Goal: Task Accomplishment & Management: Manage account settings

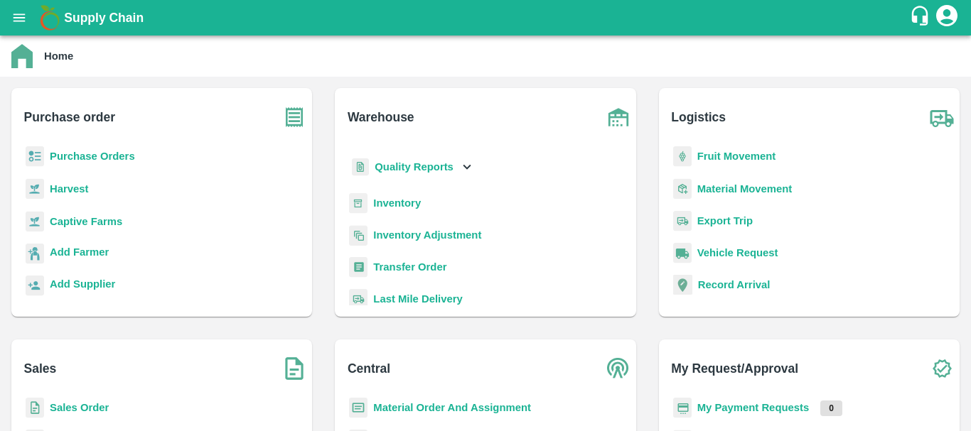
scroll to position [38, 0]
click at [388, 198] on b "Inventory" at bounding box center [397, 202] width 48 height 11
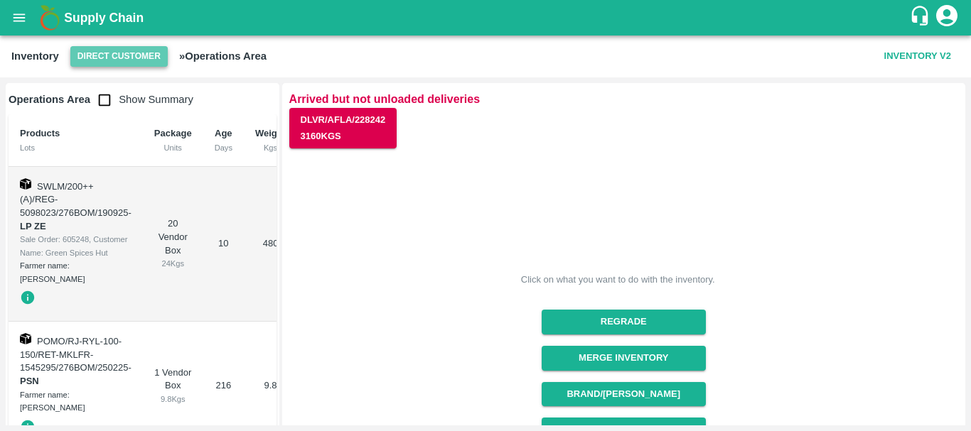
click at [123, 55] on button "Direct Customer" at bounding box center [118, 56] width 97 height 21
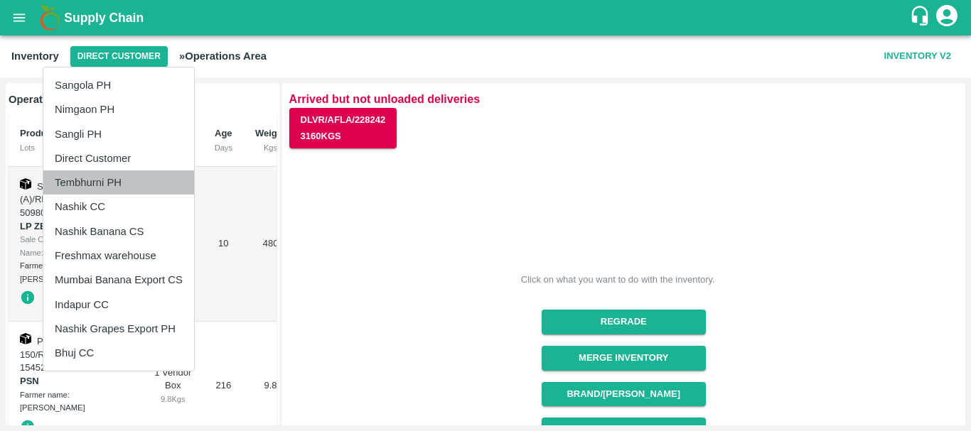
click at [114, 183] on li "Tembhurni PH" at bounding box center [118, 183] width 151 height 24
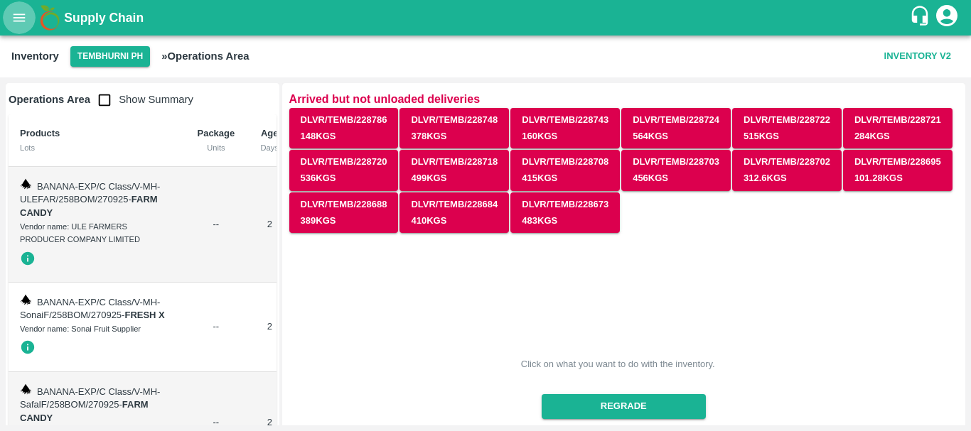
click at [19, 26] on button "open drawer" at bounding box center [19, 17] width 33 height 33
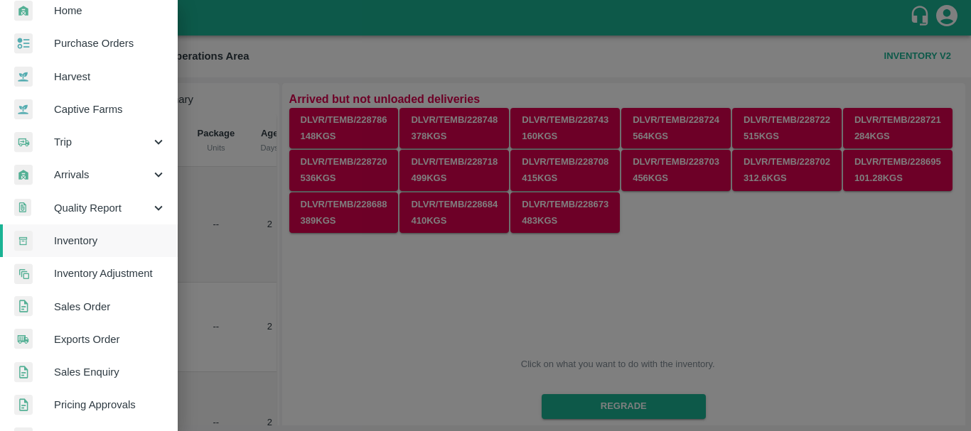
scroll to position [48, 0]
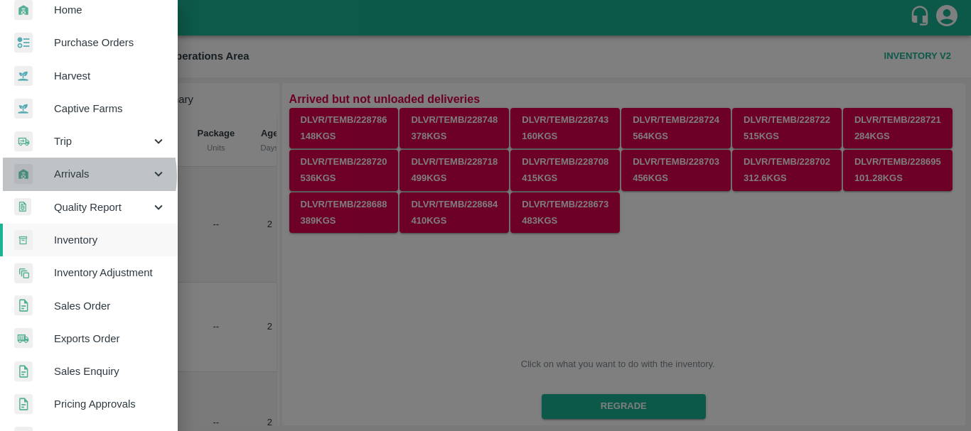
click at [79, 176] on span "Arrivals" at bounding box center [102, 174] width 97 height 16
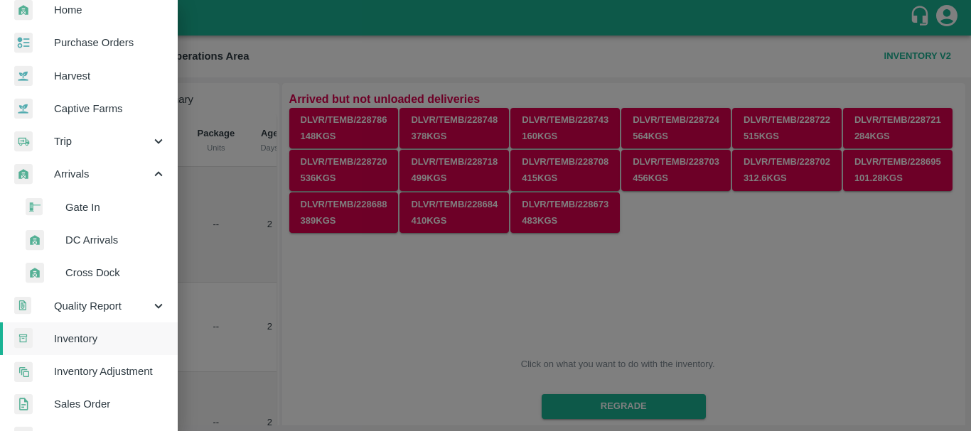
click at [104, 235] on span "DC Arrivals" at bounding box center [115, 240] width 101 height 16
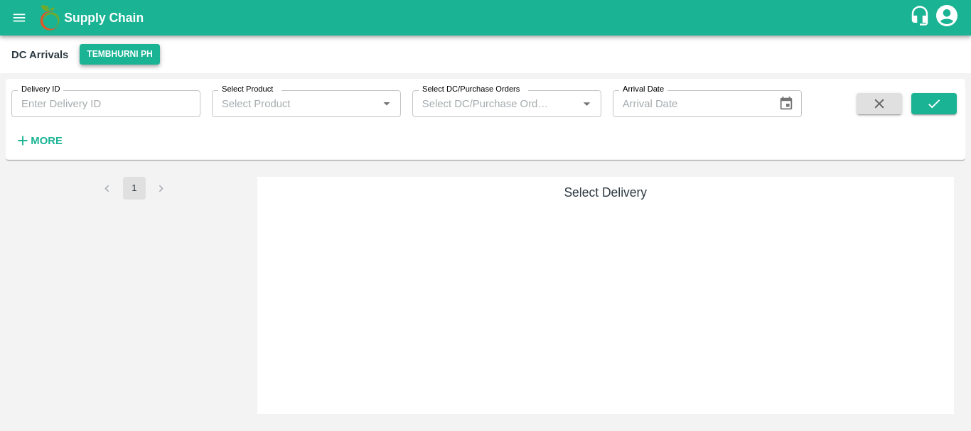
click at [119, 49] on button "Tembhurni PH" at bounding box center [120, 54] width 80 height 21
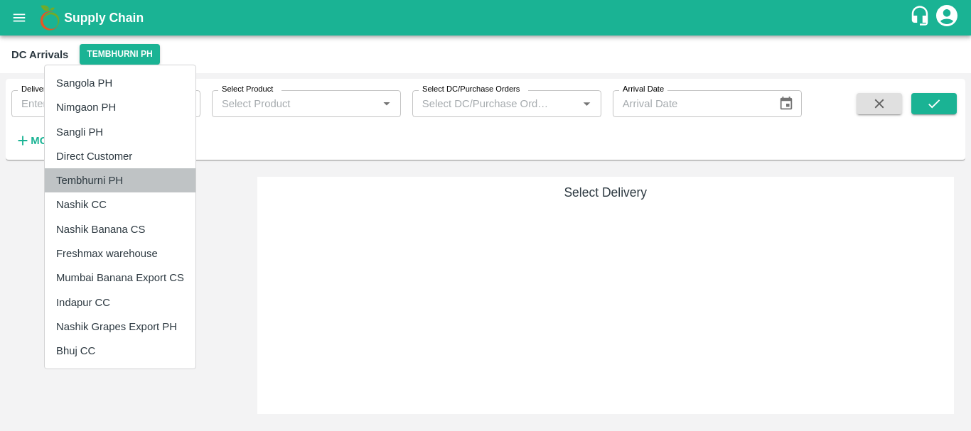
click at [115, 180] on li "Tembhurni PH" at bounding box center [120, 180] width 151 height 24
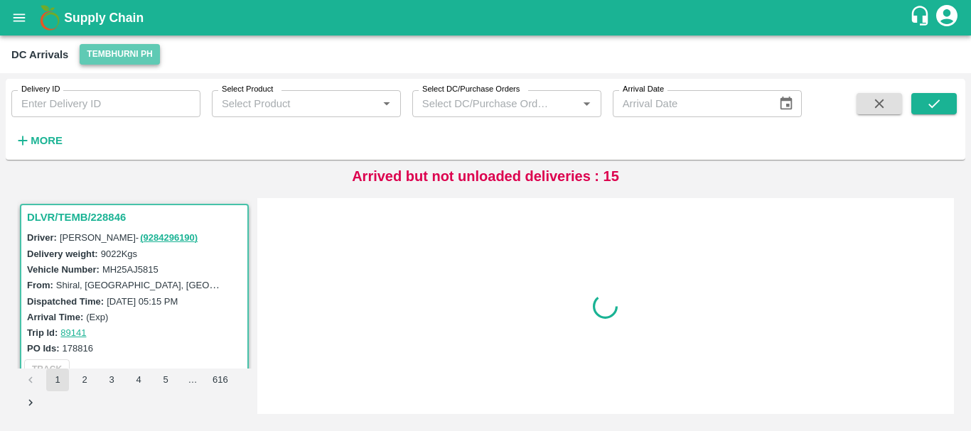
click at [133, 53] on button "Tembhurni PH" at bounding box center [120, 54] width 80 height 21
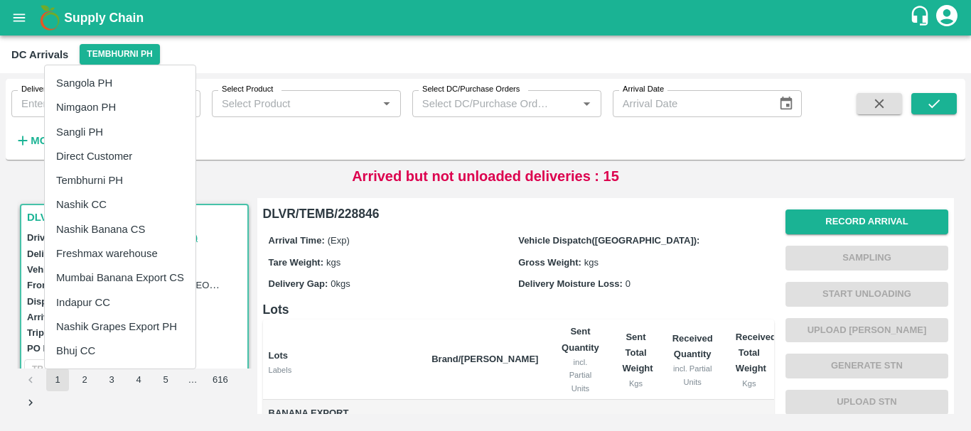
click at [108, 231] on li "Nashik Banana CS" at bounding box center [120, 229] width 151 height 24
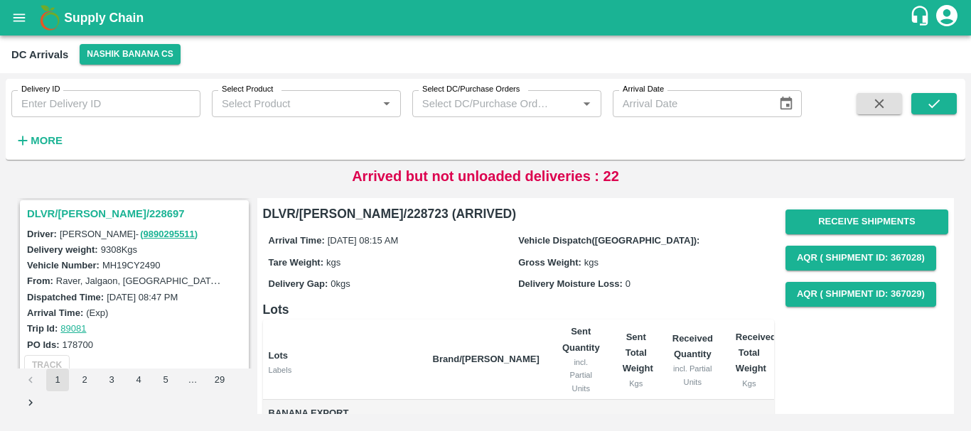
scroll to position [559, 0]
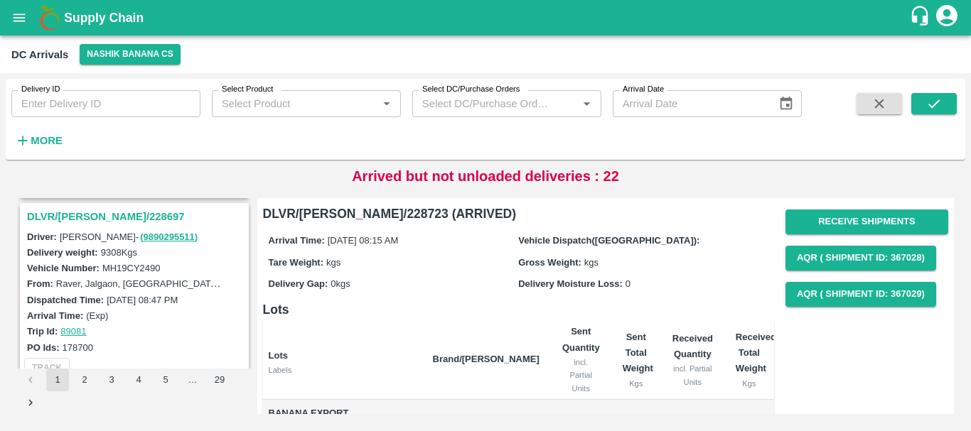
click at [97, 215] on h3 "DLVR/NASH/228697" at bounding box center [136, 217] width 219 height 18
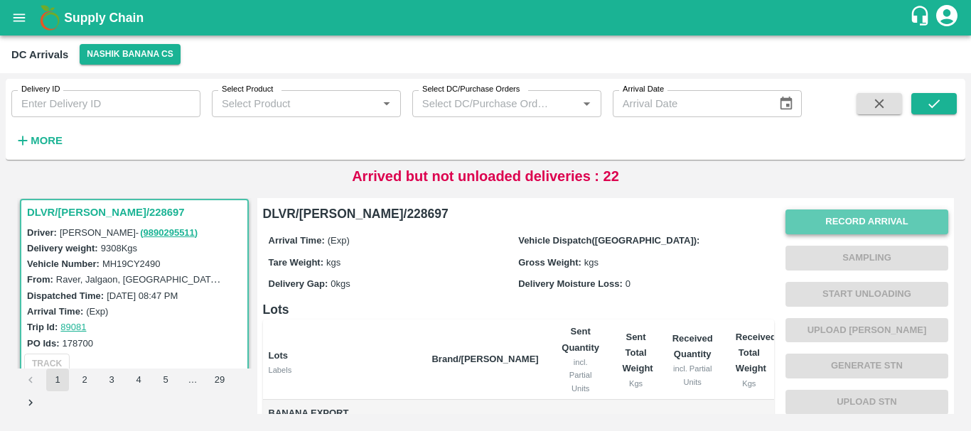
click at [826, 220] on button "Record Arrival" at bounding box center [866, 222] width 163 height 25
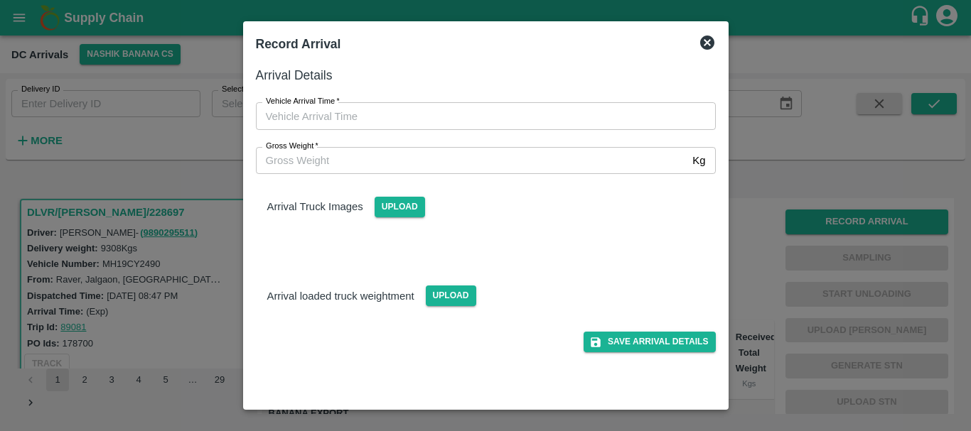
type input "DD/MM/YYYY hh:mm aa"
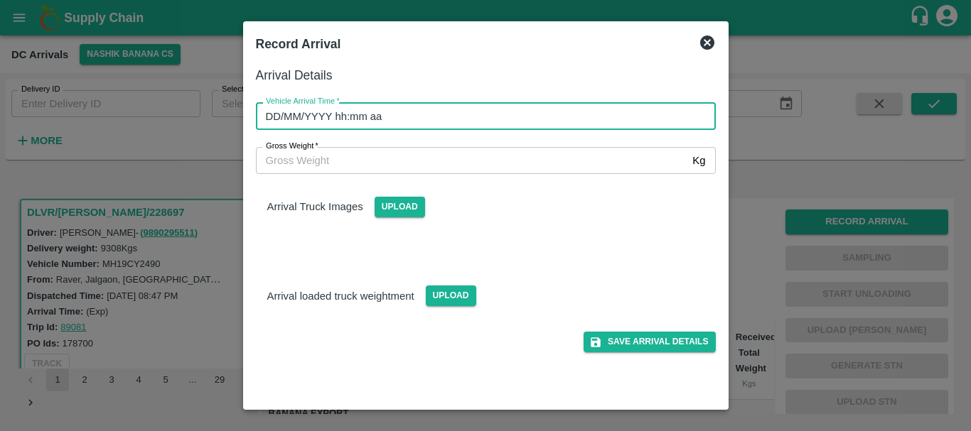
click at [520, 119] on input "DD/MM/YYYY hh:mm aa" at bounding box center [481, 115] width 450 height 27
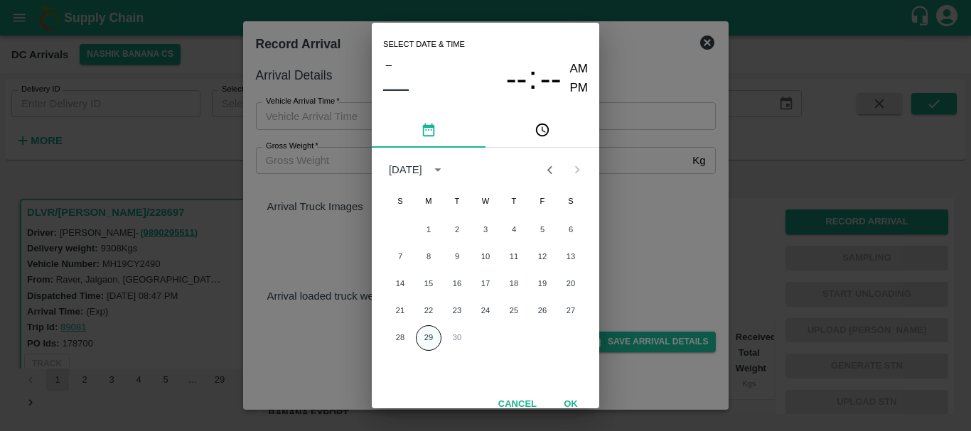
click at [426, 335] on button "29" at bounding box center [429, 339] width 26 height 26
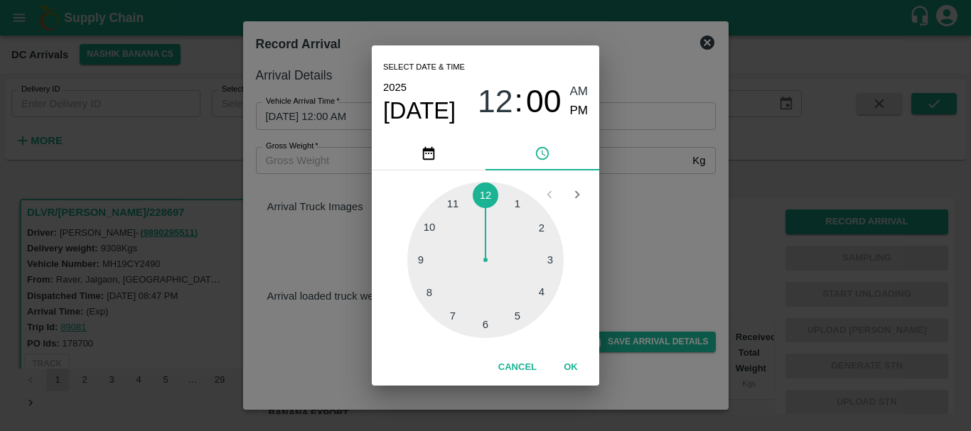
click at [534, 232] on div at bounding box center [485, 260] width 156 height 156
click at [486, 328] on div at bounding box center [485, 260] width 156 height 156
type input "29/09/2025 02:30 AM"
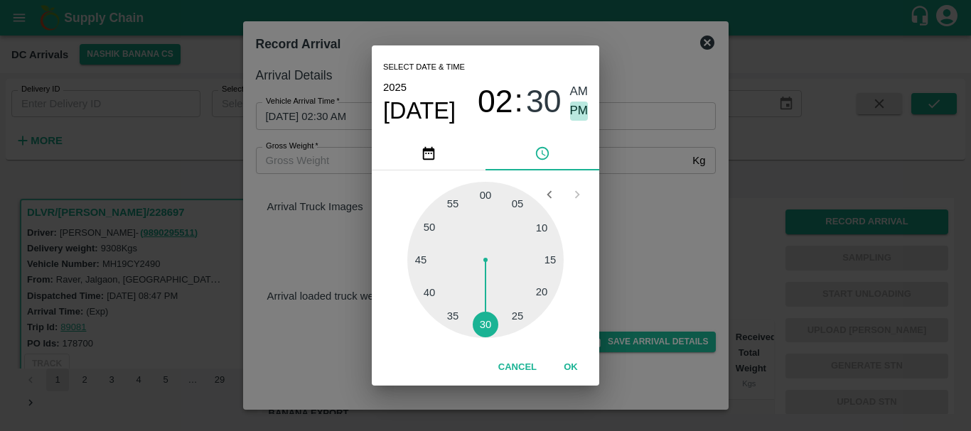
drag, startPoint x: 579, startPoint y: 109, endPoint x: 653, endPoint y: 166, distance: 93.3
click at [653, 166] on div "Select date & time 2025 Sep 29 02 : 30 AM PM 05 10 15 20 25 30 35 40 45 50 55 0…" at bounding box center [485, 215] width 971 height 431
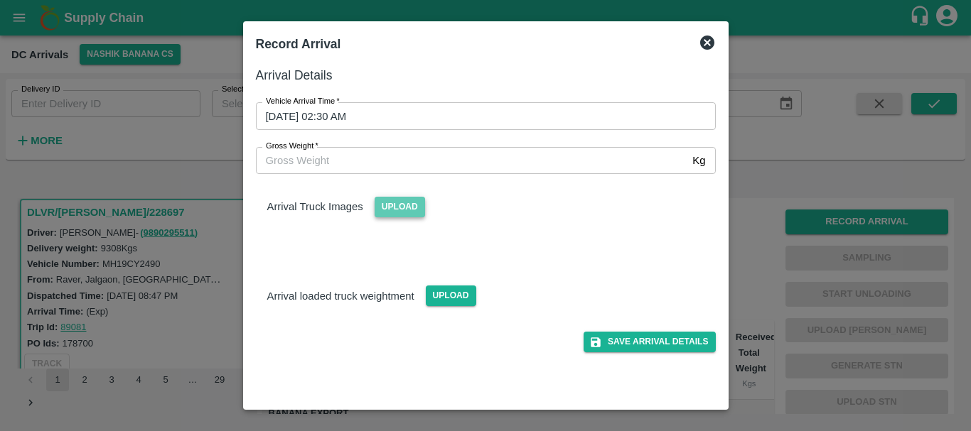
click at [413, 212] on span "Upload" at bounding box center [400, 207] width 50 height 21
click at [0, 0] on input "Upload" at bounding box center [0, 0] width 0 height 0
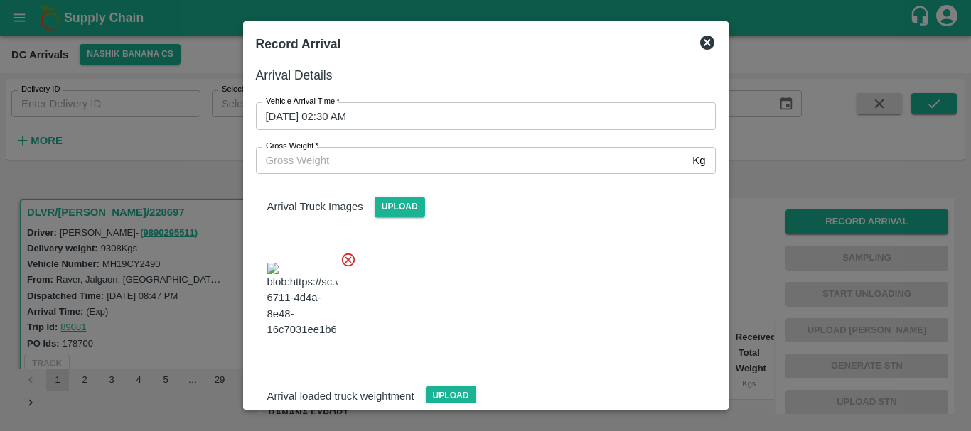
scroll to position [34, 0]
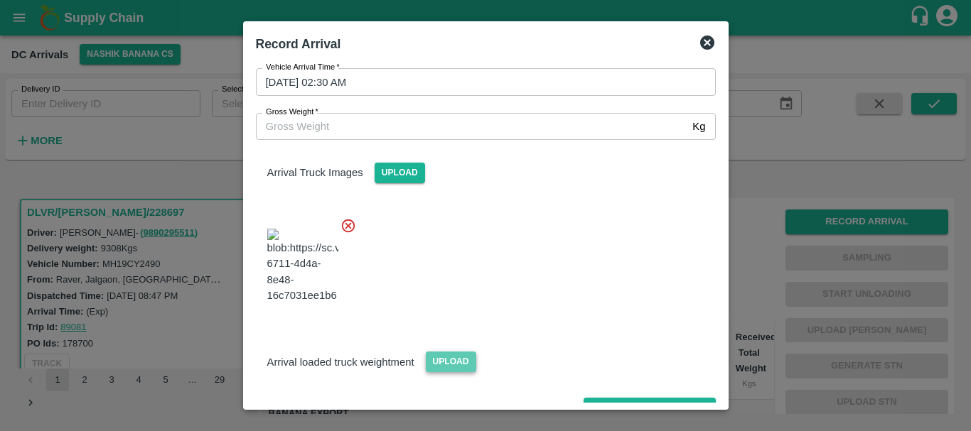
click at [455, 352] on span "Upload" at bounding box center [451, 362] width 50 height 21
click at [0, 0] on input "Upload" at bounding box center [0, 0] width 0 height 0
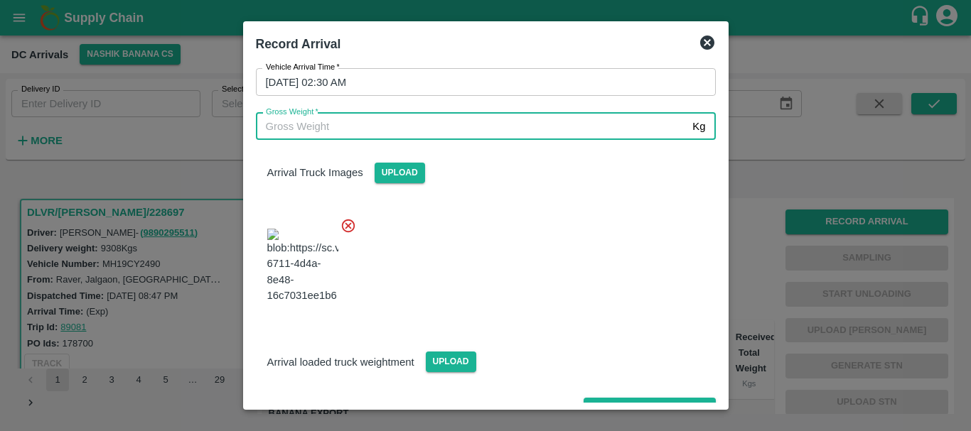
click at [458, 134] on input "Gross Weight   *" at bounding box center [471, 126] width 431 height 27
type input "16460"
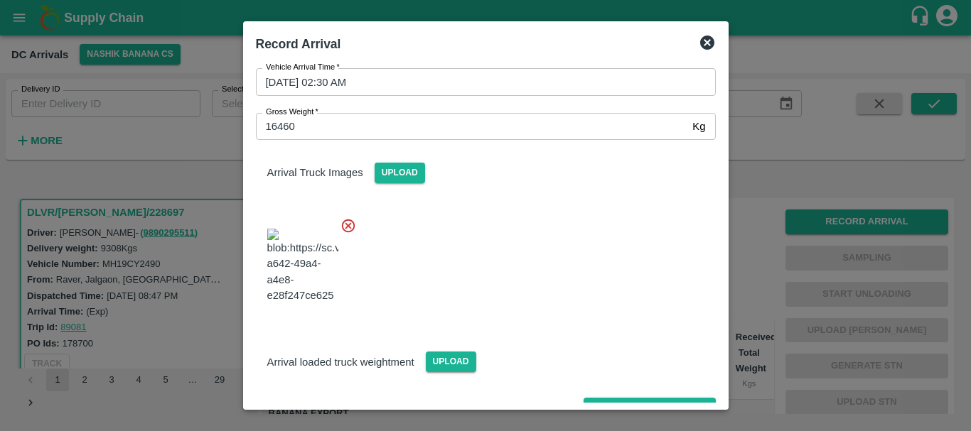
click at [503, 228] on div at bounding box center [479, 262] width 471 height 112
click at [630, 398] on button "Save Arrival Details" at bounding box center [649, 408] width 131 height 21
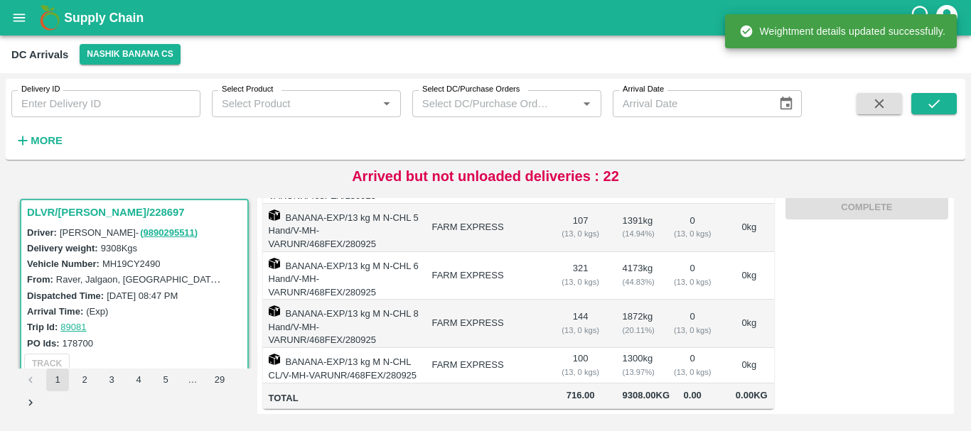
scroll to position [0, 0]
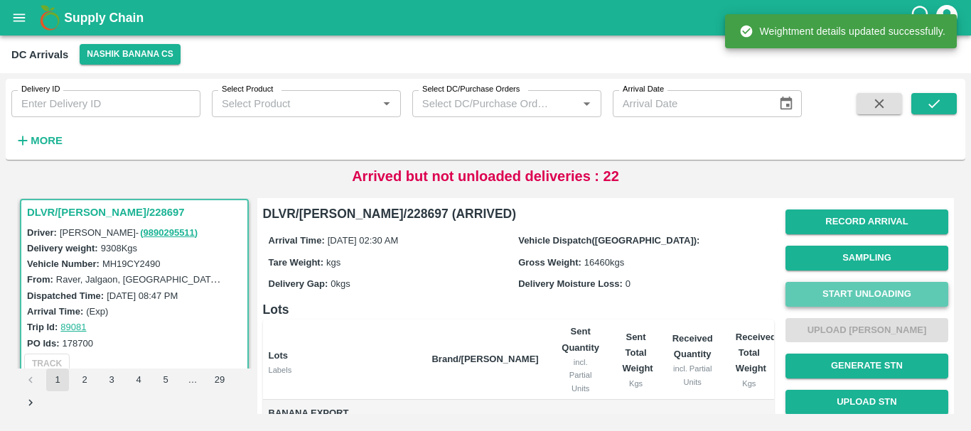
click at [861, 292] on button "Start Unloading" at bounding box center [866, 294] width 163 height 25
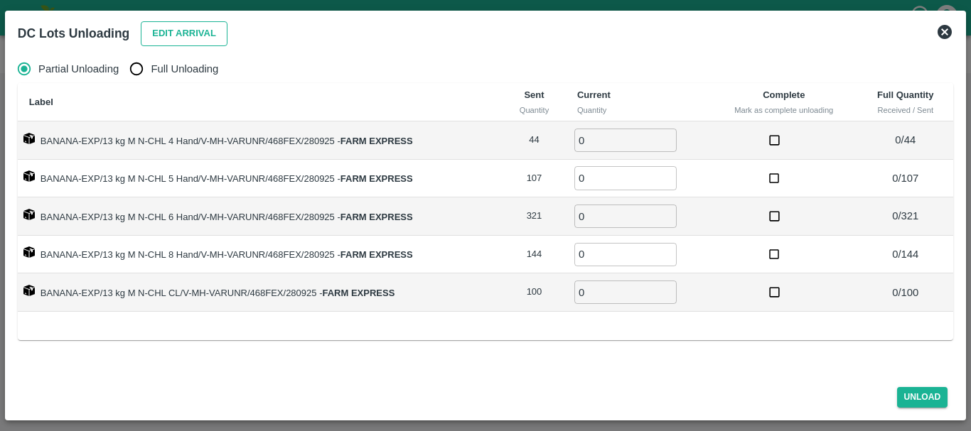
click at [167, 30] on button "Edit Arrival" at bounding box center [184, 33] width 87 height 25
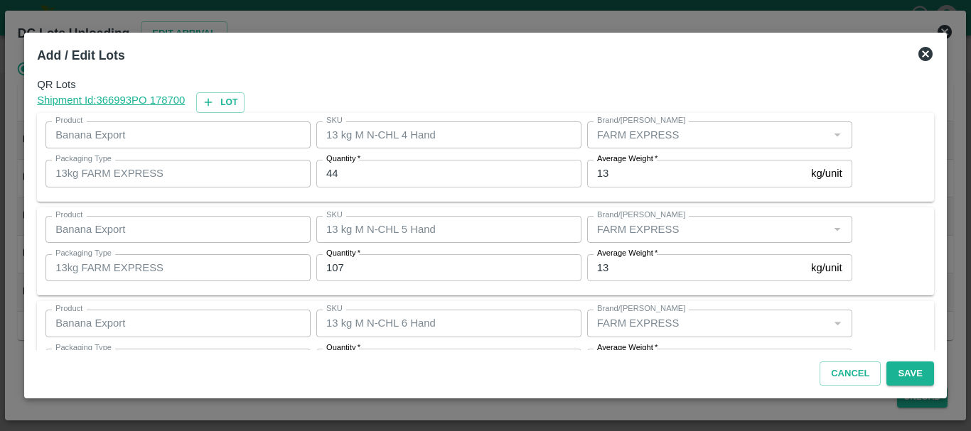
click at [408, 169] on input "44" at bounding box center [448, 173] width 265 height 27
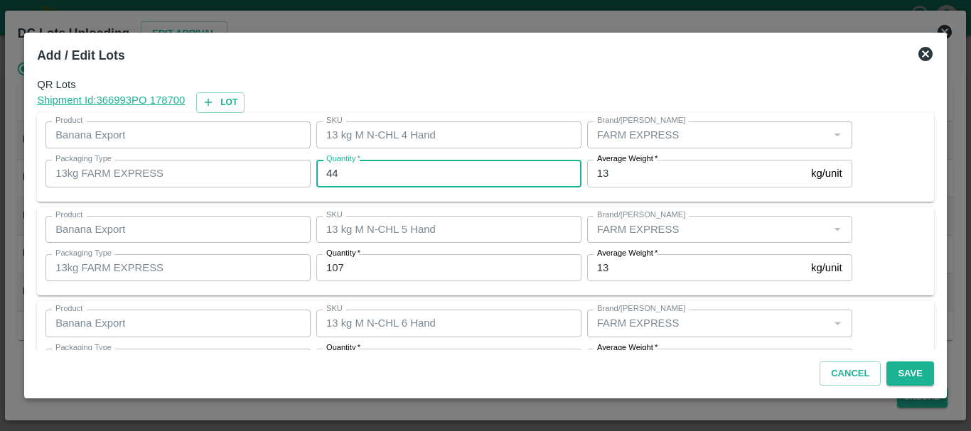
click at [408, 169] on input "44" at bounding box center [448, 173] width 265 height 27
type input "4"
type input "44"
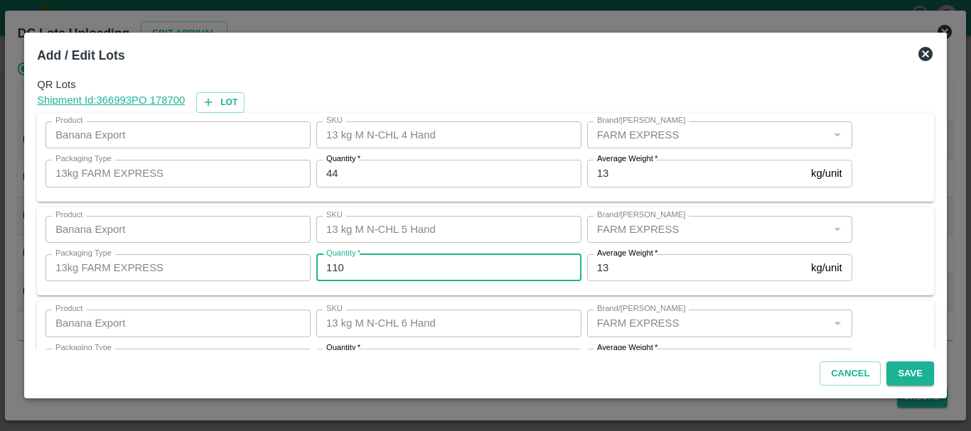
type input "110"
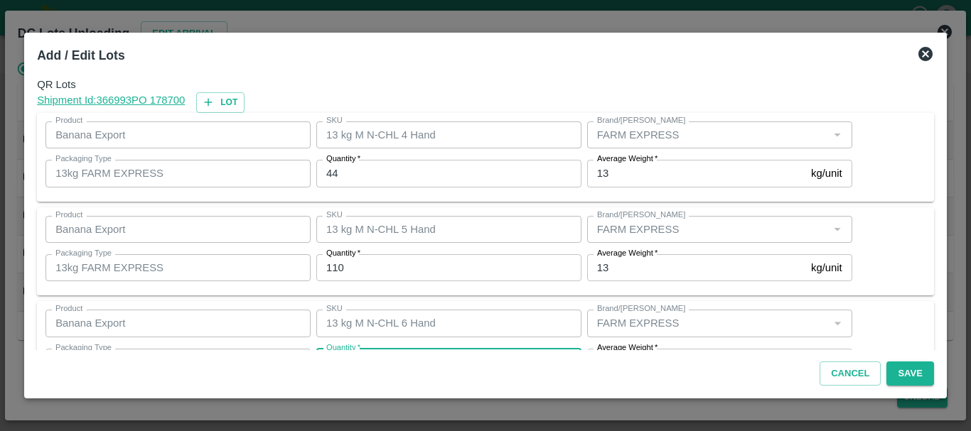
scroll to position [26, 0]
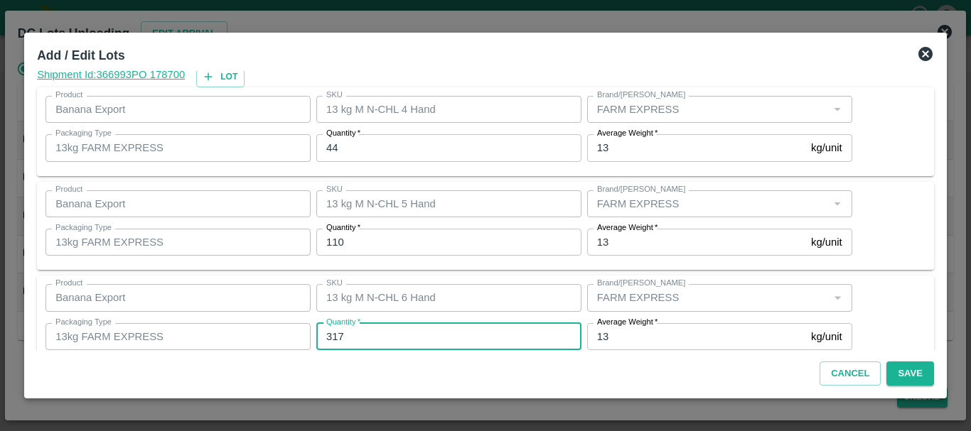
type input "317"
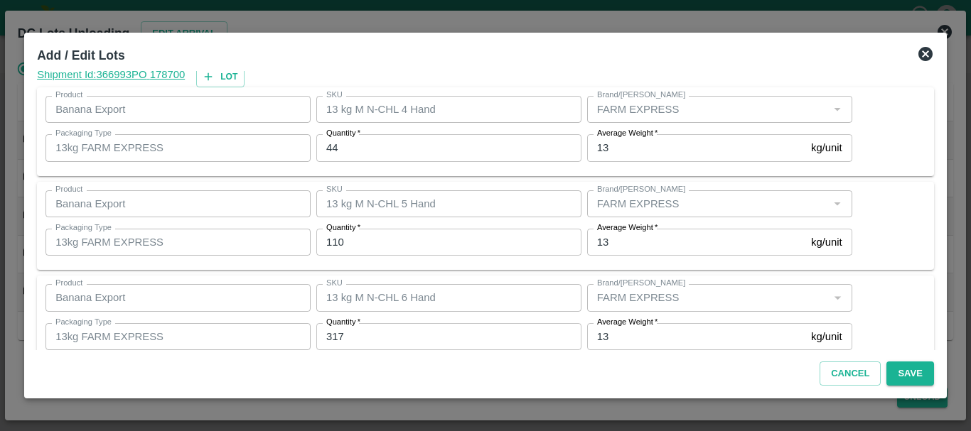
scroll to position [240, 0]
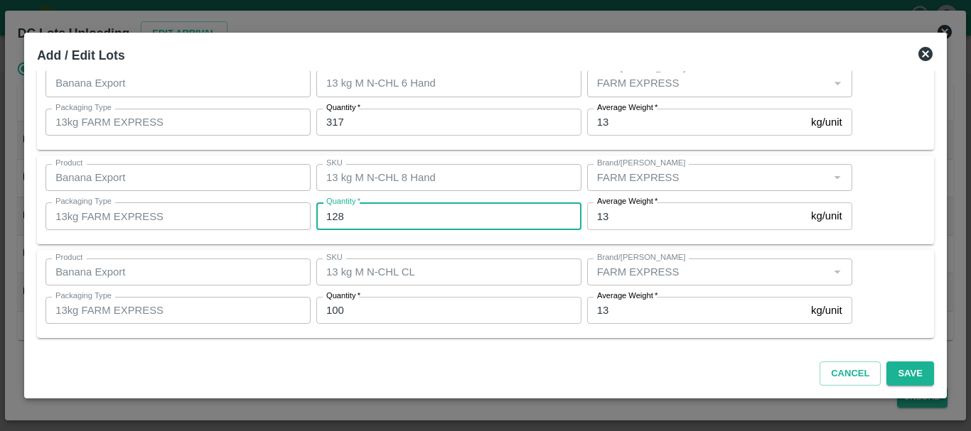
type input "128"
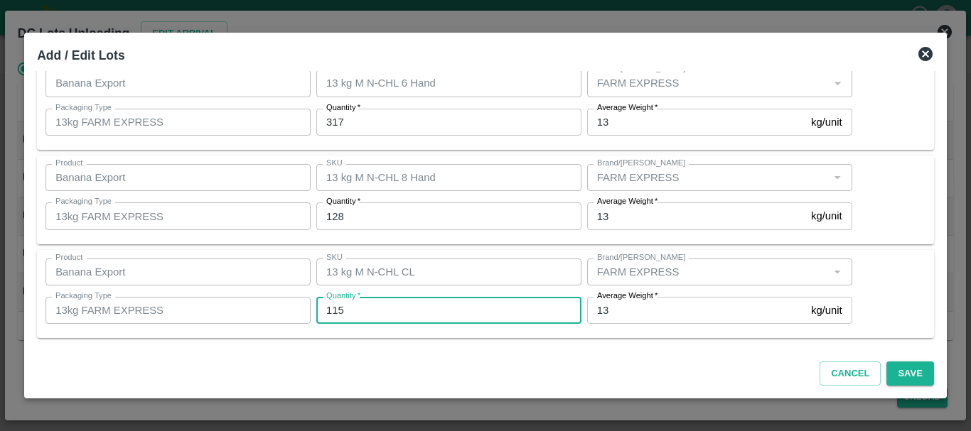
type input "115"
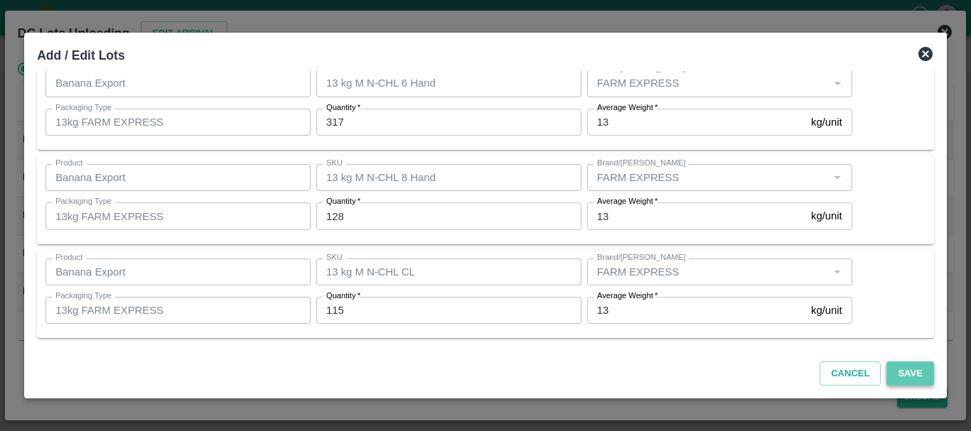
click at [910, 367] on button "Save" at bounding box center [909, 374] width 47 height 25
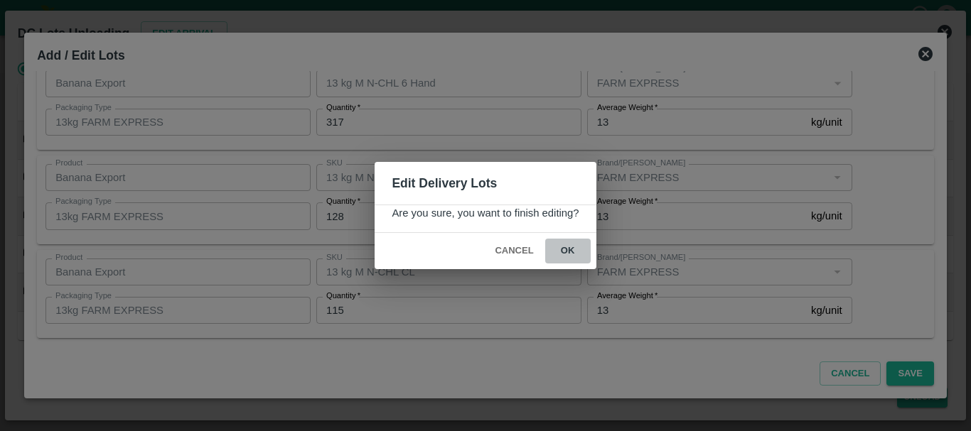
click at [570, 257] on button "ok" at bounding box center [567, 251] width 45 height 25
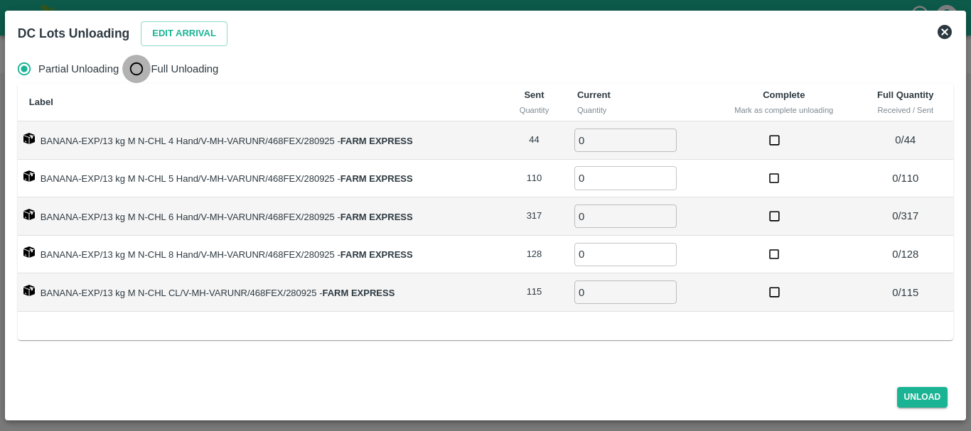
click at [131, 71] on input "Full Unloading" at bounding box center [136, 69] width 28 height 28
radio input "true"
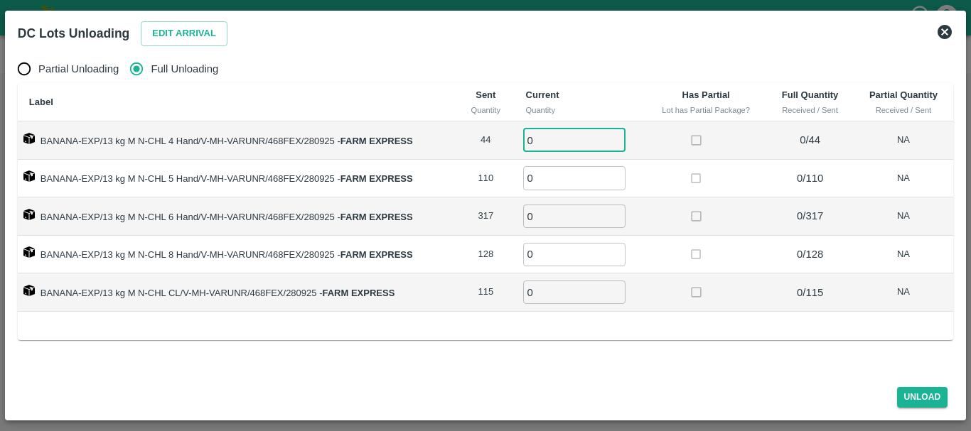
click at [541, 141] on input "0" at bounding box center [574, 140] width 102 height 23
type input "044"
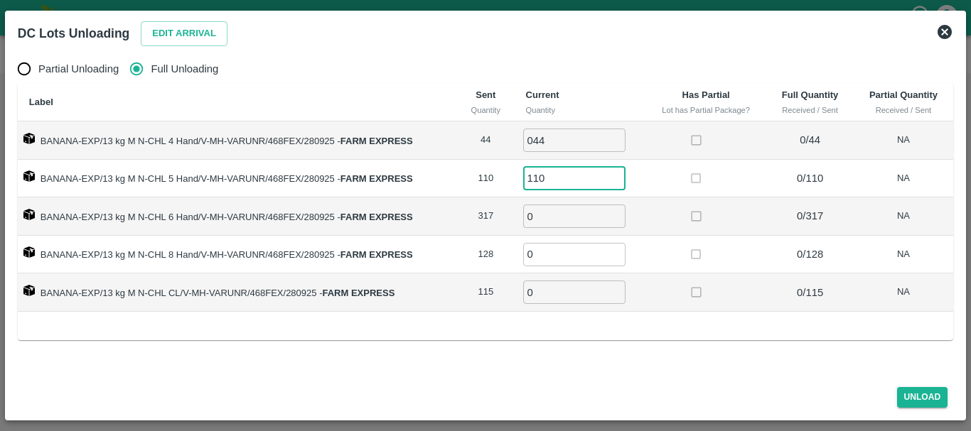
type input "110"
type input "317"
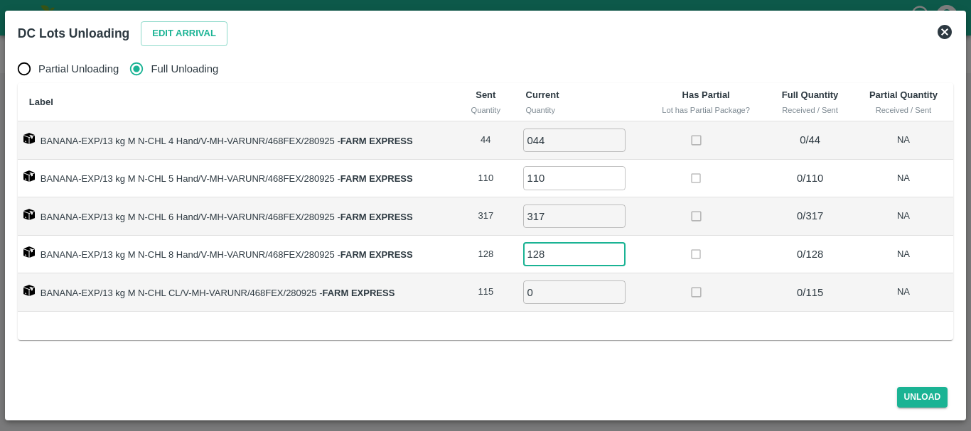
type input "128"
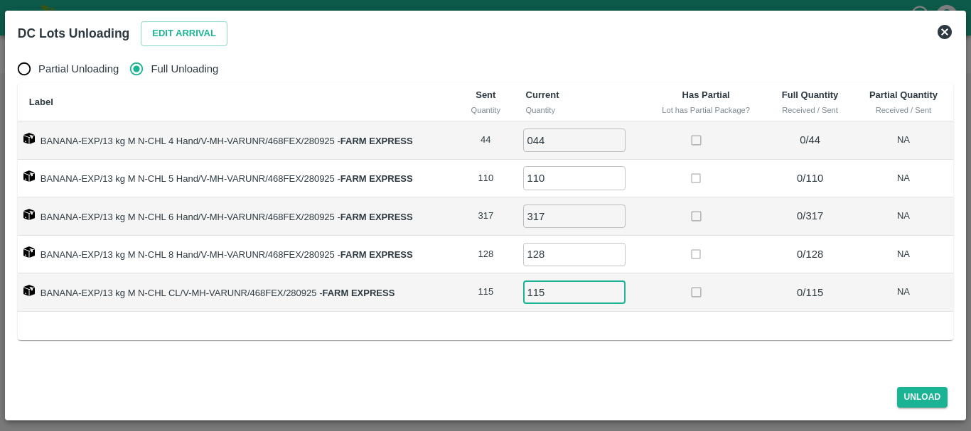
type input "115"
click at [627, 259] on td "128 ​" at bounding box center [580, 255] width 131 height 38
click at [650, 264] on td at bounding box center [706, 255] width 122 height 38
click at [913, 392] on button "Unload" at bounding box center [922, 397] width 51 height 21
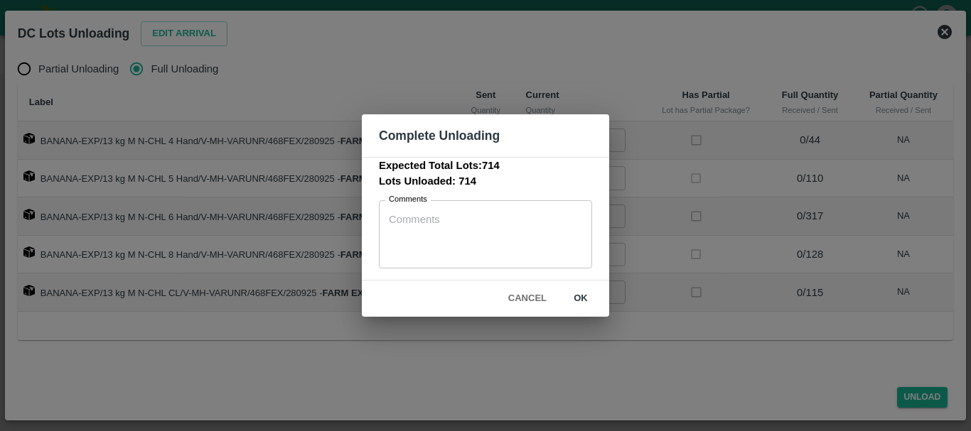
click at [586, 297] on button "ok" at bounding box center [580, 298] width 45 height 25
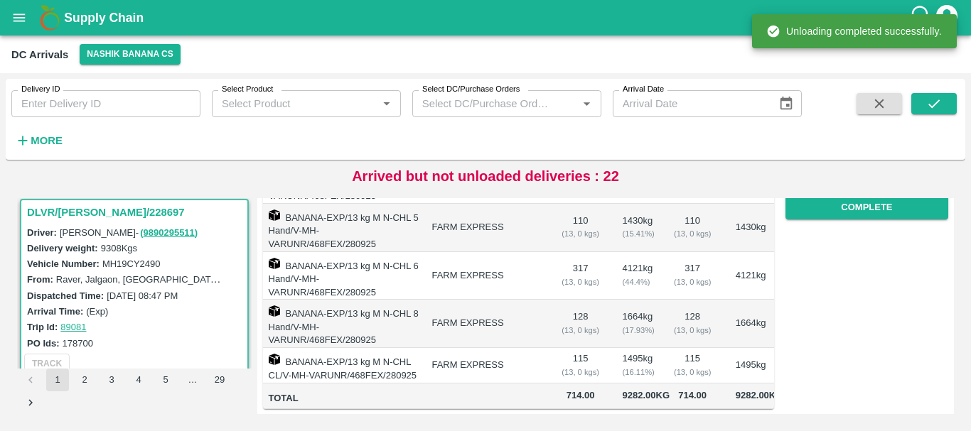
scroll to position [0, 0]
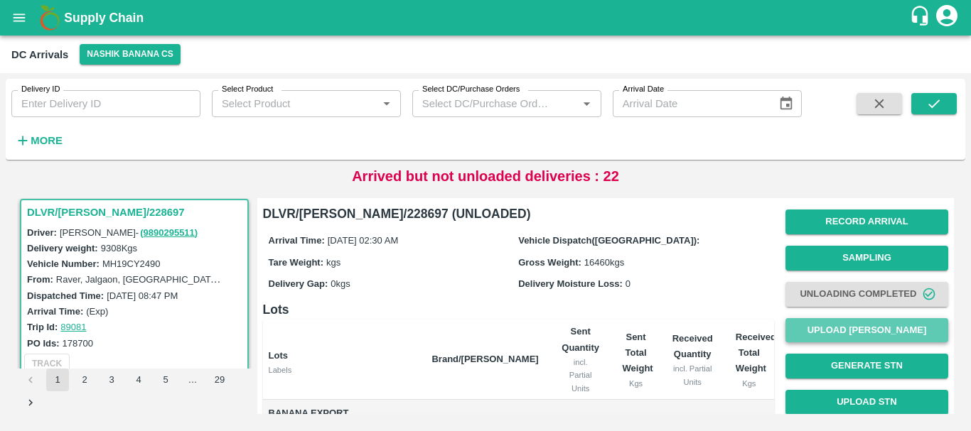
click at [791, 323] on button "Upload Tare Weight" at bounding box center [866, 330] width 163 height 25
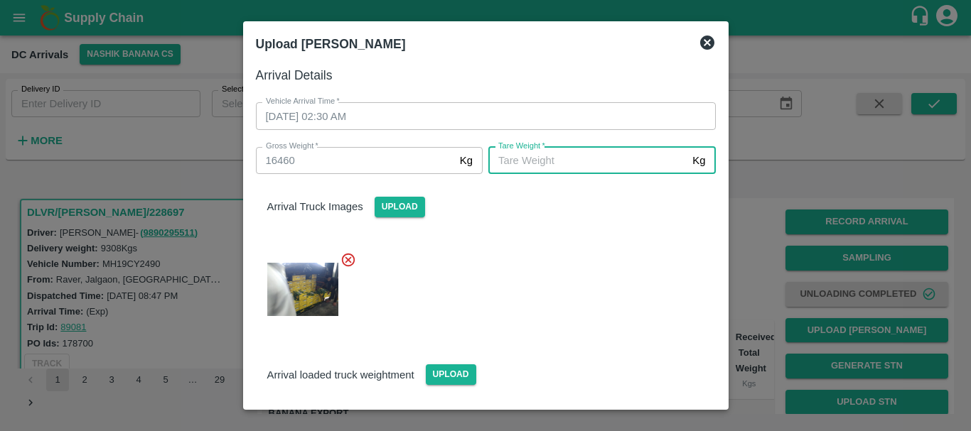
click at [517, 155] on input "Tare Weight   *" at bounding box center [587, 160] width 198 height 27
type input "7145"
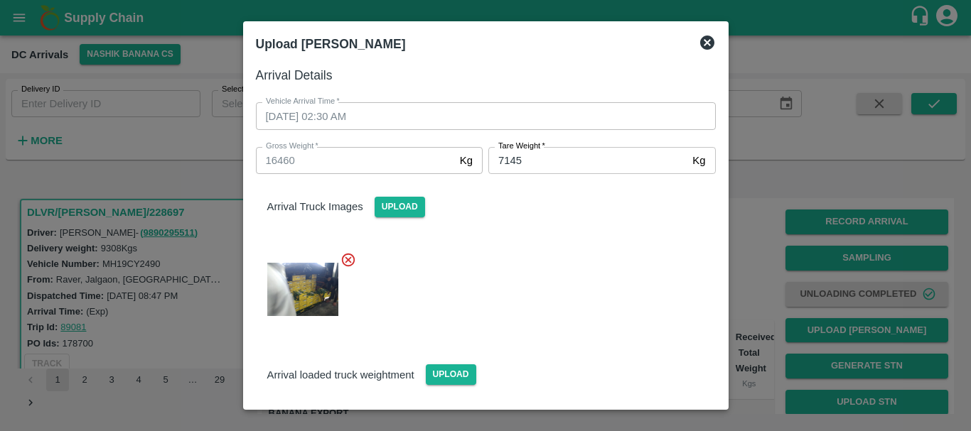
click at [581, 264] on div at bounding box center [479, 285] width 471 height 90
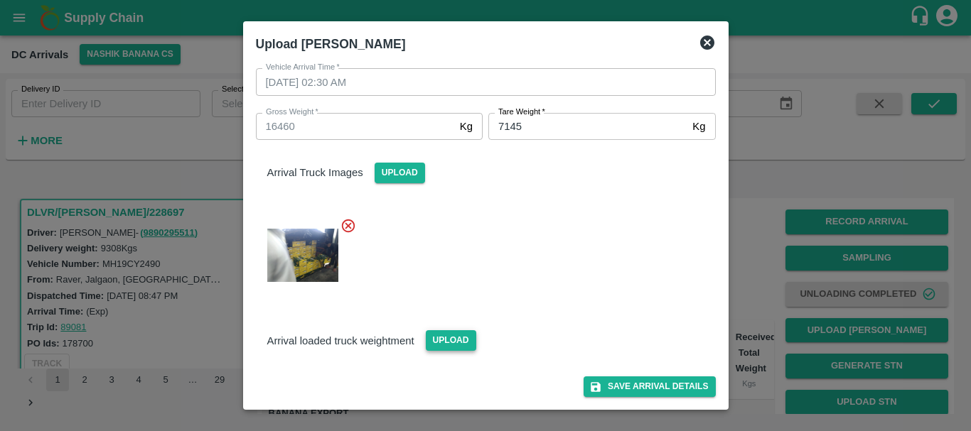
click at [446, 345] on span "Upload" at bounding box center [451, 340] width 50 height 21
click at [0, 0] on input "Upload" at bounding box center [0, 0] width 0 height 0
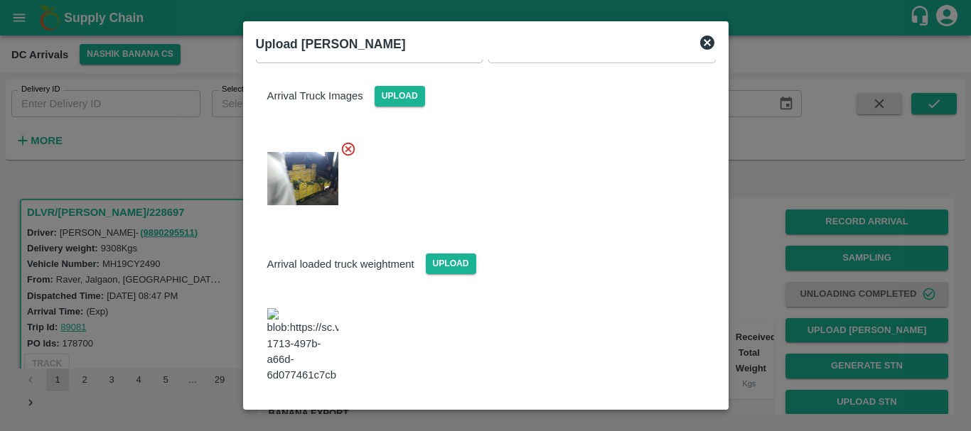
click at [316, 345] on img at bounding box center [302, 345] width 71 height 75
click at [606, 412] on button "Save Arrival Details" at bounding box center [649, 422] width 131 height 21
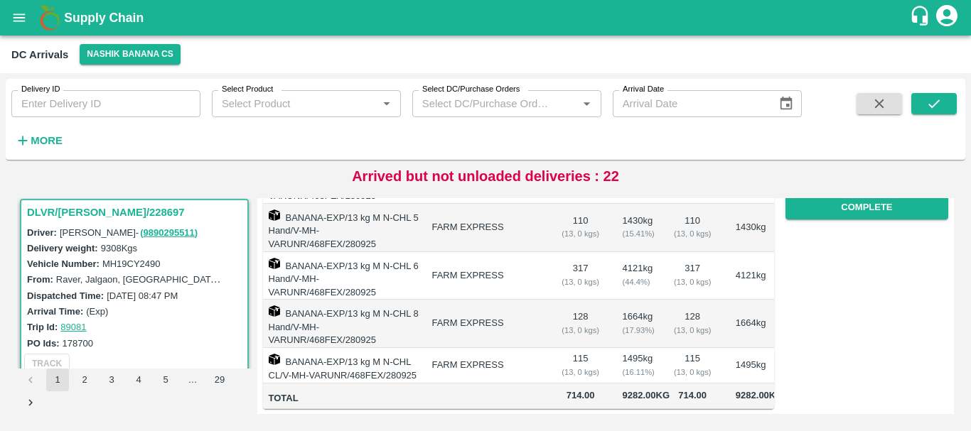
scroll to position [149, 0]
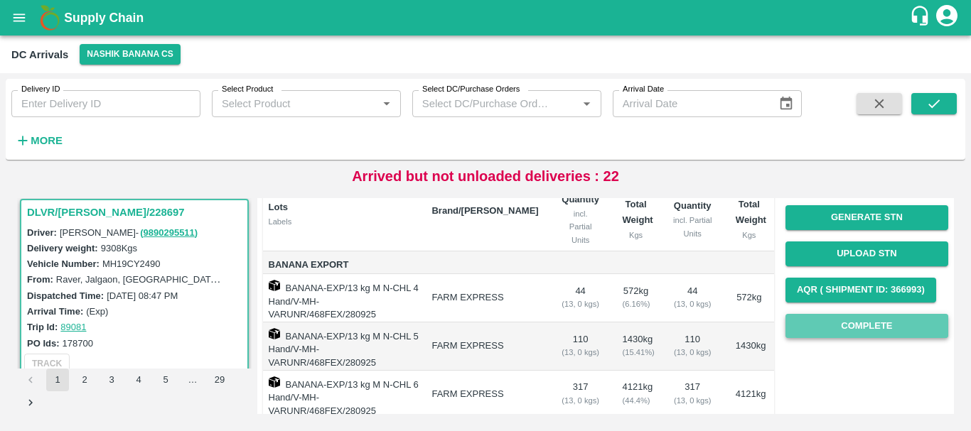
click at [833, 324] on button "Complete" at bounding box center [866, 326] width 163 height 25
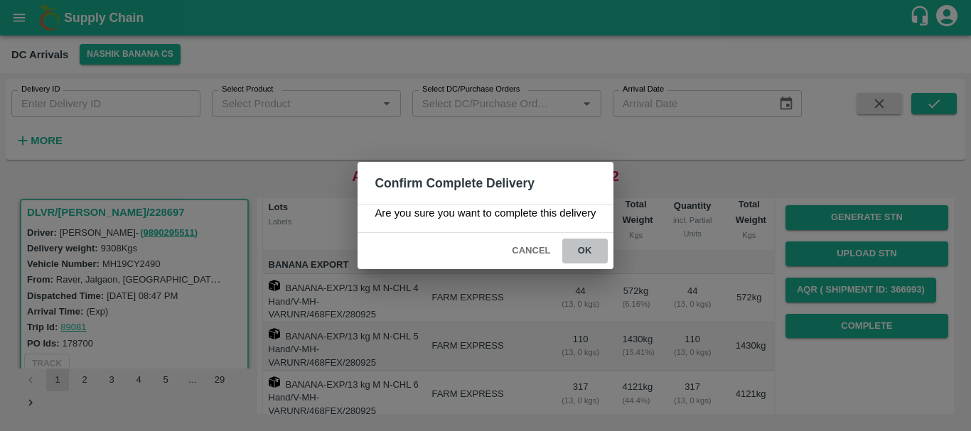
click at [579, 252] on button "ok" at bounding box center [584, 251] width 45 height 25
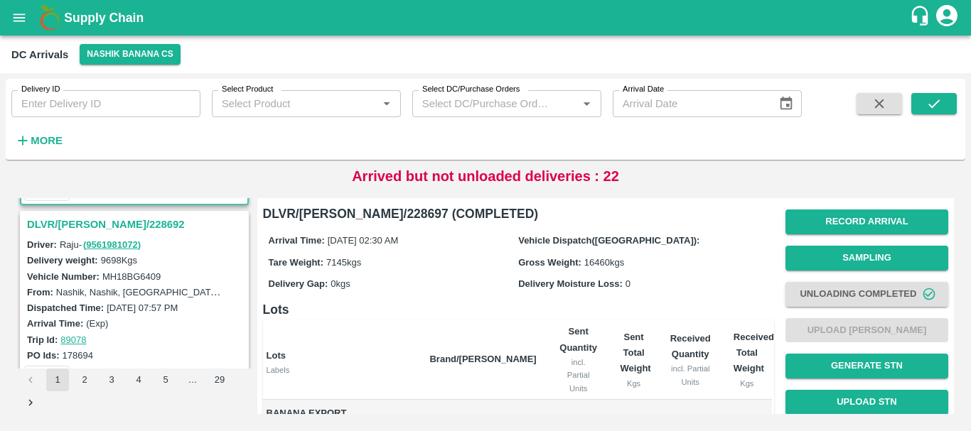
scroll to position [735, 0]
click at [80, 224] on h3 "DLVR/NASH/228692" at bounding box center [136, 226] width 219 height 18
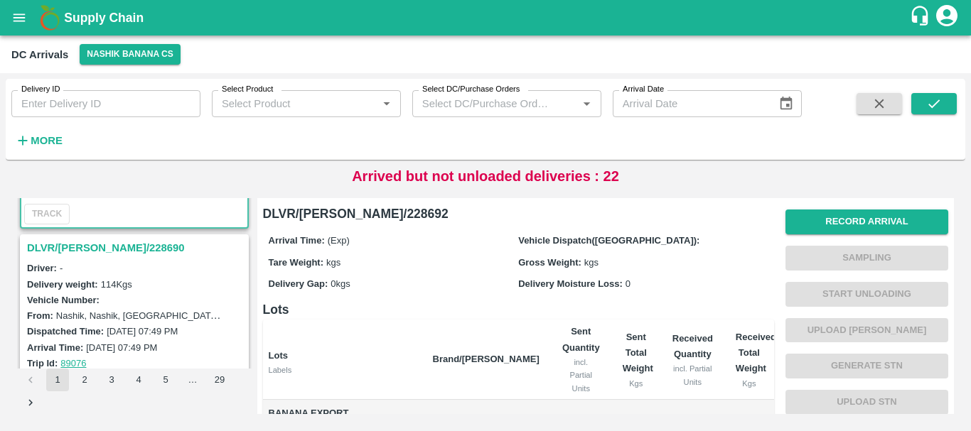
scroll to position [871, 0]
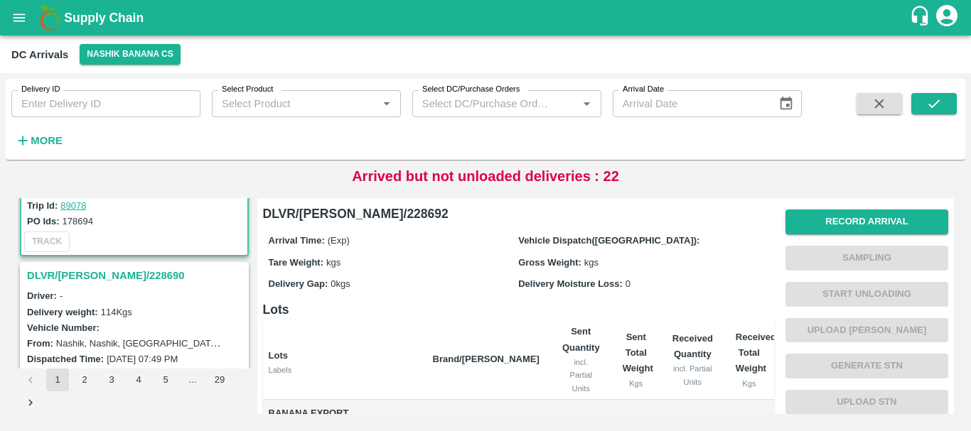
click at [95, 279] on h3 "DLVR/NASH/228690" at bounding box center [136, 276] width 219 height 18
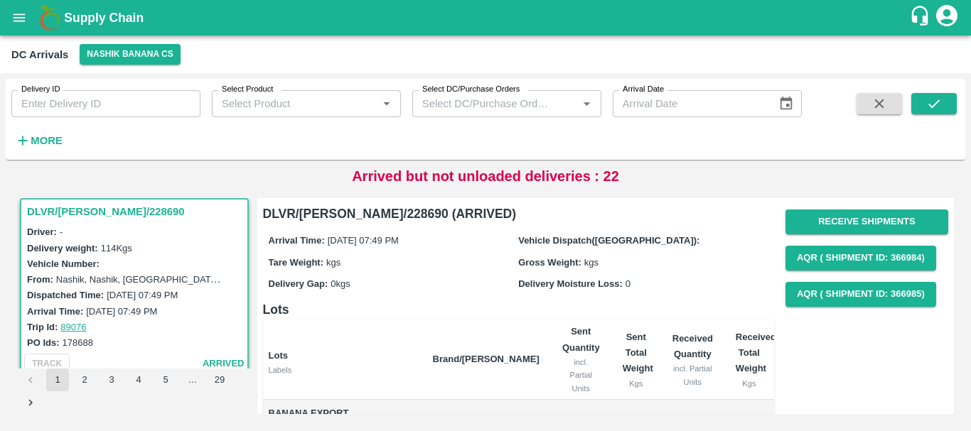
scroll to position [135, 0]
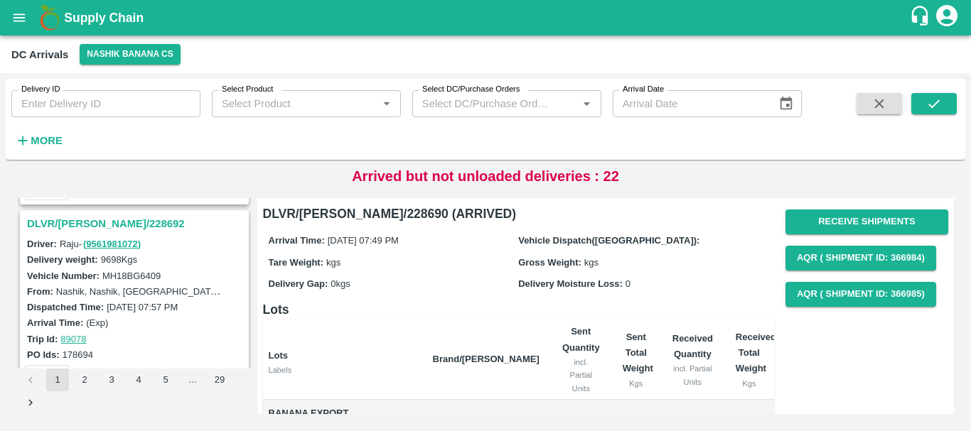
click at [97, 223] on h3 "DLVR/NASH/228692" at bounding box center [136, 224] width 219 height 18
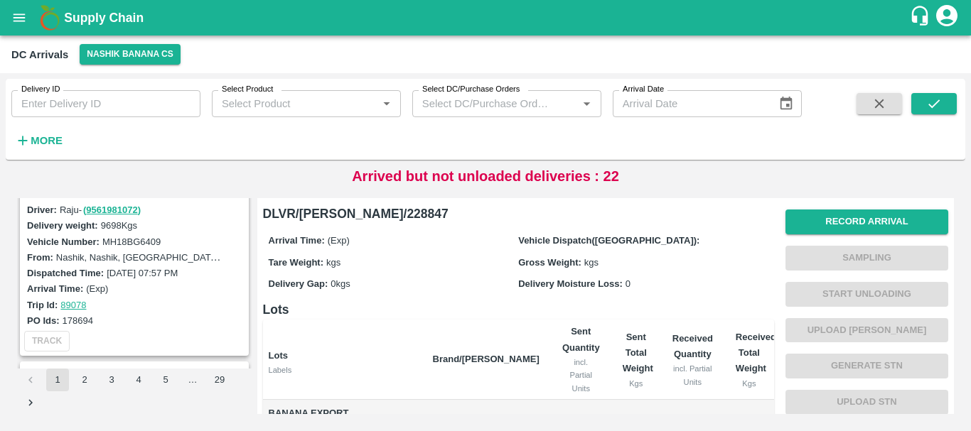
scroll to position [723, 0]
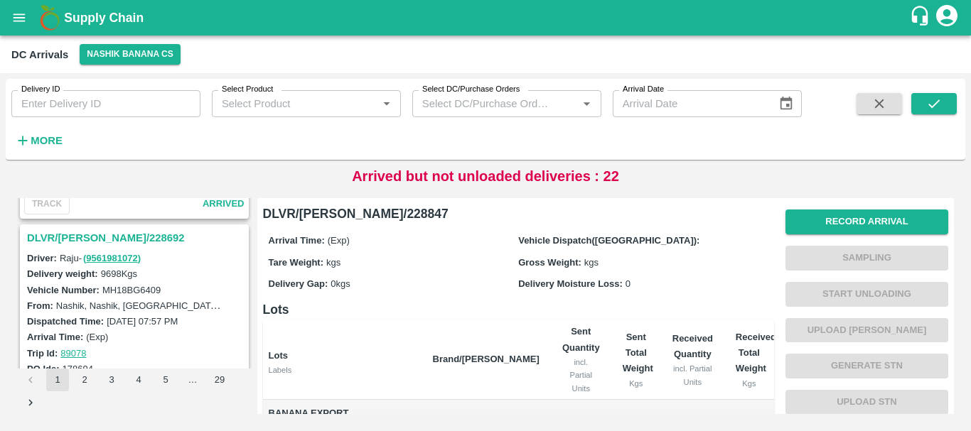
click at [103, 235] on h3 "DLVR/NASH/228692" at bounding box center [136, 238] width 219 height 18
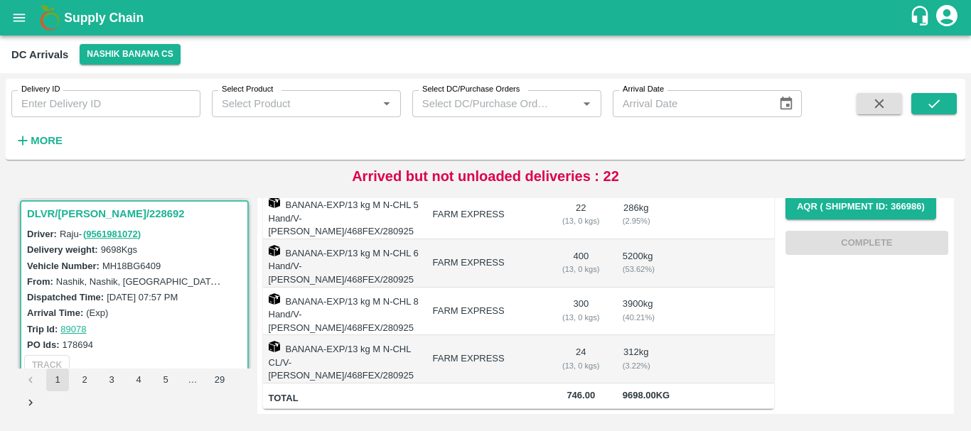
scroll to position [11, 0]
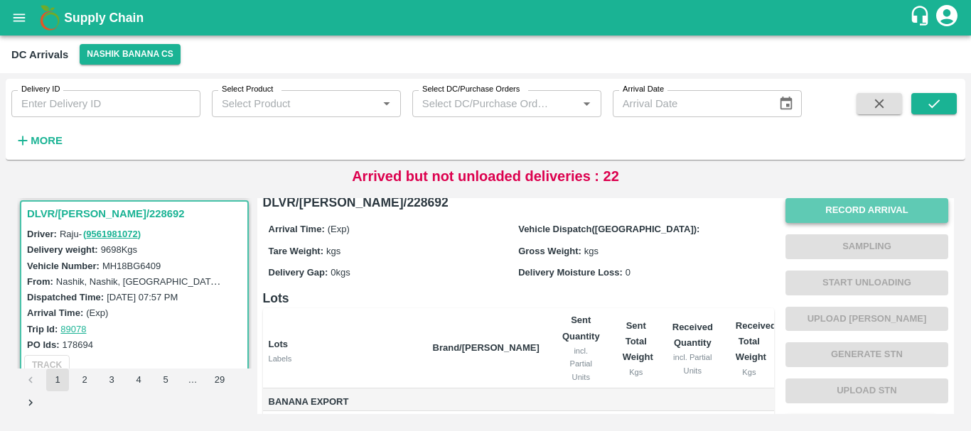
click at [824, 210] on button "Record Arrival" at bounding box center [866, 210] width 163 height 25
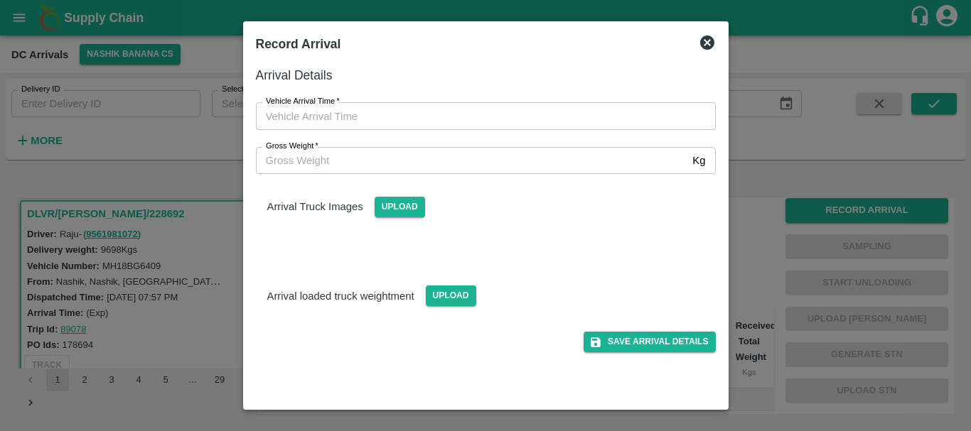
type input "DD/MM/YYYY hh:mm aa"
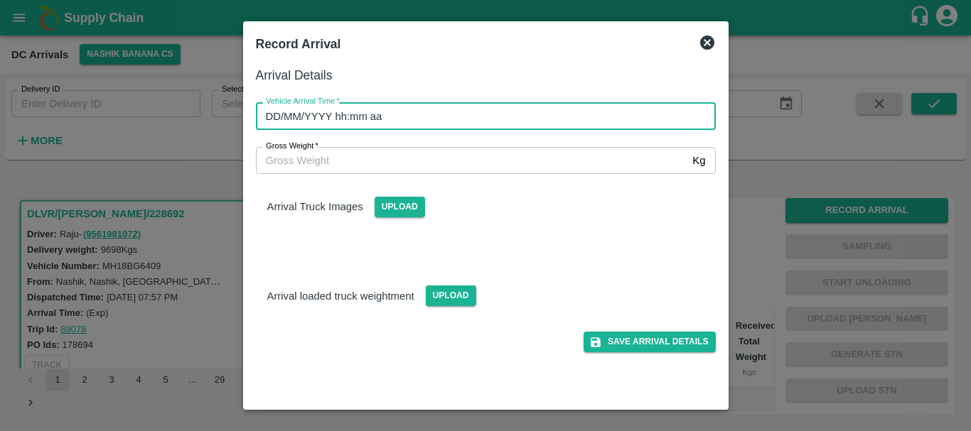
click at [554, 123] on input "DD/MM/YYYY hh:mm aa" at bounding box center [481, 115] width 450 height 27
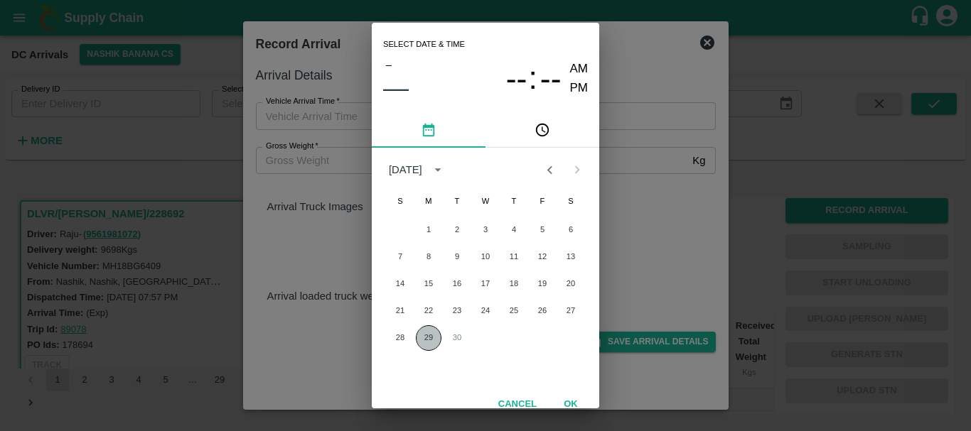
click at [419, 337] on button "29" at bounding box center [429, 339] width 26 height 26
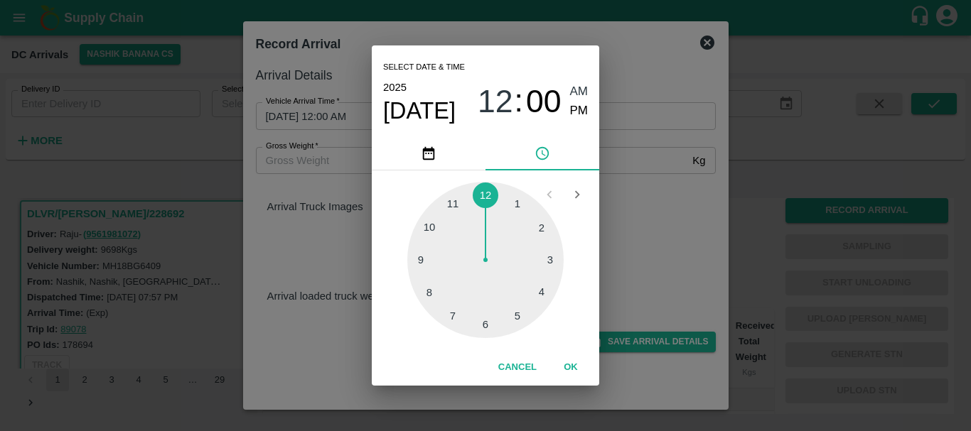
click at [542, 291] on div at bounding box center [485, 260] width 156 height 156
click at [547, 260] on div at bounding box center [485, 260] width 156 height 156
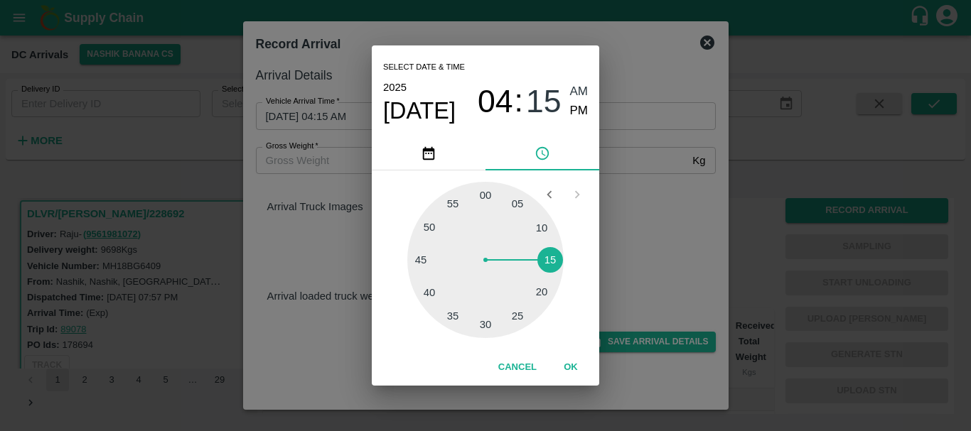
click at [582, 113] on span "PM" at bounding box center [579, 111] width 18 height 19
type input "29/09/2025 04:15 PM"
click at [656, 199] on div "Select date & time 2025 Sep 29 04 : 15 AM PM 05 10 15 20 25 30 35 40 45 50 55 0…" at bounding box center [485, 215] width 971 height 431
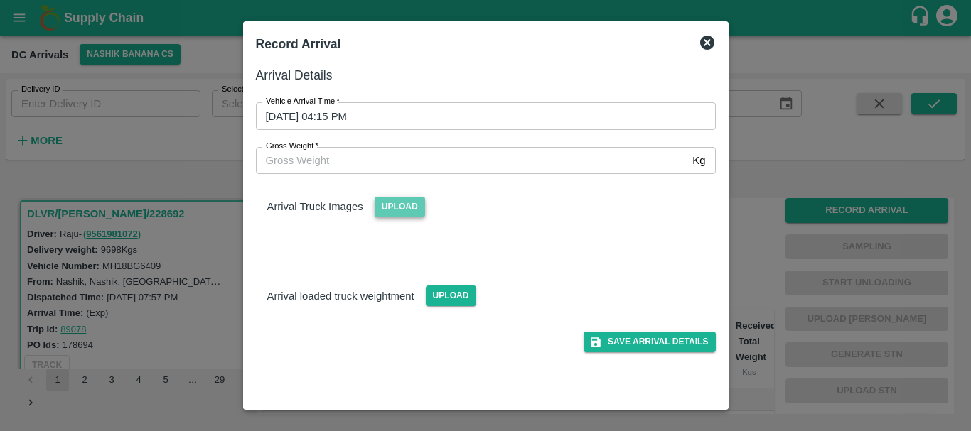
click at [408, 203] on span "Upload" at bounding box center [400, 207] width 50 height 21
click at [0, 0] on input "Upload" at bounding box center [0, 0] width 0 height 0
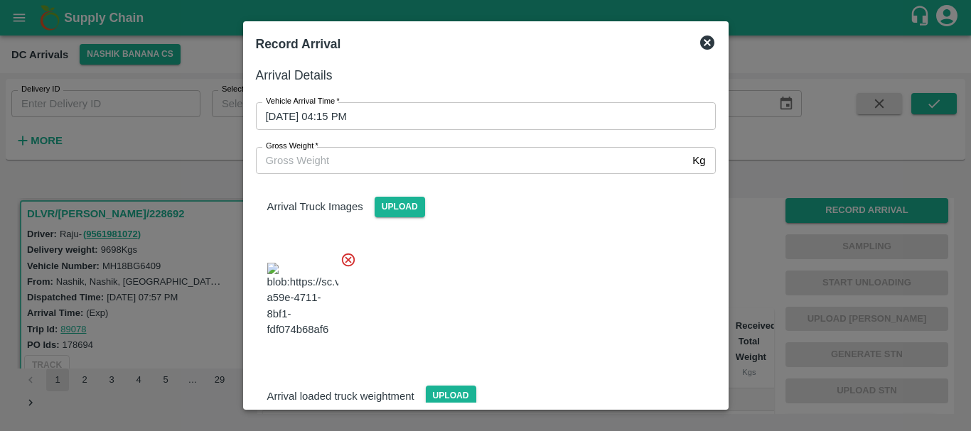
scroll to position [34, 0]
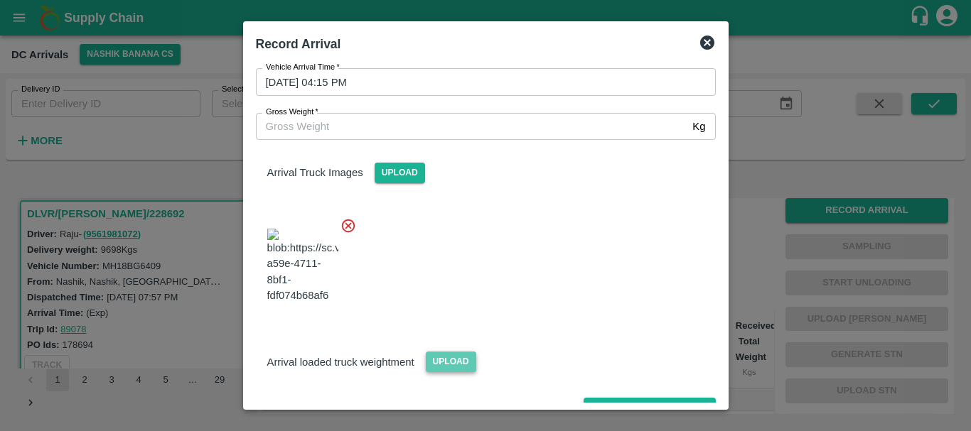
click at [454, 352] on span "Upload" at bounding box center [451, 362] width 50 height 21
click at [0, 0] on input "Upload" at bounding box center [0, 0] width 0 height 0
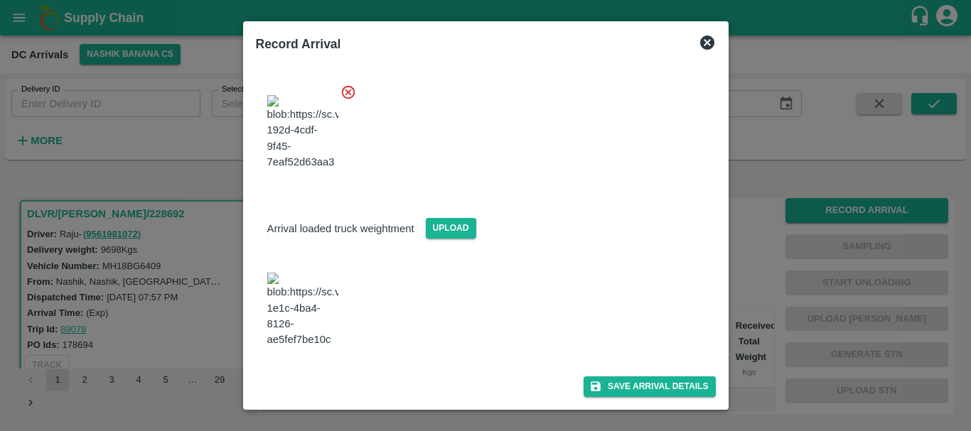
click at [309, 288] on img at bounding box center [302, 310] width 71 height 75
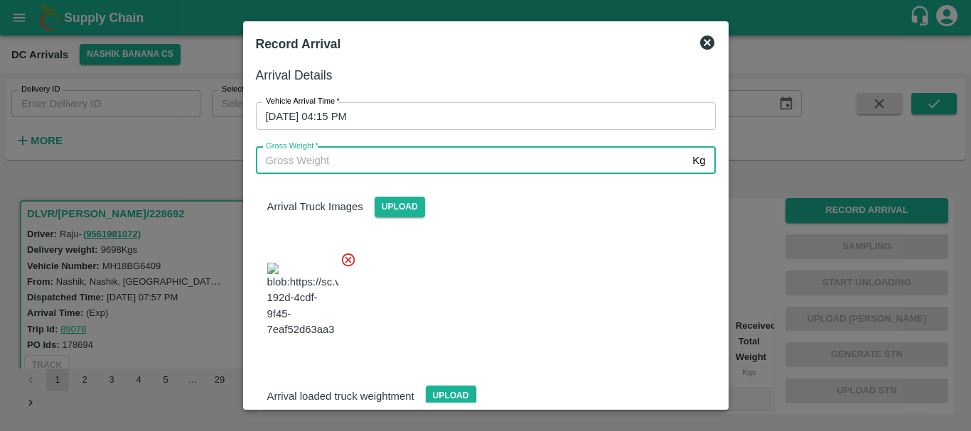
click at [399, 163] on input "Gross Weight   *" at bounding box center [471, 160] width 431 height 27
type input "16700"
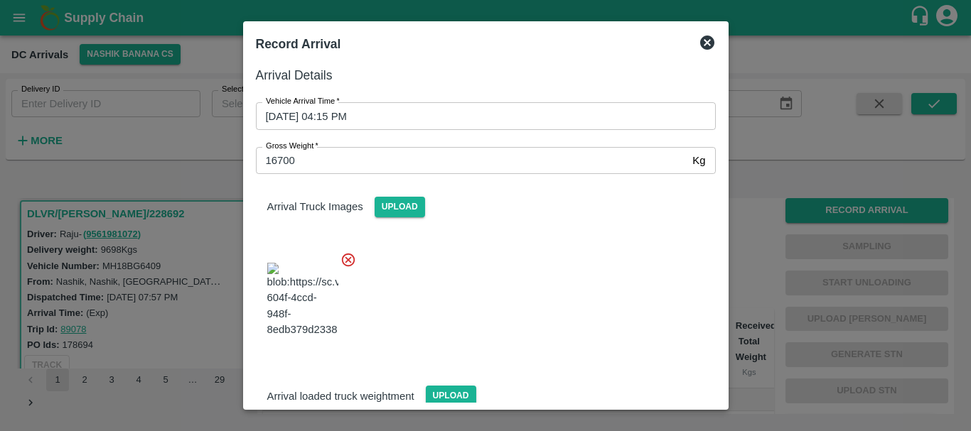
click at [493, 241] on div at bounding box center [479, 296] width 471 height 112
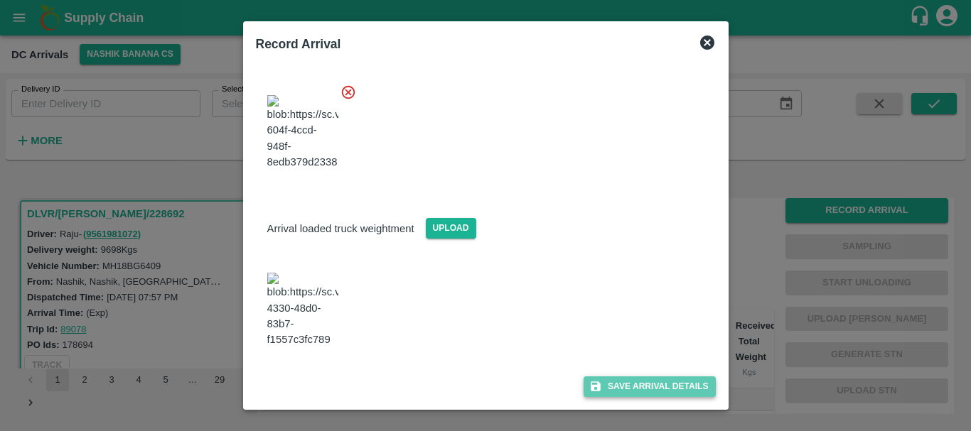
click at [595, 384] on icon "submit" at bounding box center [596, 387] width 10 height 10
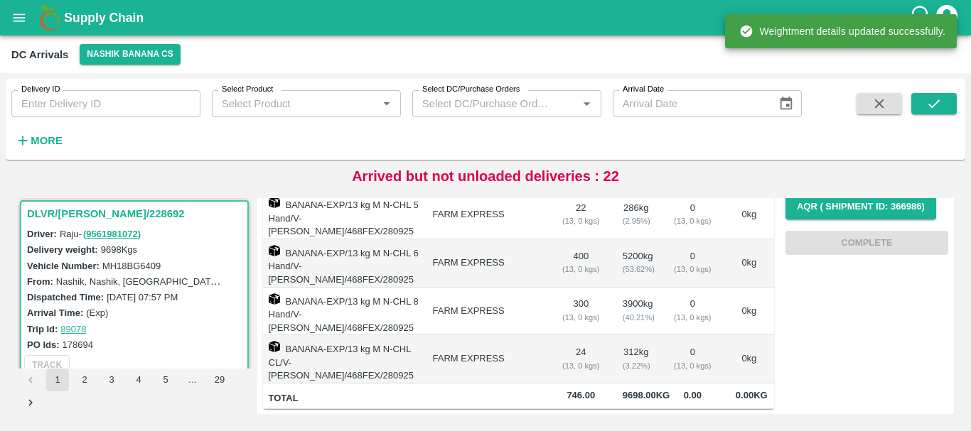
scroll to position [0, 0]
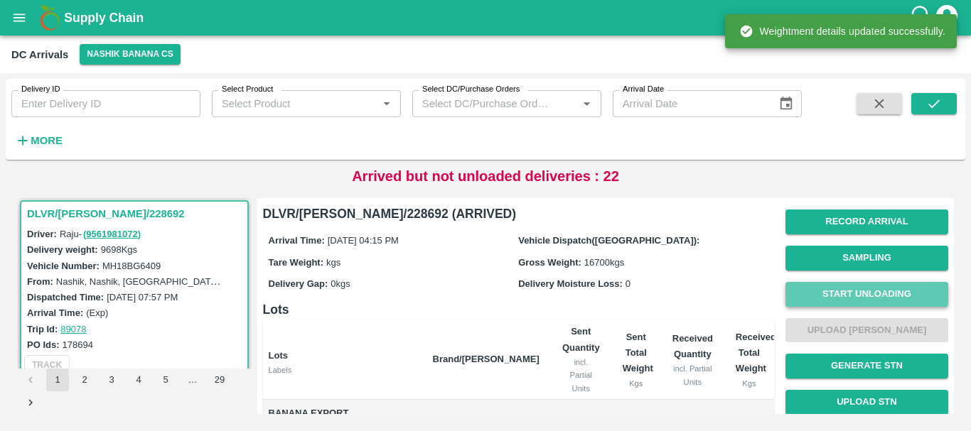
click at [817, 294] on button "Start Unloading" at bounding box center [866, 294] width 163 height 25
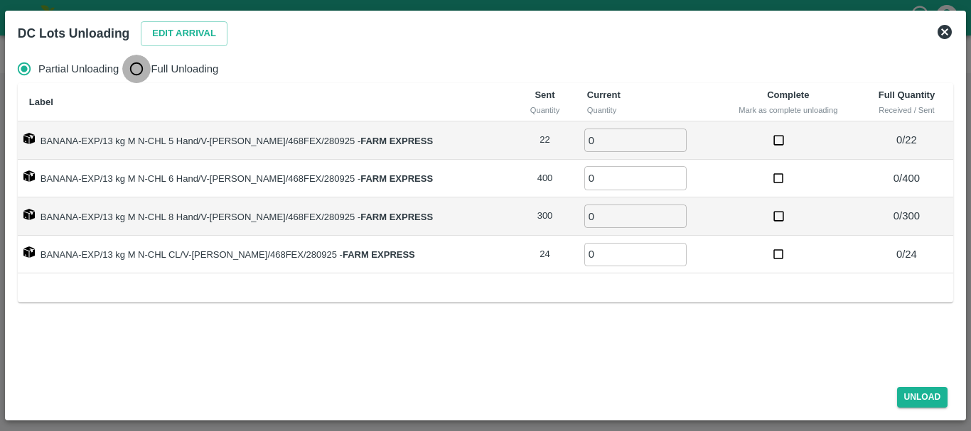
click at [141, 64] on input "Full Unloading" at bounding box center [136, 69] width 28 height 28
radio input "true"
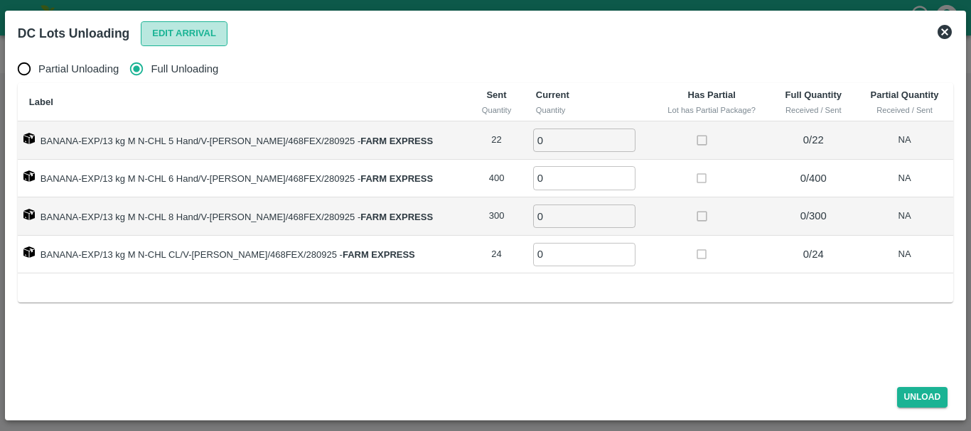
click at [191, 28] on button "Edit Arrival" at bounding box center [184, 33] width 87 height 25
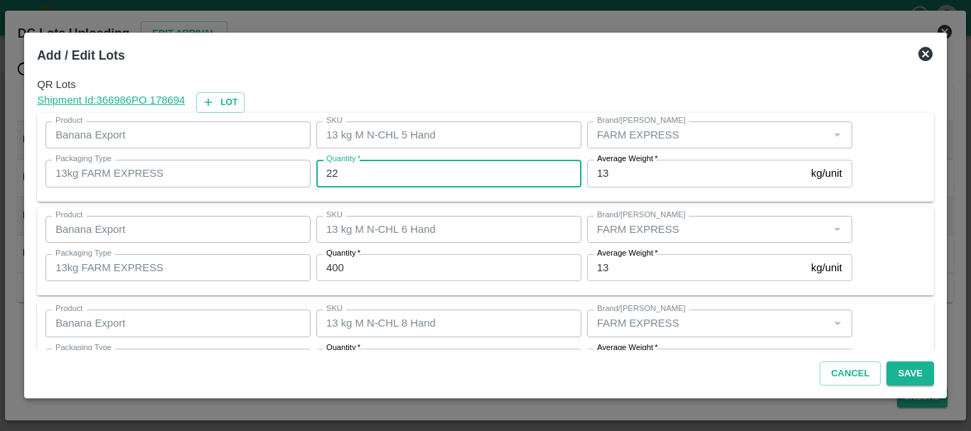
click at [377, 173] on input "22" at bounding box center [448, 173] width 265 height 27
type input "2"
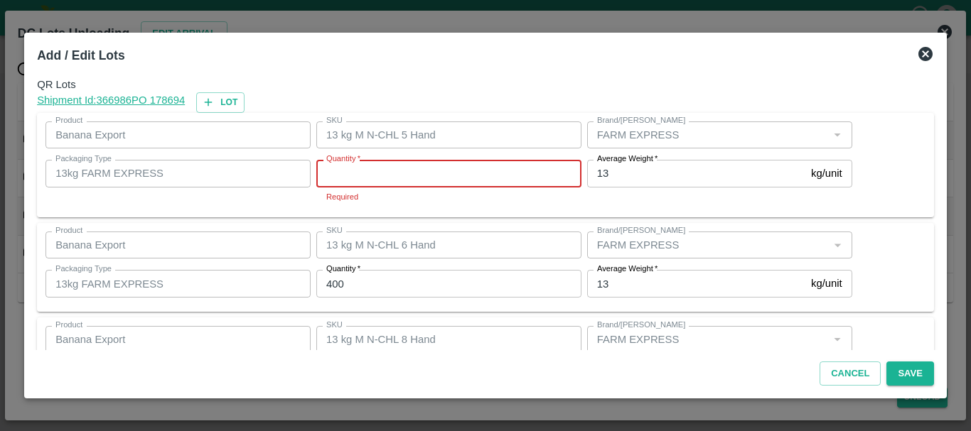
click at [377, 173] on input "Quantity   *" at bounding box center [448, 173] width 265 height 27
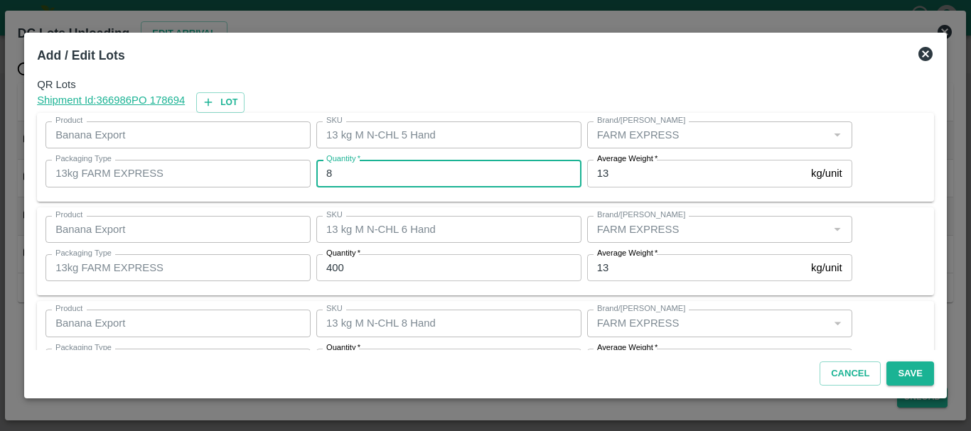
type input "8"
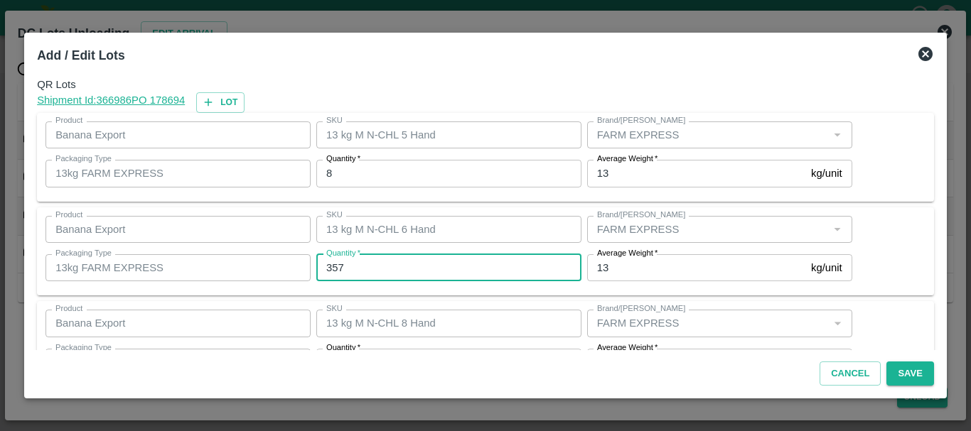
type input "357"
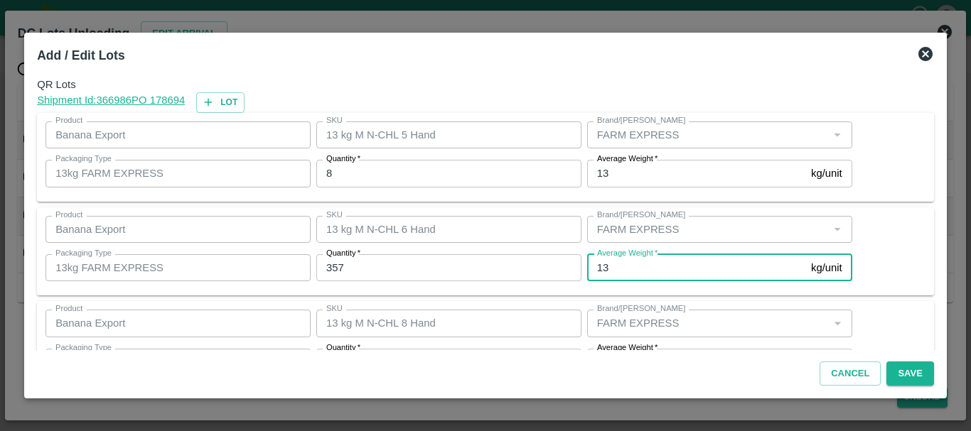
scroll to position [26, 0]
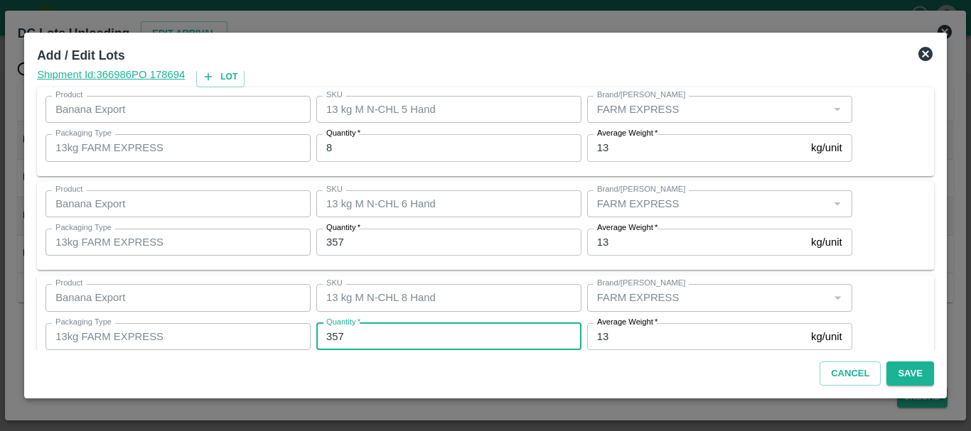
type input "357"
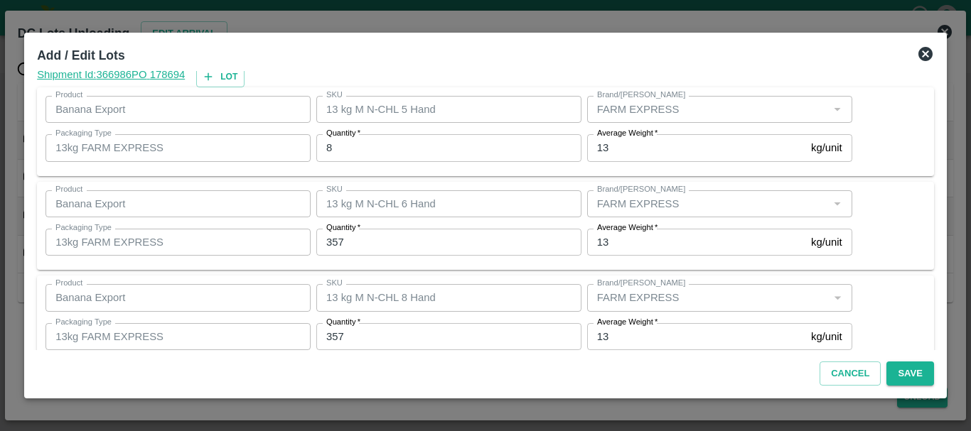
scroll to position [146, 0]
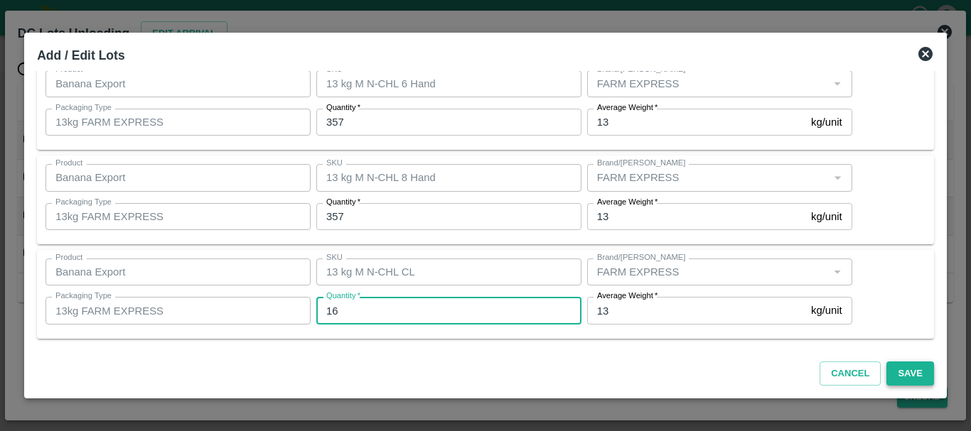
type input "16"
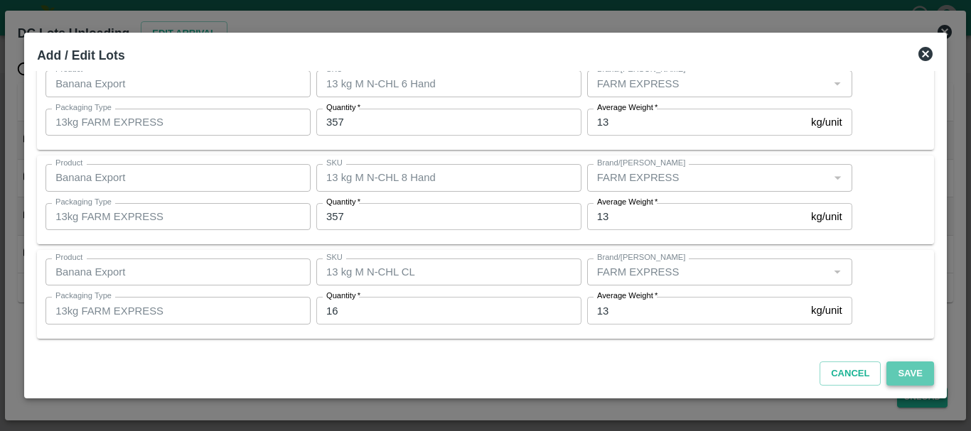
click at [910, 367] on button "Save" at bounding box center [909, 374] width 47 height 25
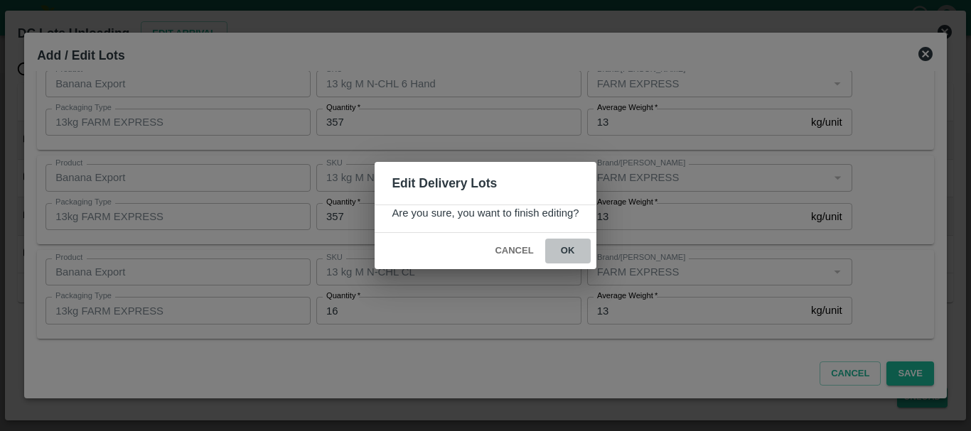
click at [564, 248] on button "ok" at bounding box center [567, 251] width 45 height 25
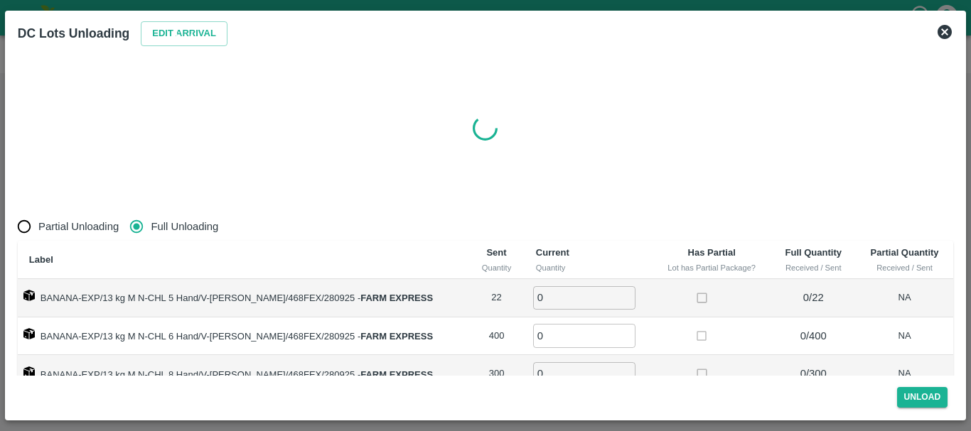
radio input "true"
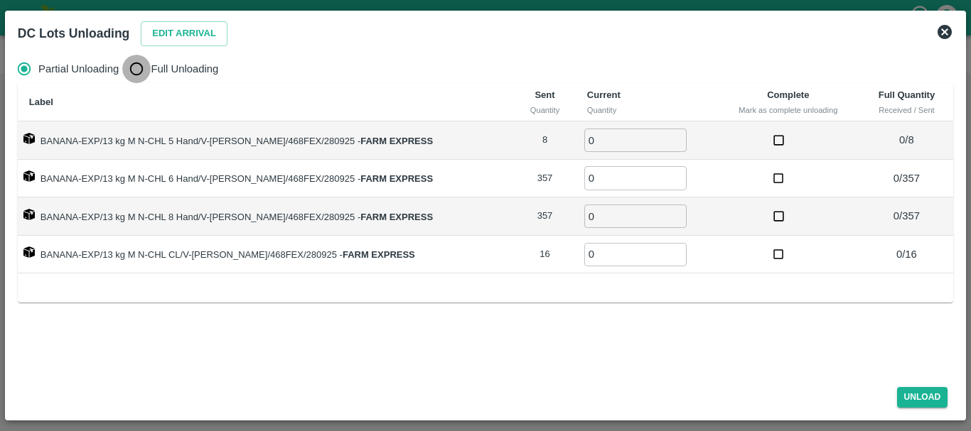
click at [149, 79] on input "Full Unloading" at bounding box center [136, 69] width 28 height 28
radio input "true"
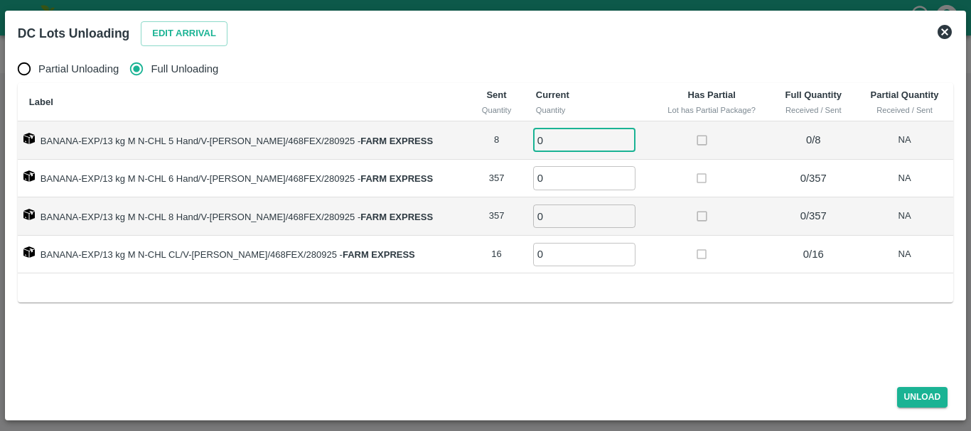
click at [577, 137] on input "0" at bounding box center [584, 140] width 102 height 23
type input "08"
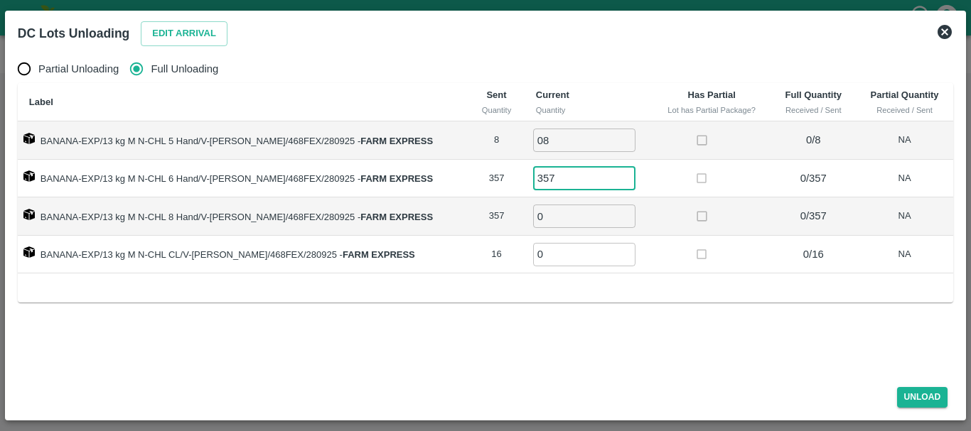
type input "357"
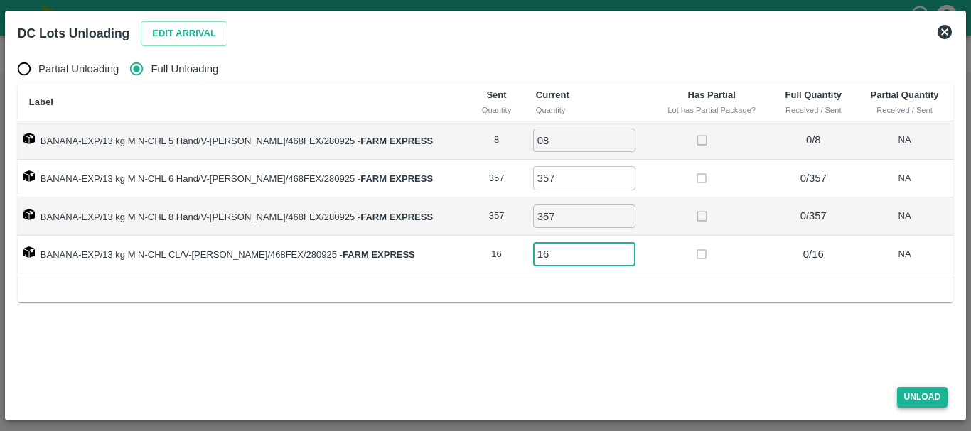
type input "16"
click at [929, 391] on button "Unload" at bounding box center [922, 397] width 51 height 21
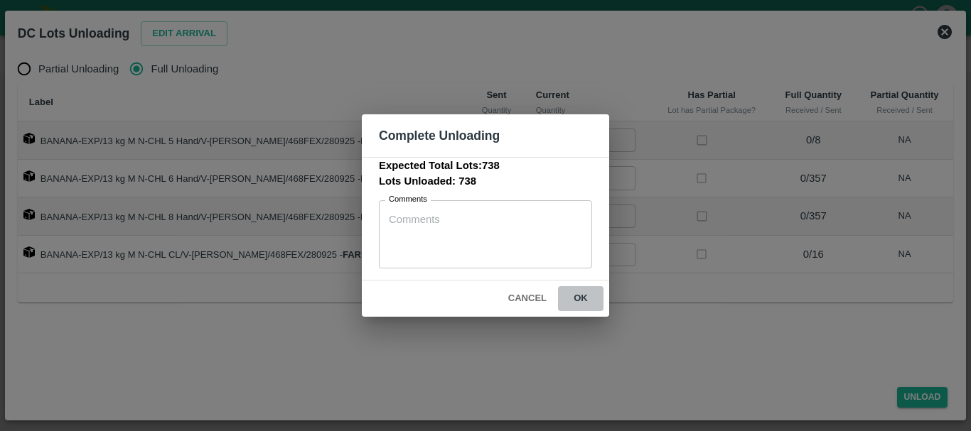
click at [586, 301] on button "ok" at bounding box center [580, 298] width 45 height 25
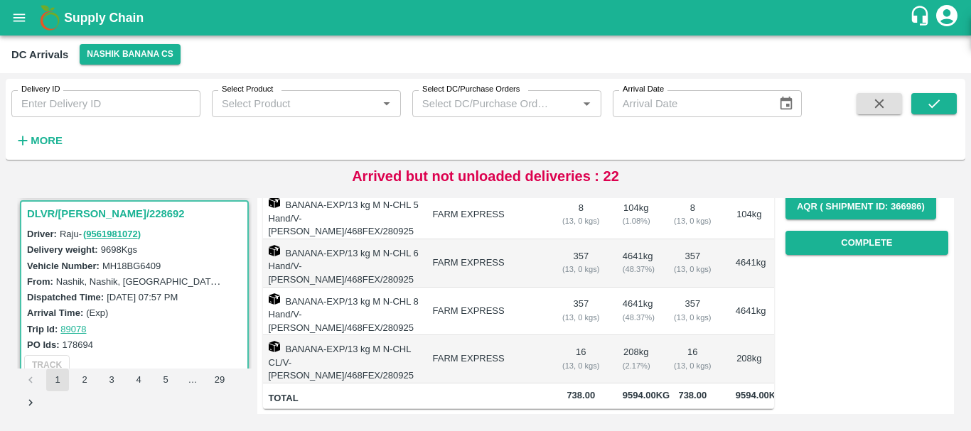
scroll to position [0, 0]
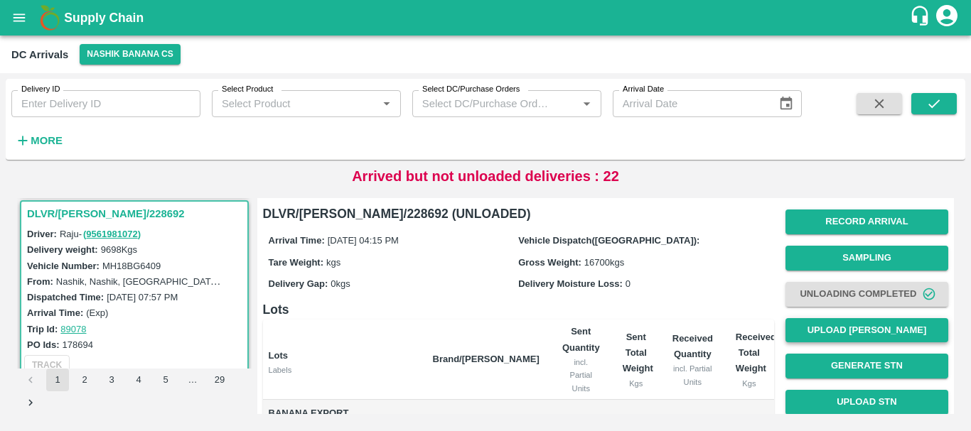
click at [827, 327] on button "Upload [PERSON_NAME]" at bounding box center [866, 330] width 163 height 25
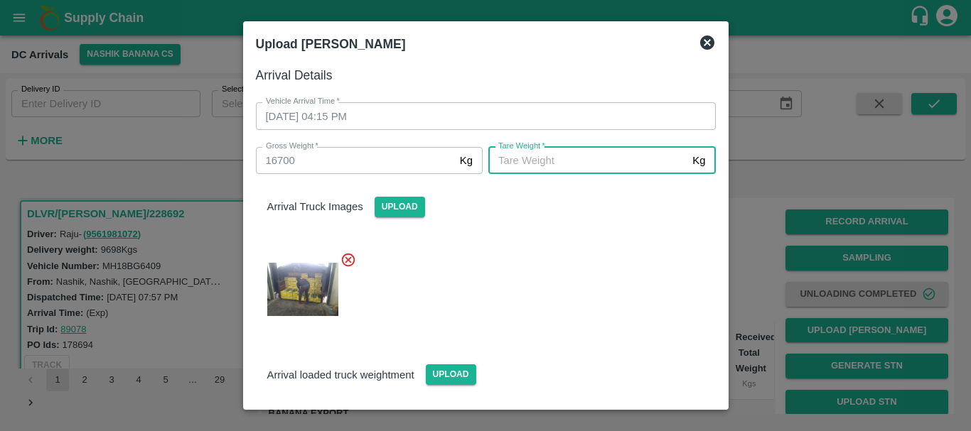
type input "5"
type input "6350"
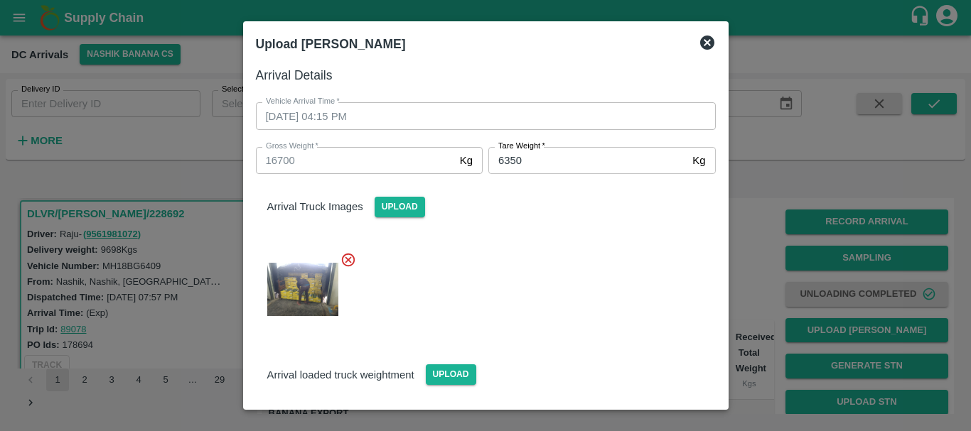
click at [545, 269] on div at bounding box center [479, 285] width 471 height 90
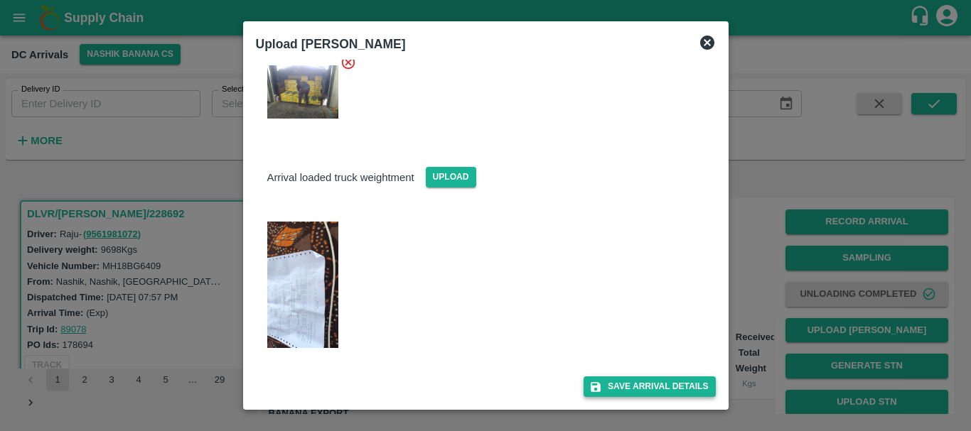
click at [615, 385] on button "Save Arrival Details" at bounding box center [649, 387] width 131 height 21
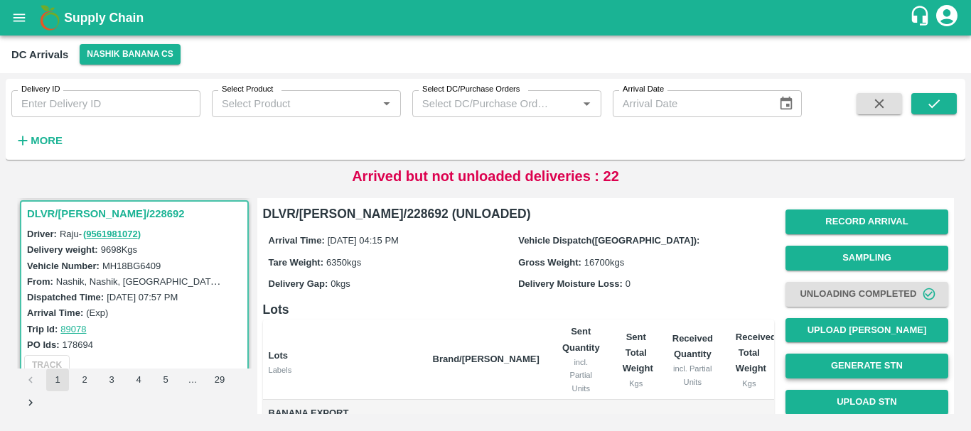
scroll to position [246, 0]
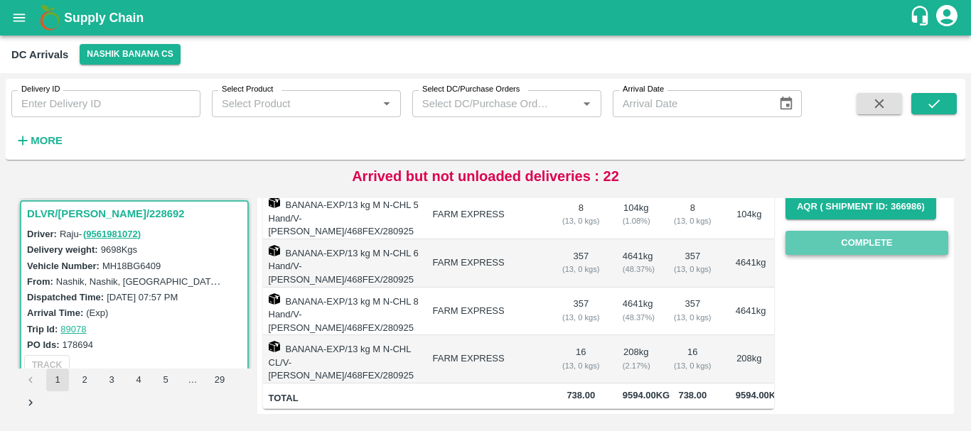
click at [831, 235] on button "Complete" at bounding box center [866, 243] width 163 height 25
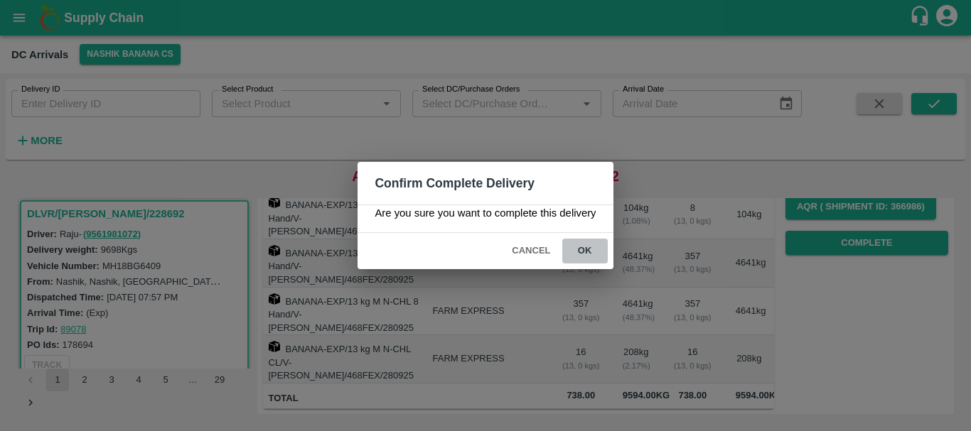
click at [584, 258] on button "ok" at bounding box center [584, 251] width 45 height 25
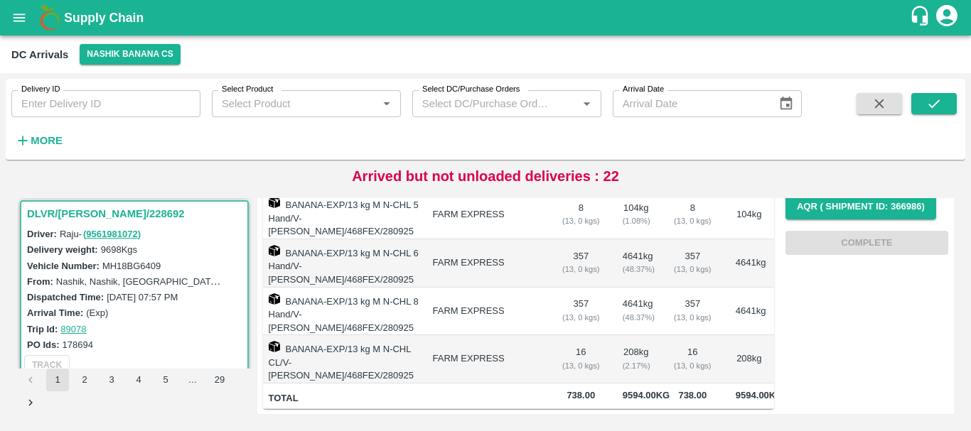
scroll to position [0, 0]
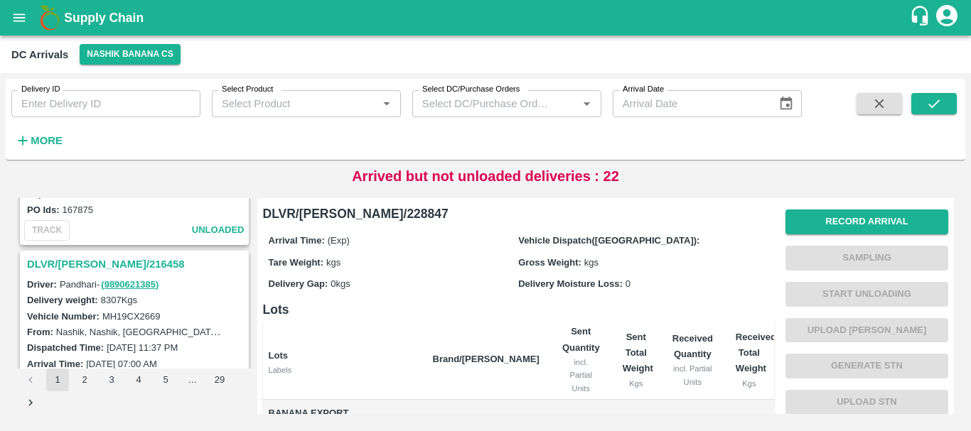
scroll to position [4225, 0]
click at [94, 262] on h3 "DLVR/[PERSON_NAME]/216458" at bounding box center [136, 265] width 219 height 18
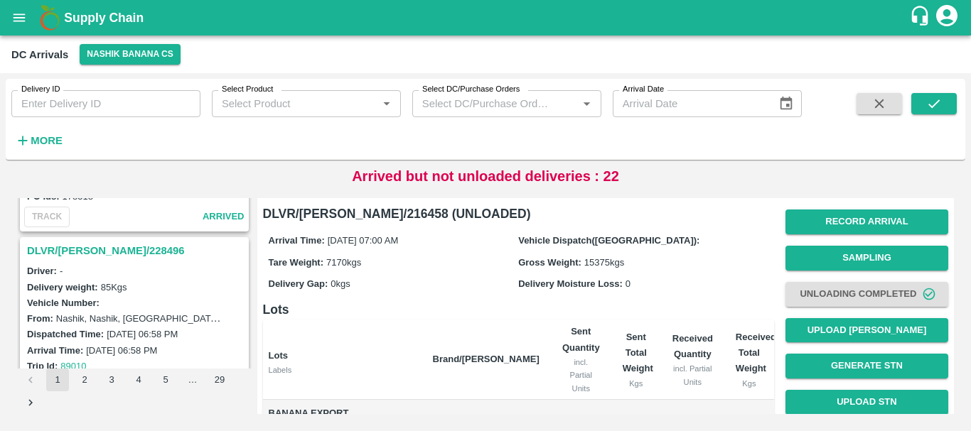
scroll to position [3866, 0]
click at [99, 253] on h3 "DLVR/[PERSON_NAME]/228496" at bounding box center [136, 252] width 219 height 18
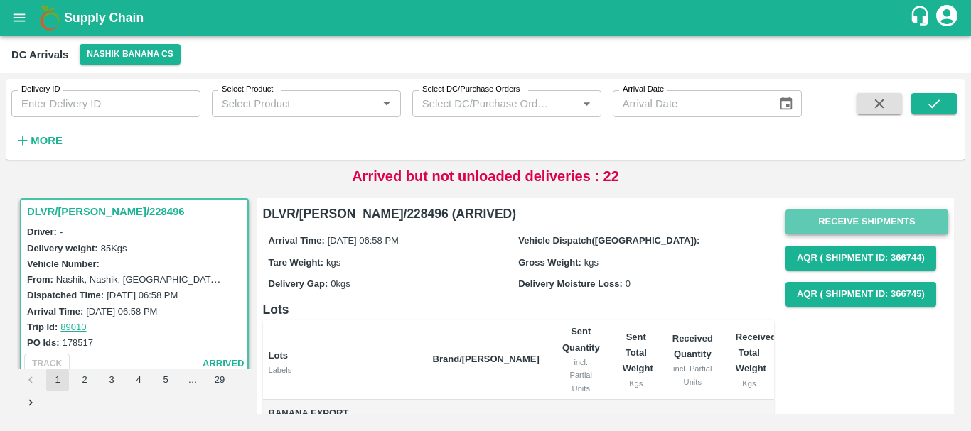
click at [808, 221] on button "Receive Shipments" at bounding box center [866, 222] width 163 height 25
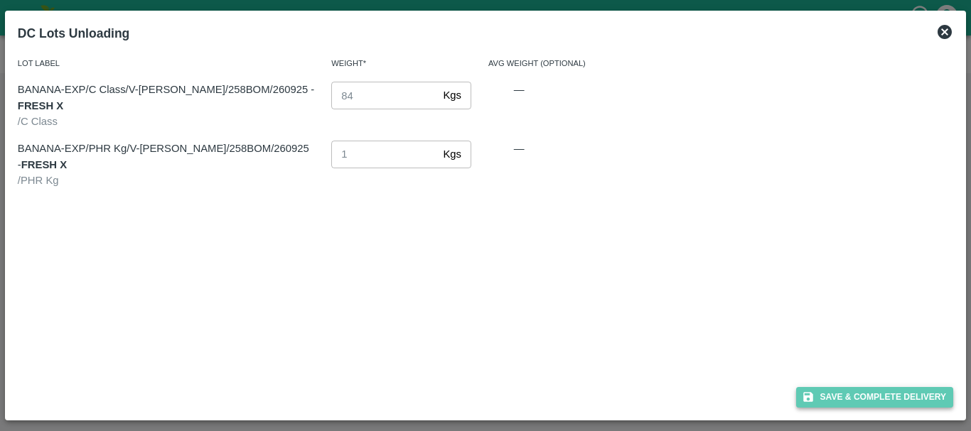
click at [824, 393] on button "Save & Complete Delivery" at bounding box center [875, 397] width 158 height 21
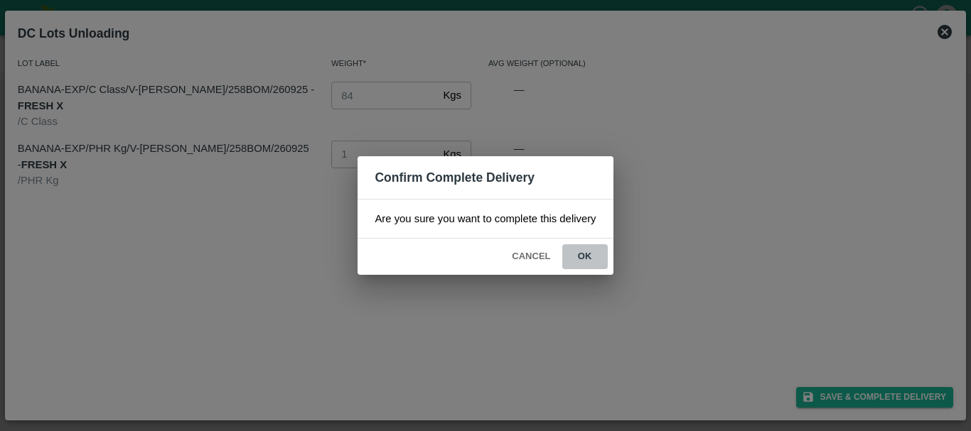
click at [591, 260] on button "ok" at bounding box center [584, 256] width 45 height 25
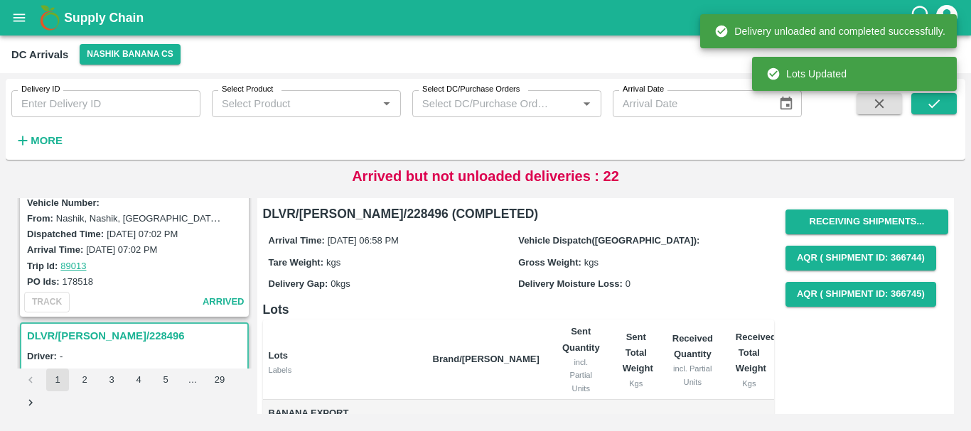
scroll to position [3702, 0]
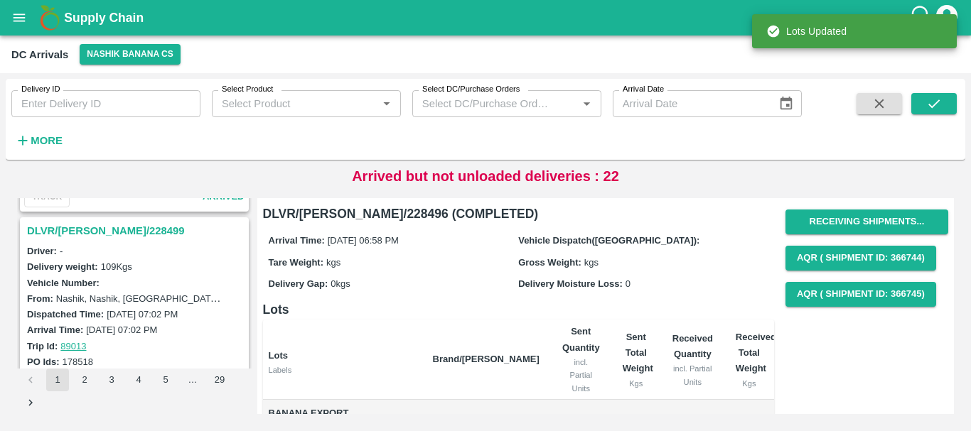
click at [111, 230] on h3 "DLVR/[PERSON_NAME]/228499" at bounding box center [136, 231] width 219 height 18
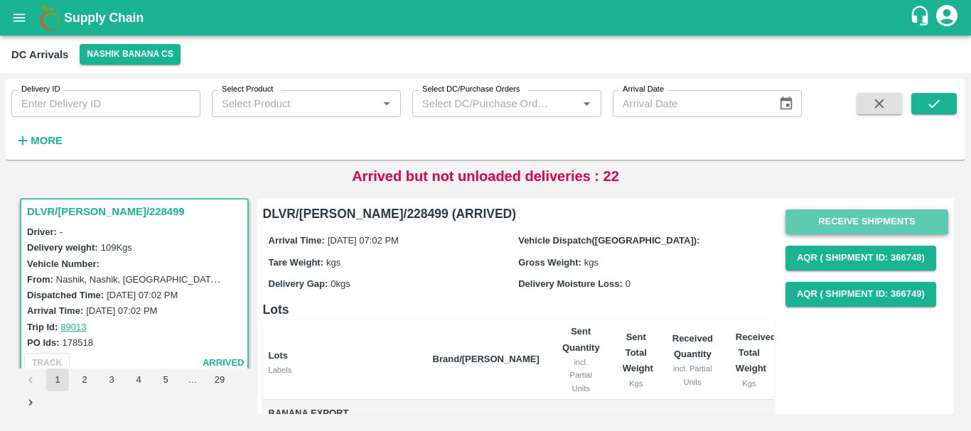
click at [827, 216] on button "Receive Shipments" at bounding box center [866, 222] width 163 height 25
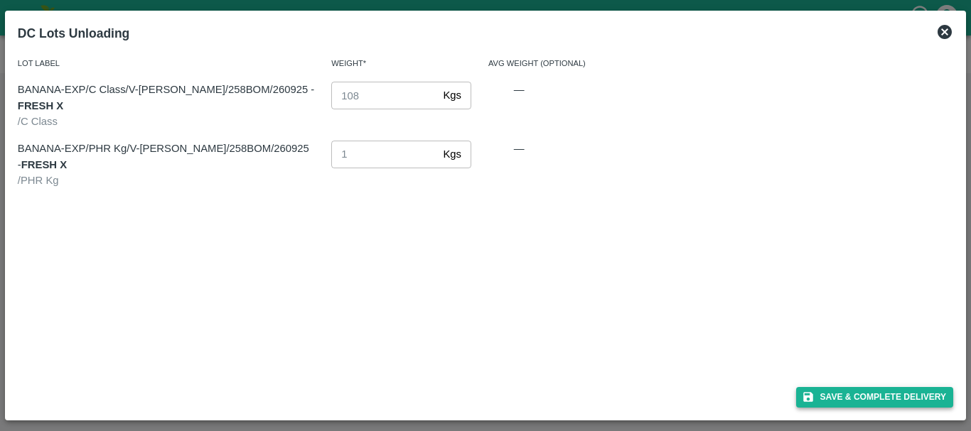
click at [816, 387] on button "Save & Complete Delivery" at bounding box center [875, 397] width 158 height 21
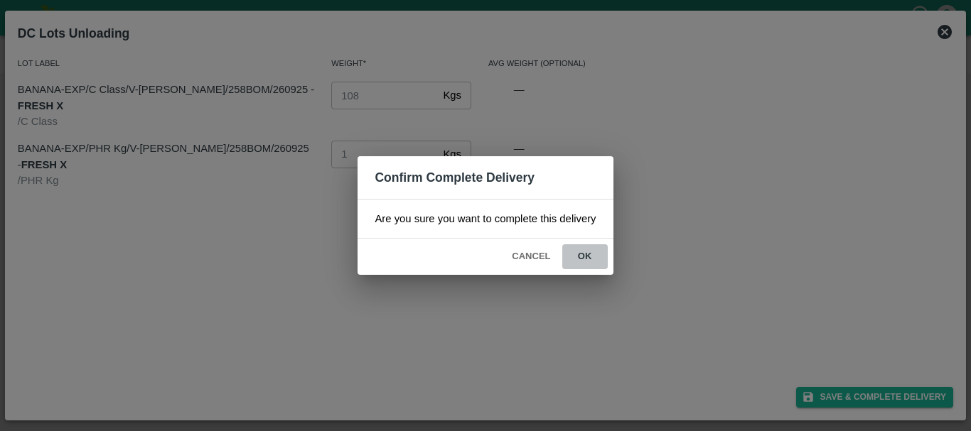
click at [575, 251] on button "ok" at bounding box center [584, 256] width 45 height 25
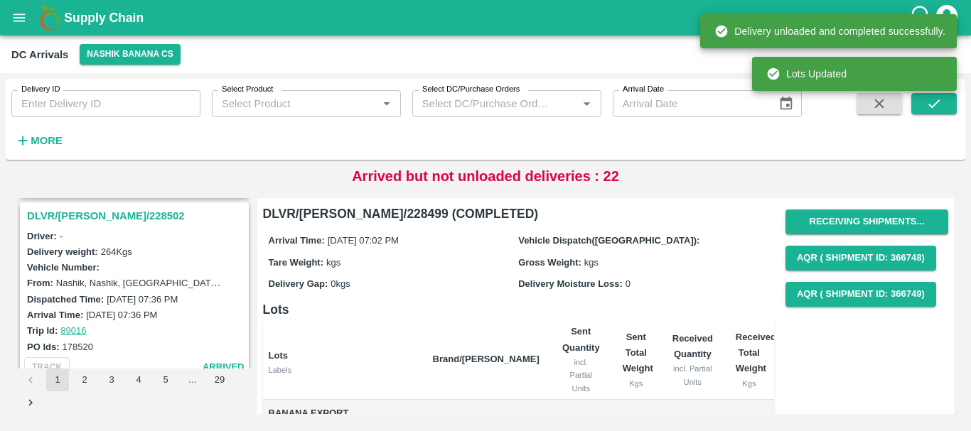
scroll to position [3500, 0]
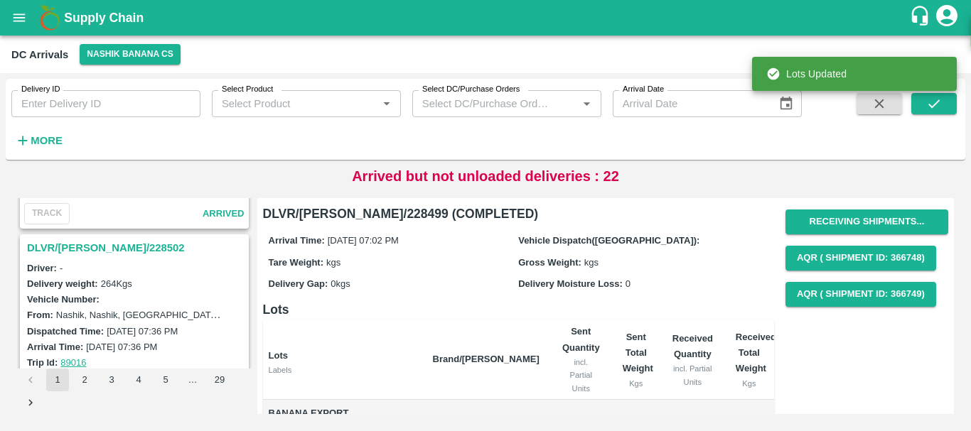
click at [112, 252] on h3 "DLVR/[PERSON_NAME]/228502" at bounding box center [136, 248] width 219 height 18
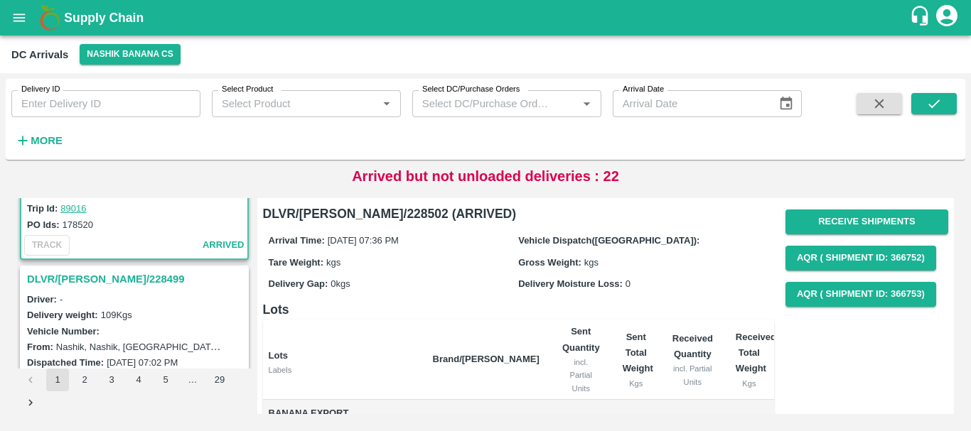
scroll to position [3657, 0]
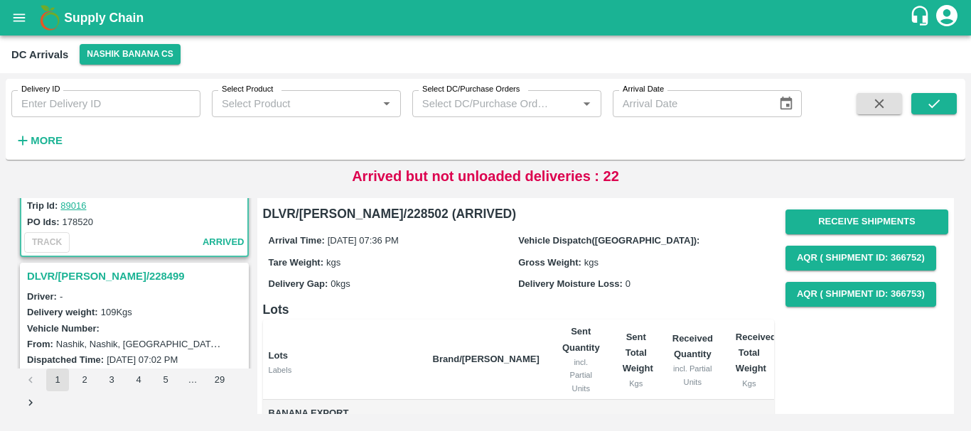
click at [99, 279] on h3 "DLVR/[PERSON_NAME]/228499" at bounding box center [136, 276] width 219 height 18
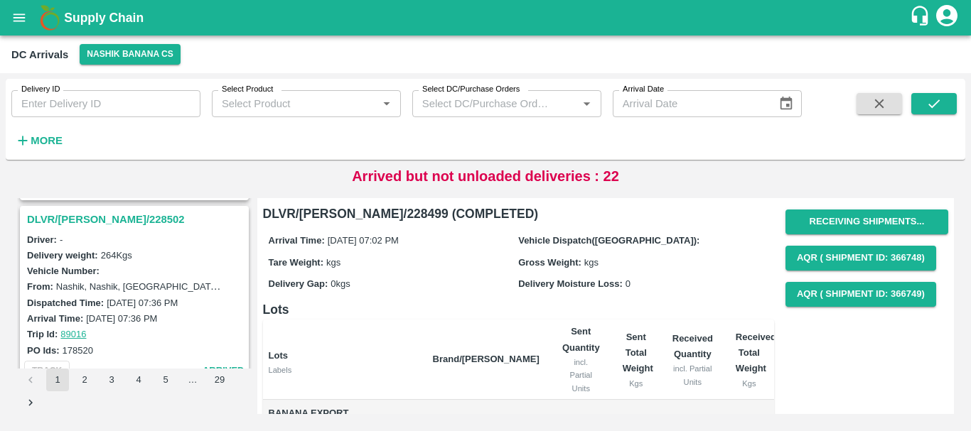
click at [103, 228] on h3 "DLVR/NASH/228502" at bounding box center [136, 219] width 219 height 18
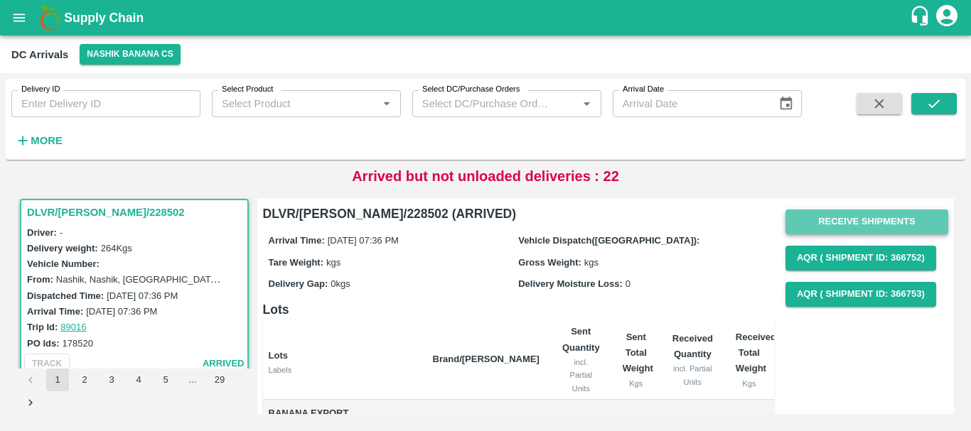
click at [849, 215] on button "Receive Shipments" at bounding box center [866, 222] width 163 height 25
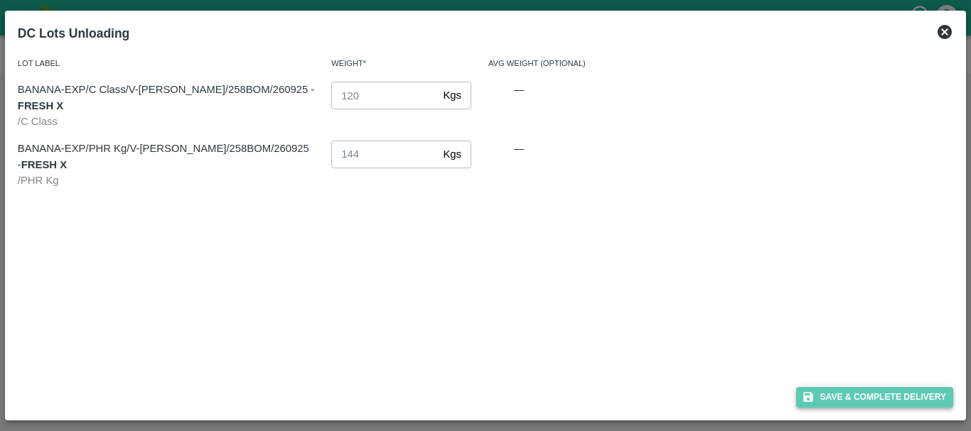
click at [812, 402] on icon "button" at bounding box center [808, 398] width 10 height 10
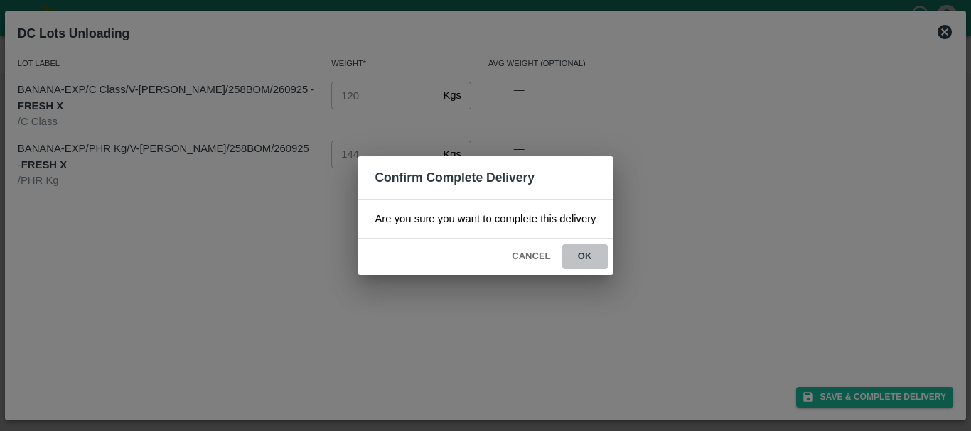
click at [584, 255] on button "ok" at bounding box center [584, 256] width 45 height 25
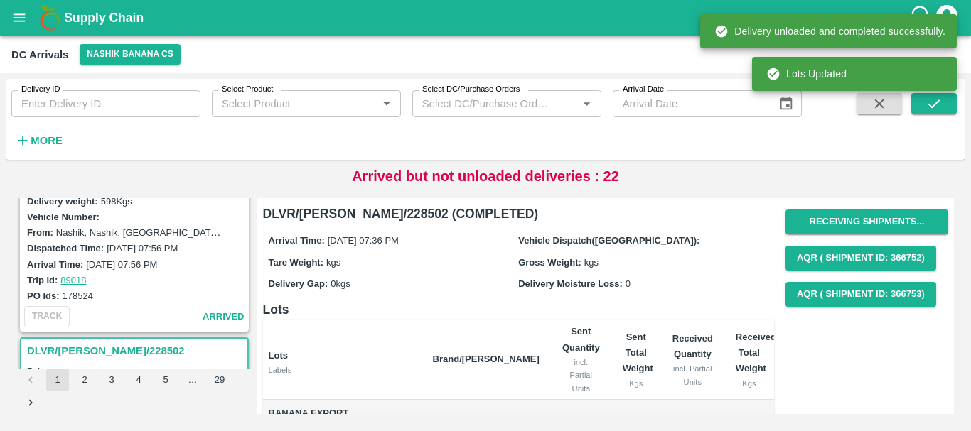
scroll to position [3321, 0]
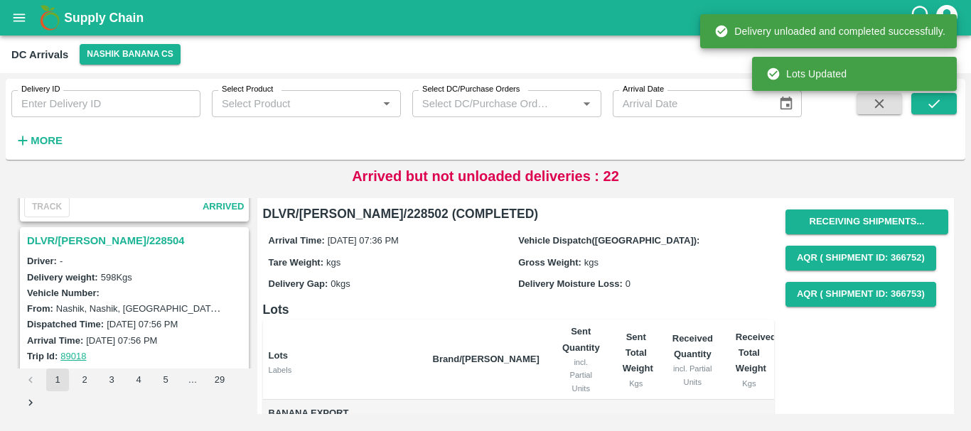
click at [104, 244] on h3 "DLVR/NASH/228504" at bounding box center [136, 241] width 219 height 18
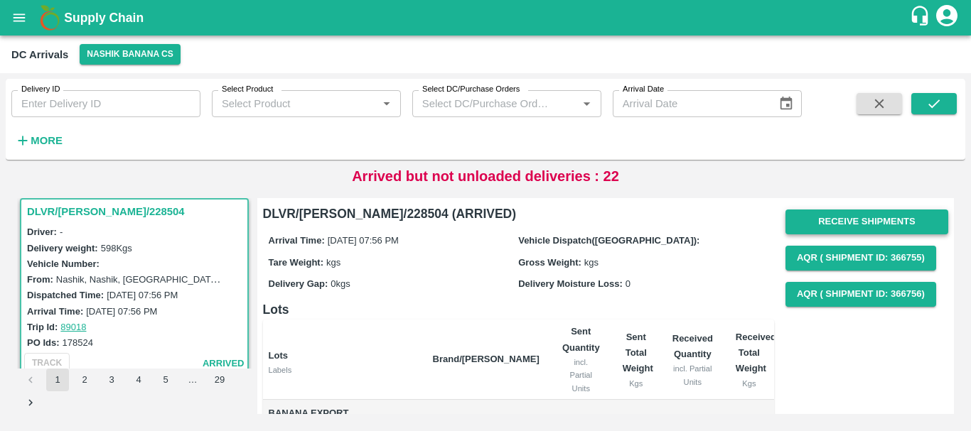
click at [818, 215] on button "Receive Shipments" at bounding box center [866, 222] width 163 height 25
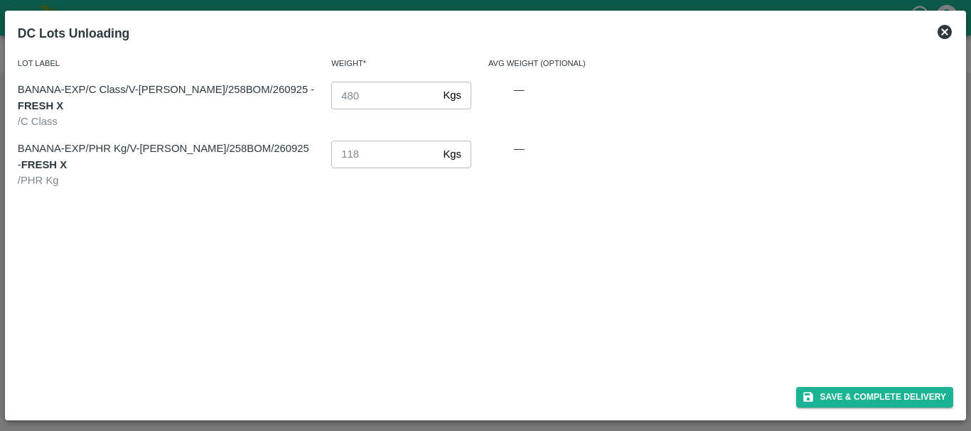
click at [942, 35] on icon at bounding box center [944, 31] width 17 height 17
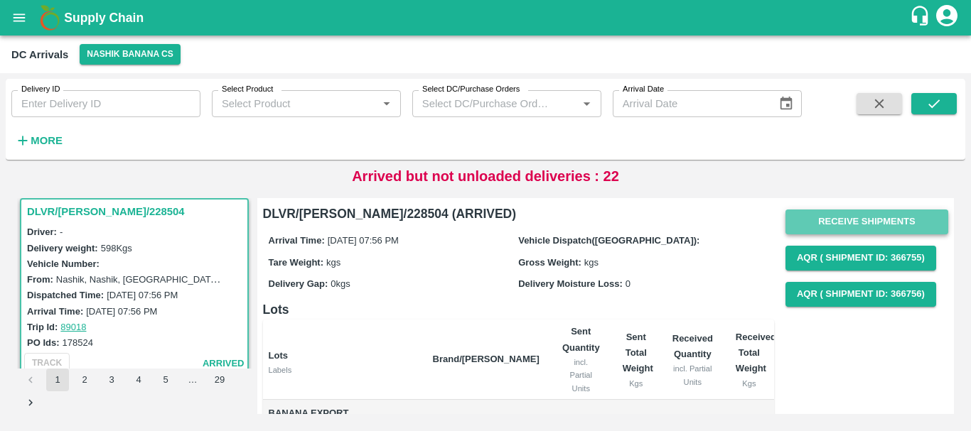
click at [800, 226] on button "Receive Shipments" at bounding box center [866, 222] width 163 height 25
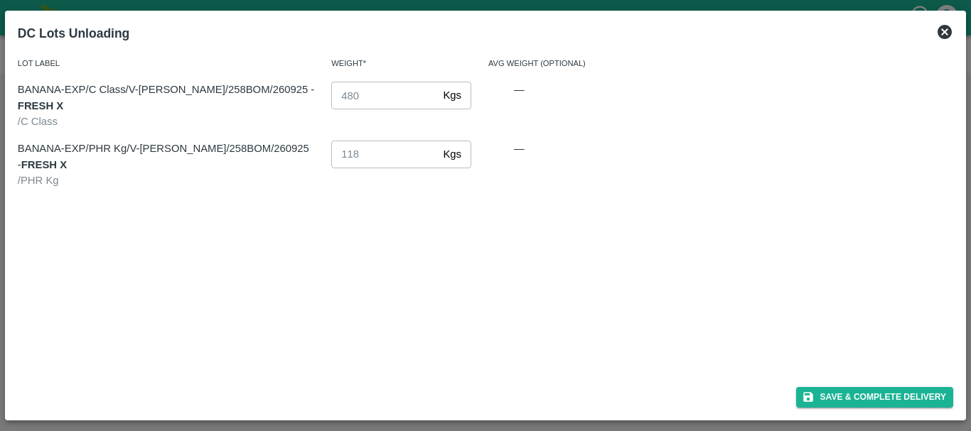
click at [940, 33] on icon at bounding box center [944, 32] width 14 height 14
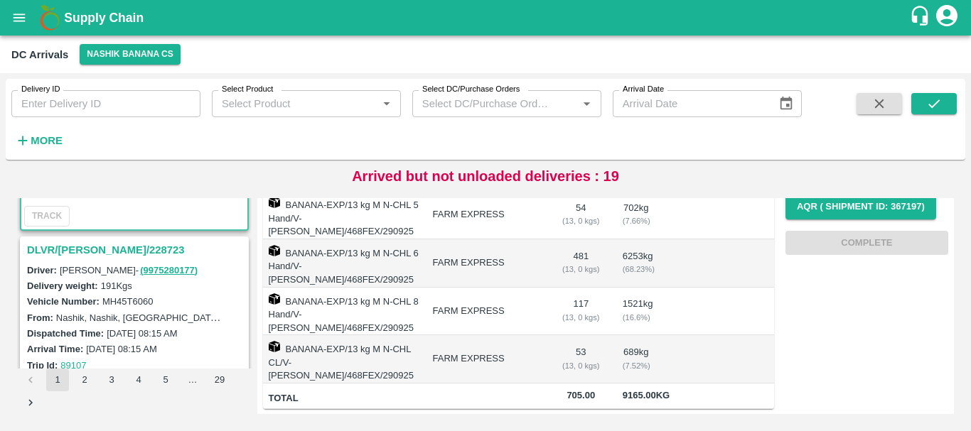
scroll to position [153, 0]
click at [100, 247] on h3 "DLVR/[PERSON_NAME]/228723" at bounding box center [136, 251] width 219 height 18
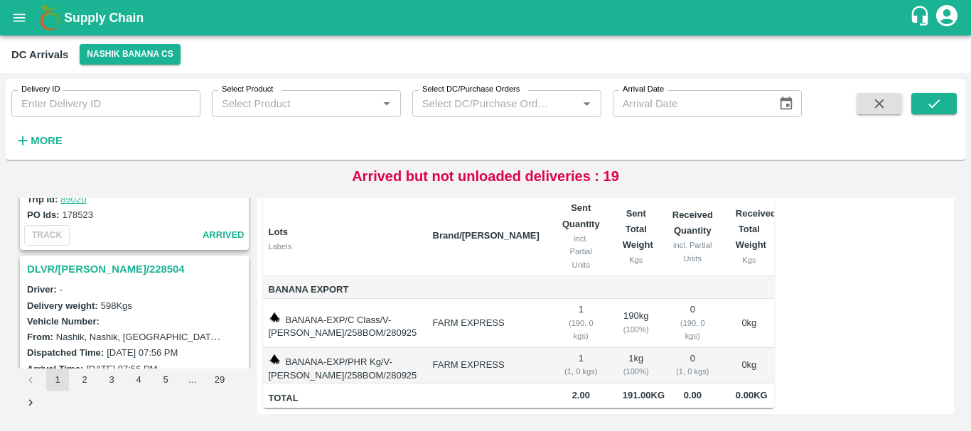
scroll to position [3291, 0]
click at [101, 262] on h3 "DLVR/[PERSON_NAME]/228504" at bounding box center [136, 270] width 219 height 18
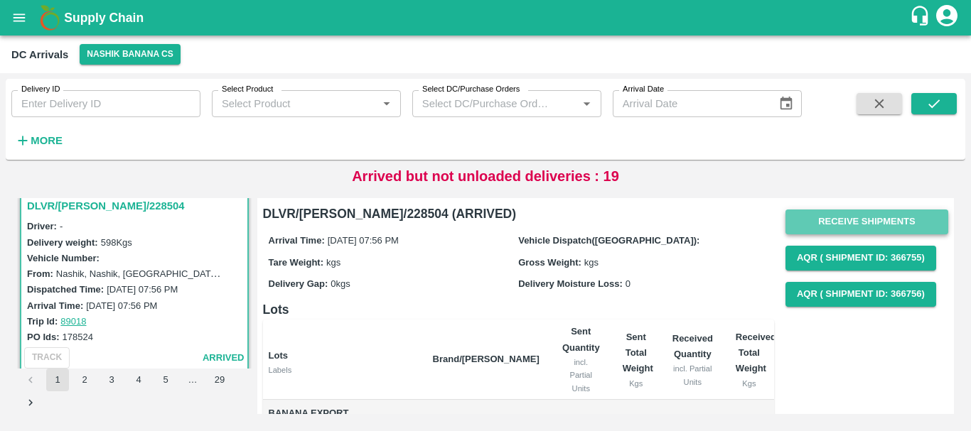
click at [808, 225] on button "Receive Shipments" at bounding box center [866, 222] width 163 height 25
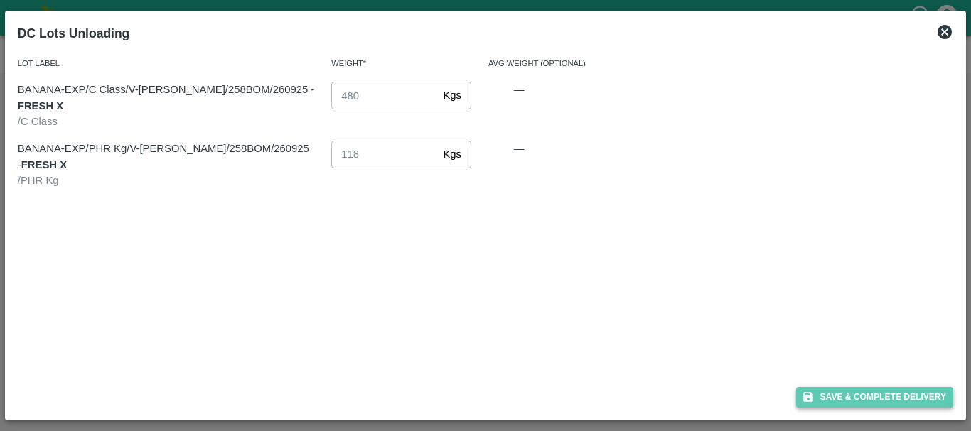
click at [830, 392] on button "Save & Complete Delivery" at bounding box center [875, 397] width 158 height 21
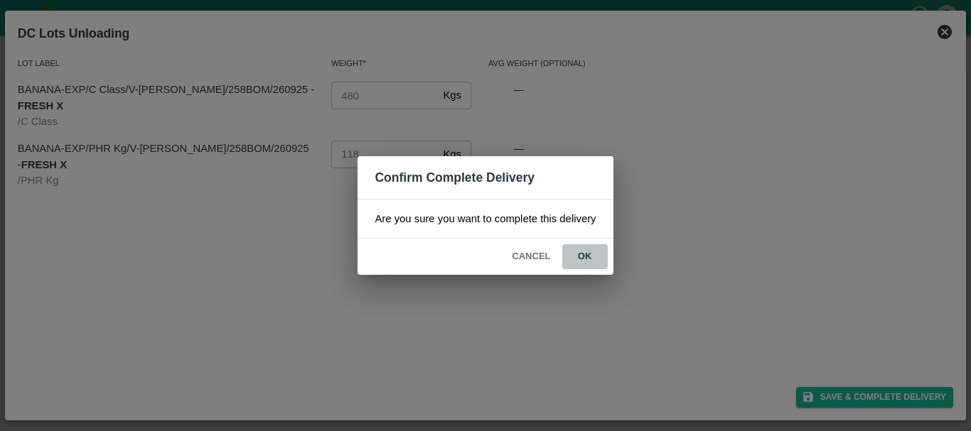
click at [595, 256] on button "ok" at bounding box center [584, 256] width 45 height 25
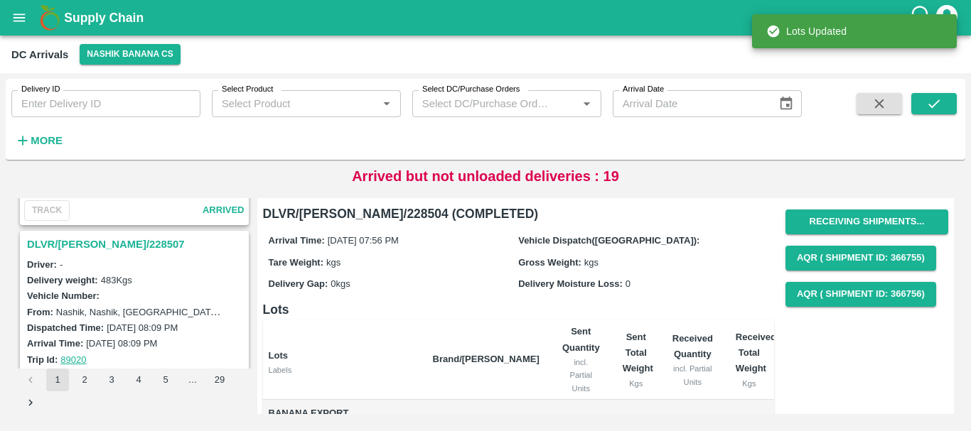
click at [102, 241] on h3 "DLVR/[PERSON_NAME]/228507" at bounding box center [136, 244] width 219 height 18
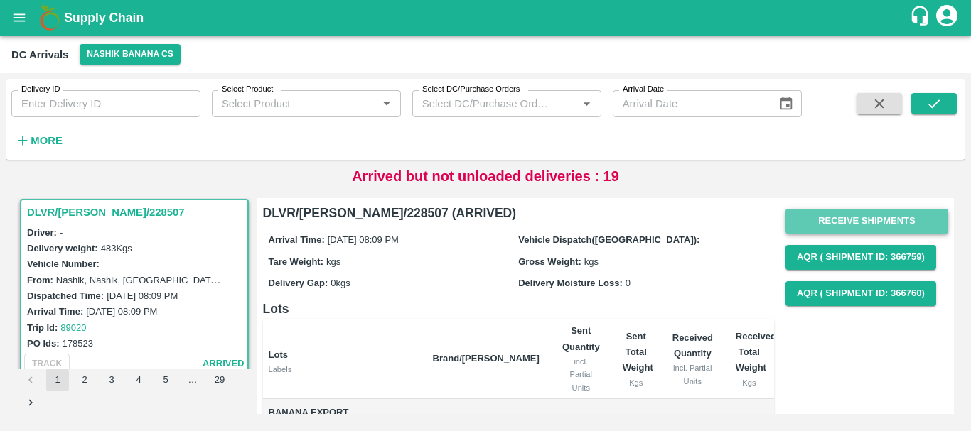
click at [832, 218] on button "Receive Shipments" at bounding box center [866, 221] width 163 height 25
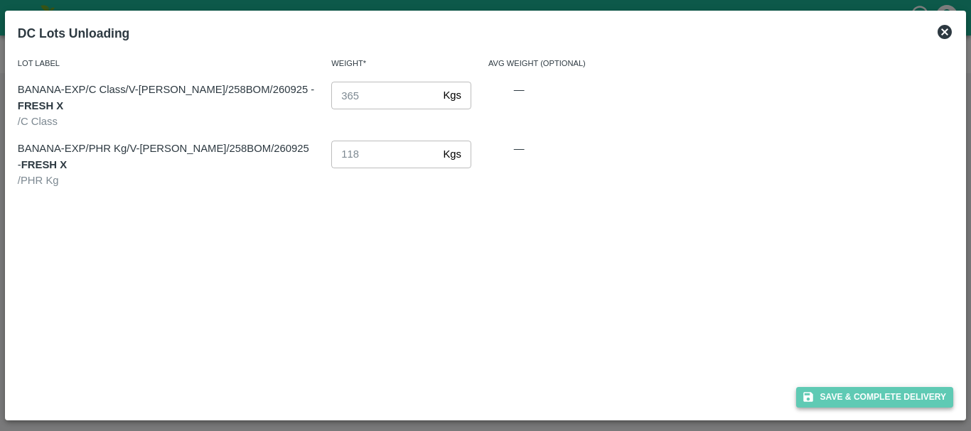
click at [810, 390] on button "Save & Complete Delivery" at bounding box center [875, 397] width 158 height 21
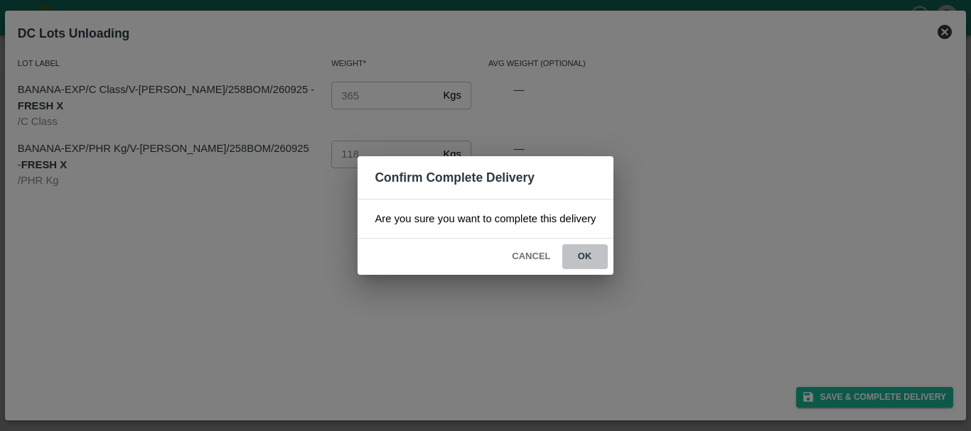
click at [591, 262] on button "ok" at bounding box center [584, 256] width 45 height 25
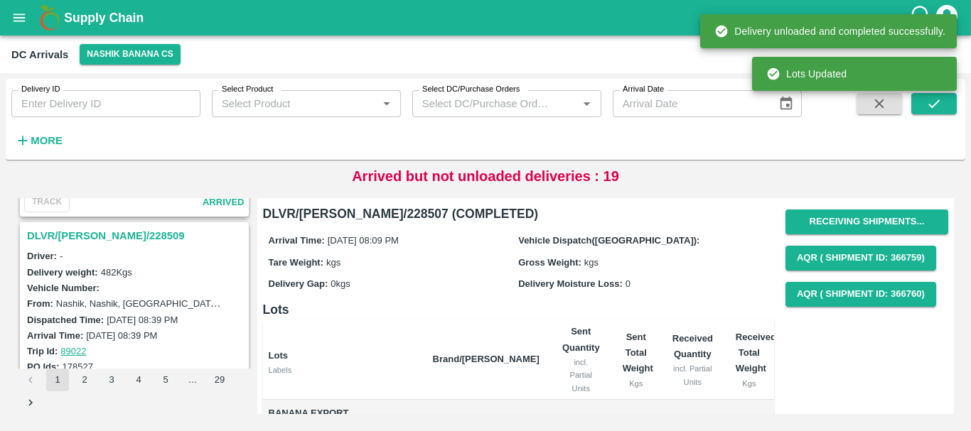
click at [98, 231] on h3 "DLVR/[PERSON_NAME]/228509" at bounding box center [136, 236] width 219 height 18
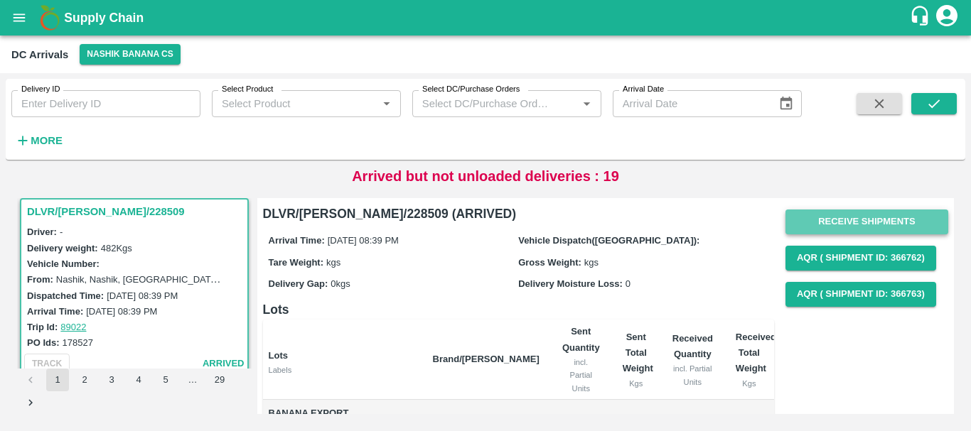
click at [828, 215] on button "Receive Shipments" at bounding box center [866, 222] width 163 height 25
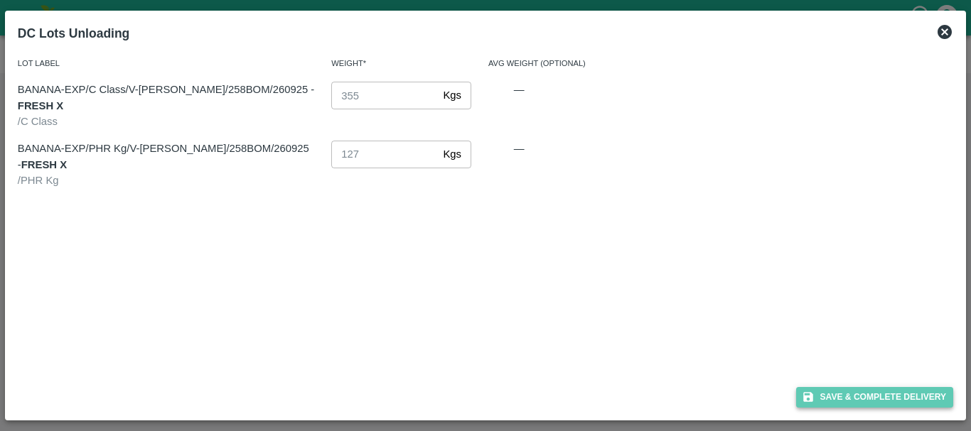
click at [827, 393] on button "Save & Complete Delivery" at bounding box center [875, 397] width 158 height 21
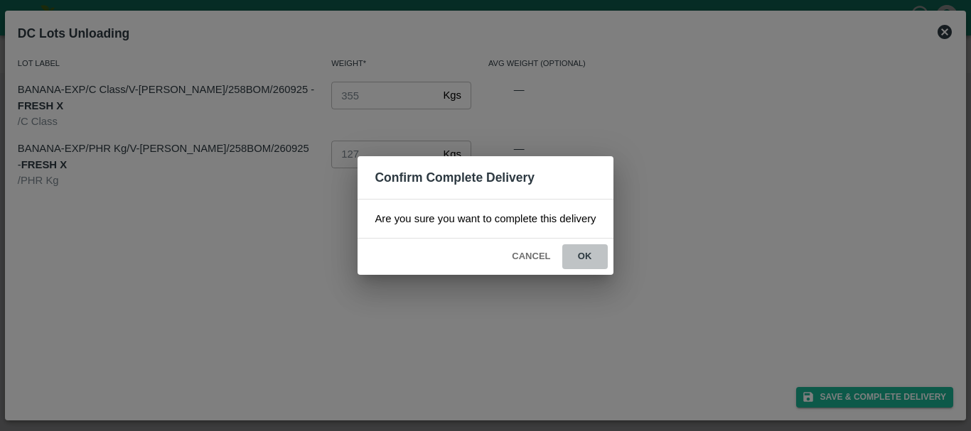
click at [589, 258] on button "ok" at bounding box center [584, 256] width 45 height 25
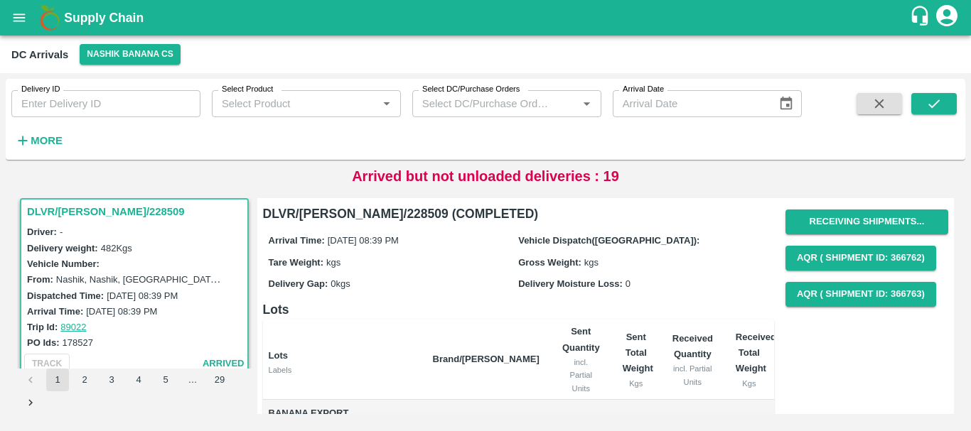
scroll to position [149, 0]
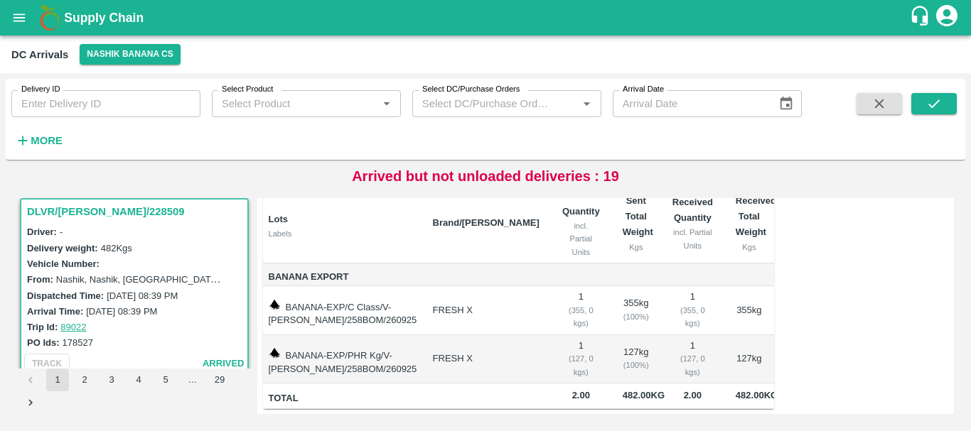
click at [592, 304] on div "( 355, 0 kgs)" at bounding box center [581, 317] width 38 height 26
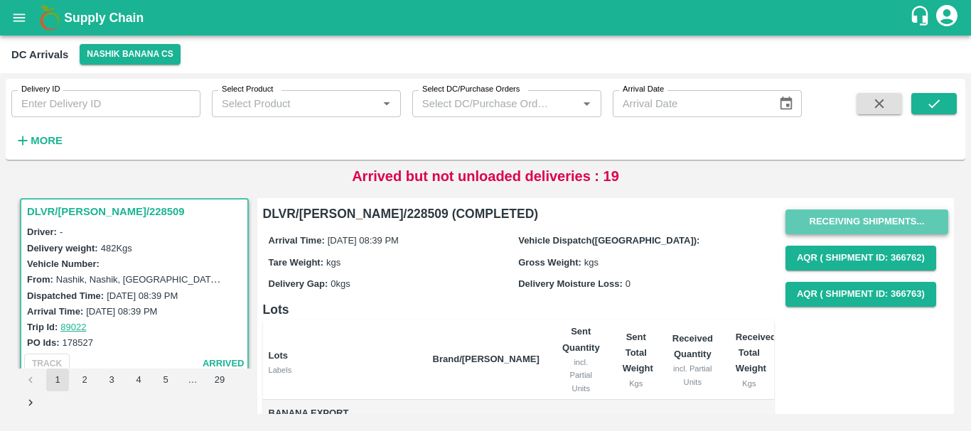
click at [819, 219] on button "Receiving Shipments..." at bounding box center [866, 222] width 163 height 25
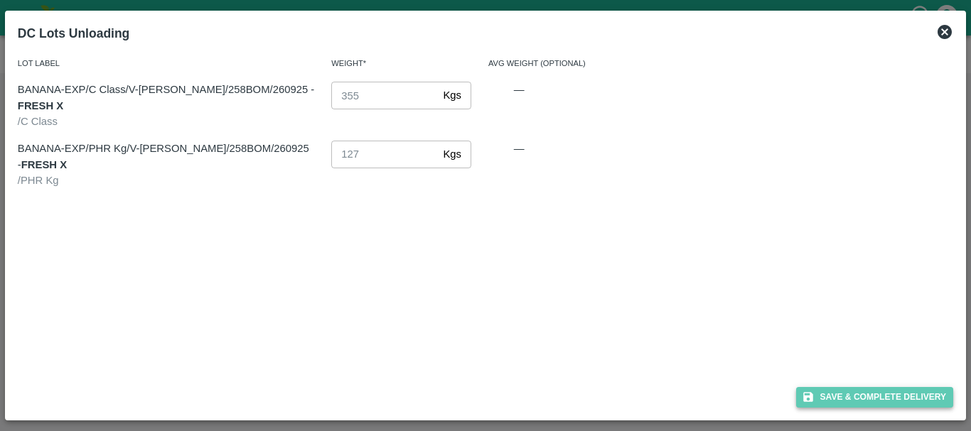
click at [839, 395] on button "Save & Complete Delivery" at bounding box center [875, 397] width 158 height 21
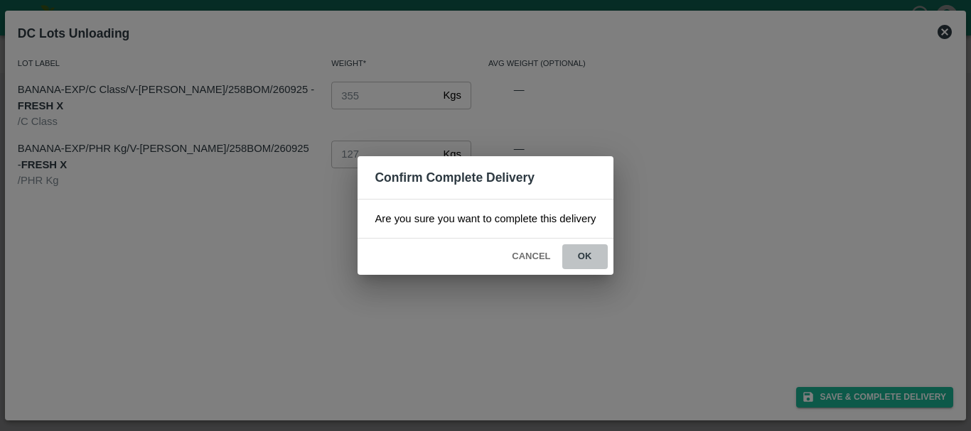
click at [584, 252] on button "ok" at bounding box center [584, 256] width 45 height 25
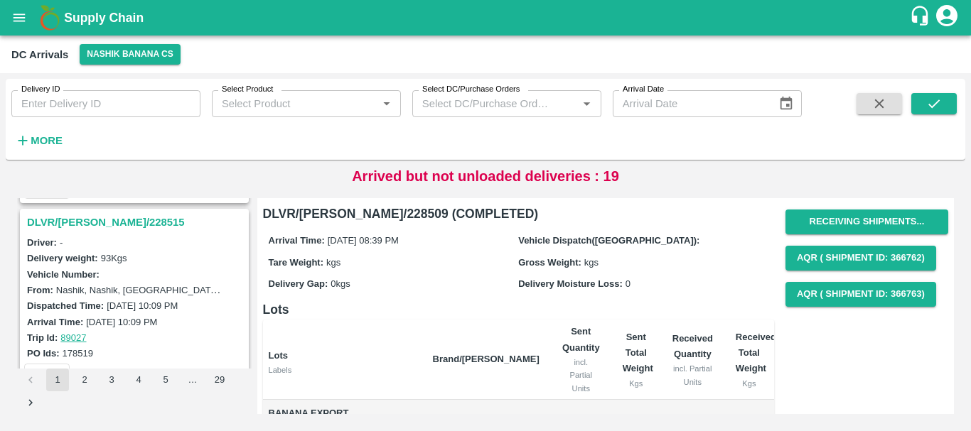
scroll to position [2781, 0]
click at [94, 217] on h3 "DLVR/[PERSON_NAME]/228515" at bounding box center [136, 223] width 219 height 18
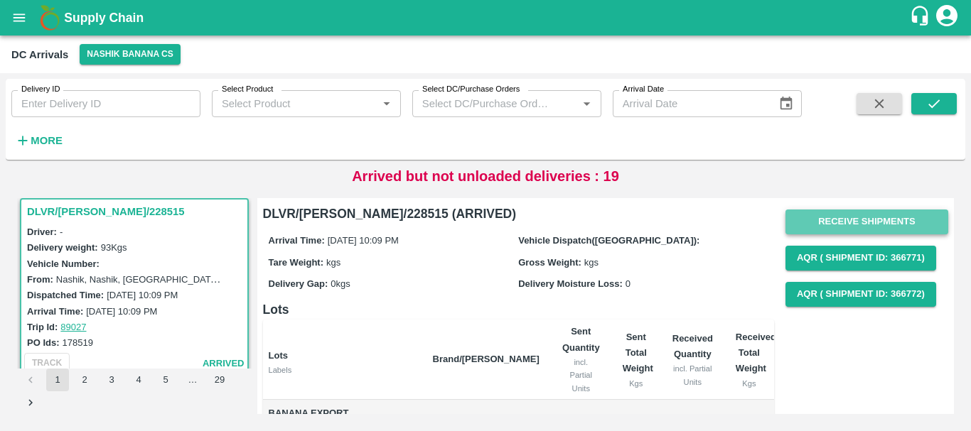
click at [796, 215] on button "Receive Shipments" at bounding box center [866, 222] width 163 height 25
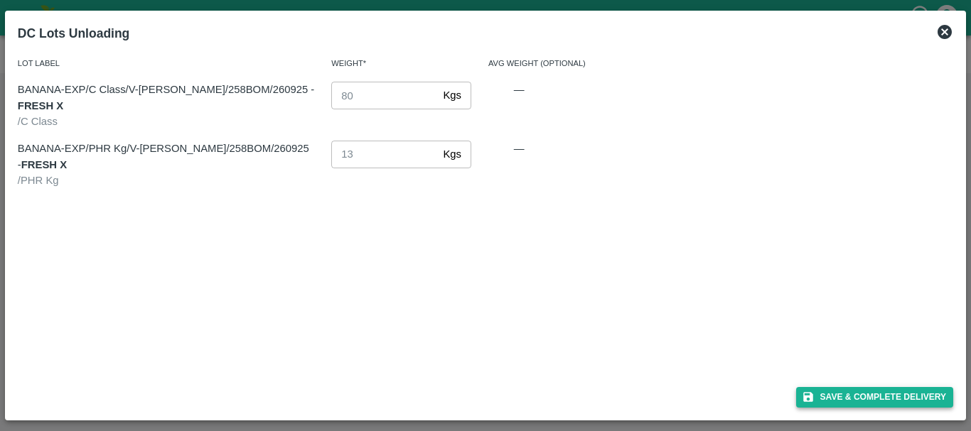
click at [829, 399] on button "Save & Complete Delivery" at bounding box center [875, 397] width 158 height 21
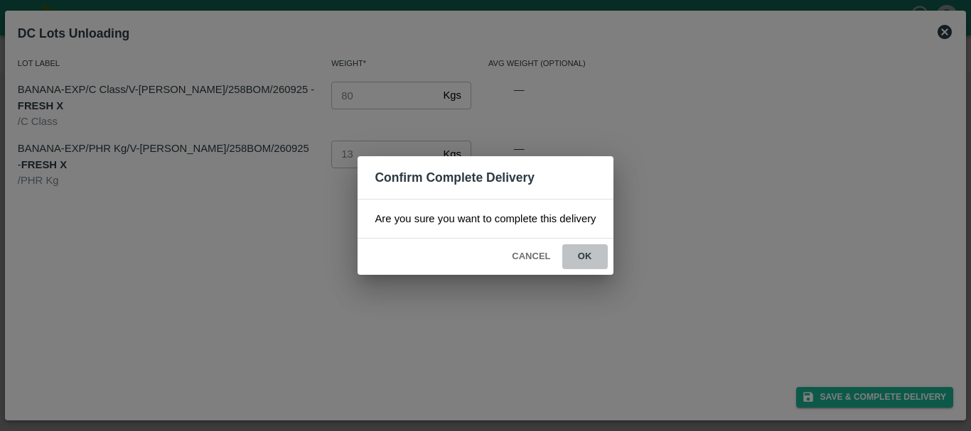
click at [592, 262] on button "ok" at bounding box center [584, 256] width 45 height 25
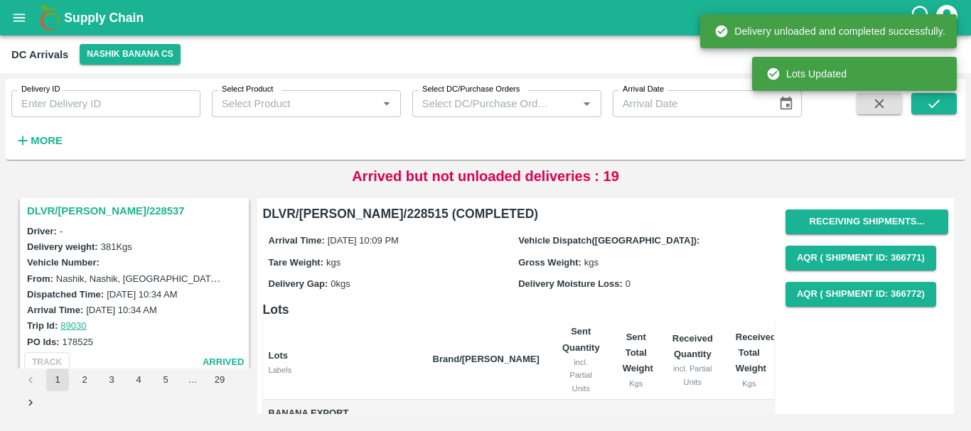
scroll to position [2565, 0]
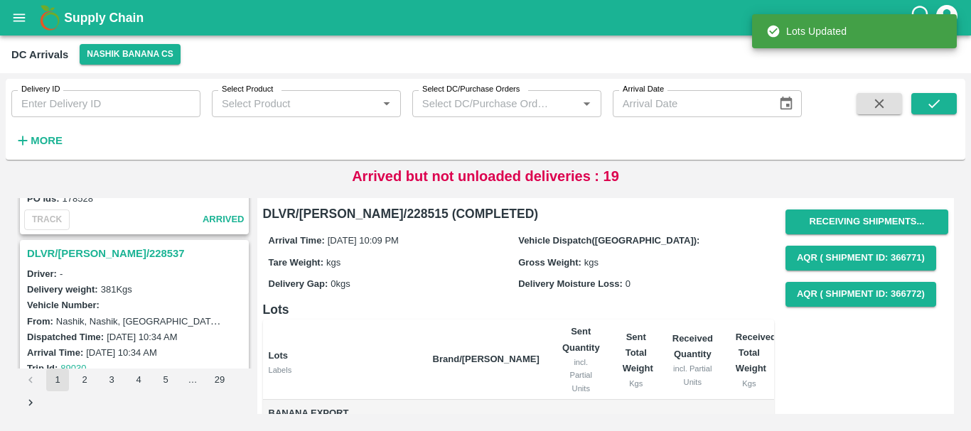
click at [97, 251] on h3 "DLVR/[PERSON_NAME]/228537" at bounding box center [136, 253] width 219 height 18
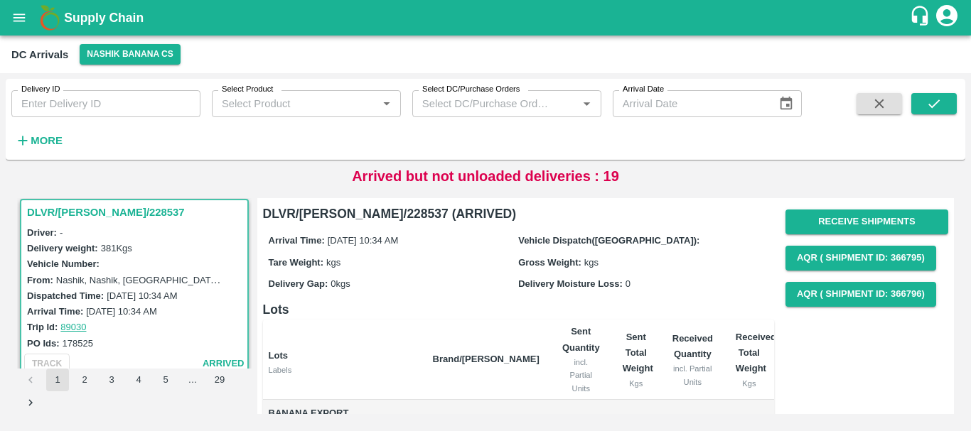
scroll to position [135, 0]
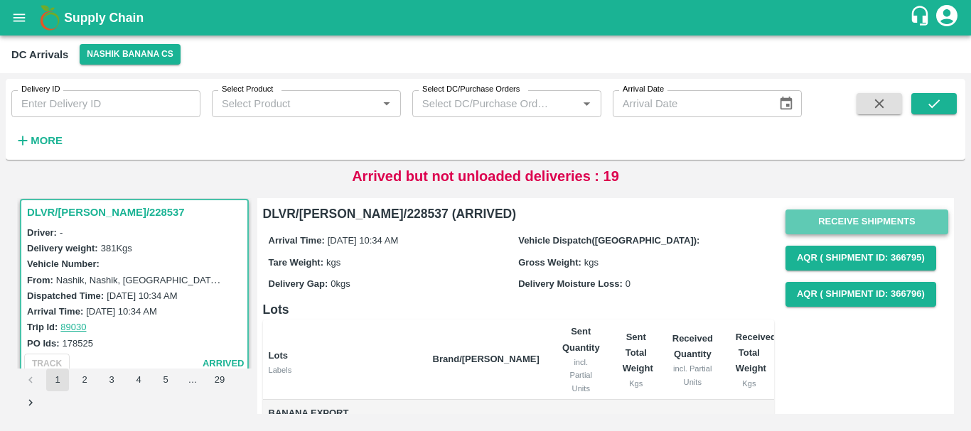
click at [788, 229] on button "Receive Shipments" at bounding box center [866, 222] width 163 height 25
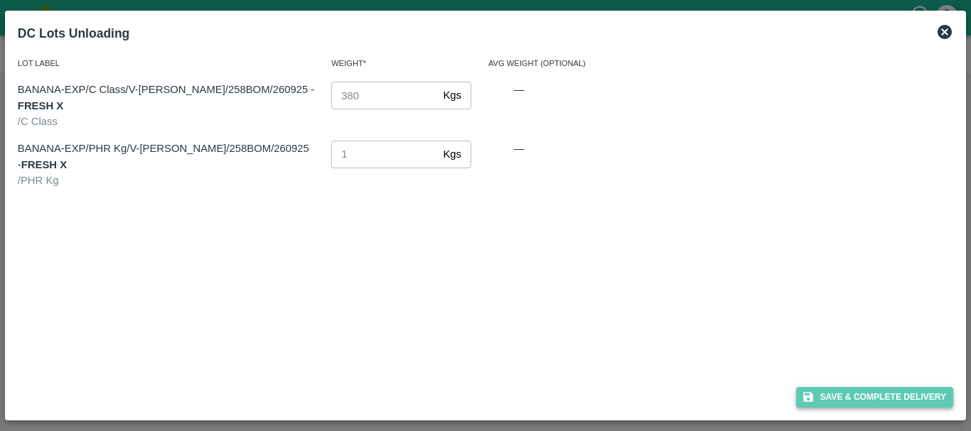
click at [823, 388] on button "Save & Complete Delivery" at bounding box center [875, 397] width 158 height 21
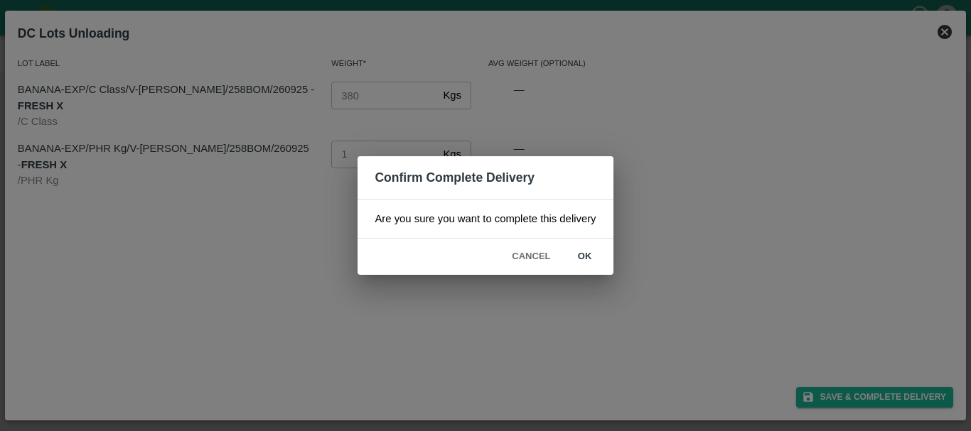
click at [599, 250] on button "ok" at bounding box center [584, 256] width 45 height 25
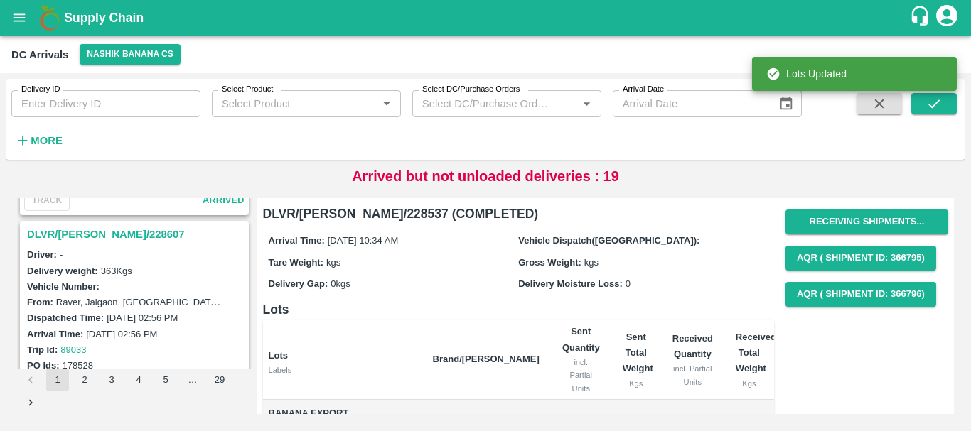
click at [93, 237] on h3 "DLVR/NASH/228607" at bounding box center [136, 234] width 219 height 18
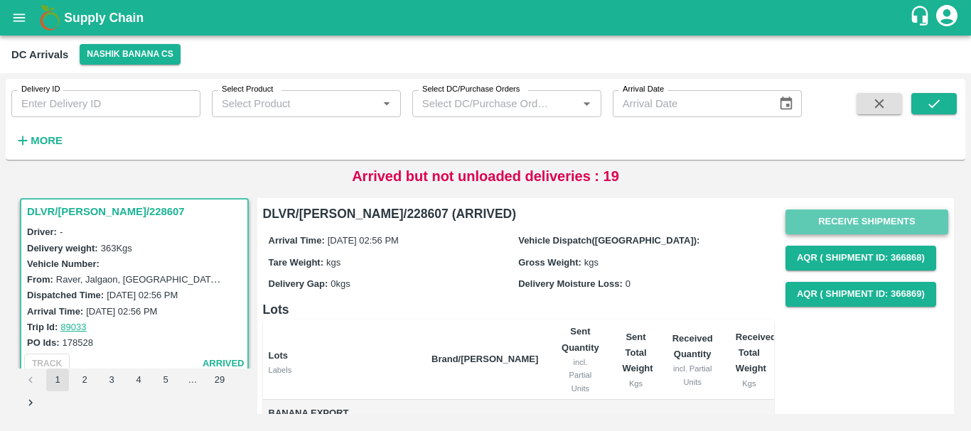
click at [819, 224] on button "Receive Shipments" at bounding box center [866, 222] width 163 height 25
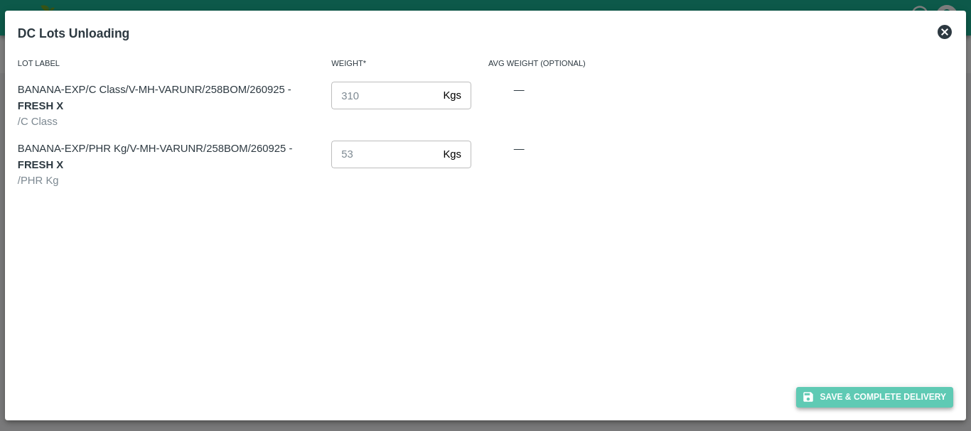
click at [841, 392] on button "Save & Complete Delivery" at bounding box center [875, 397] width 158 height 21
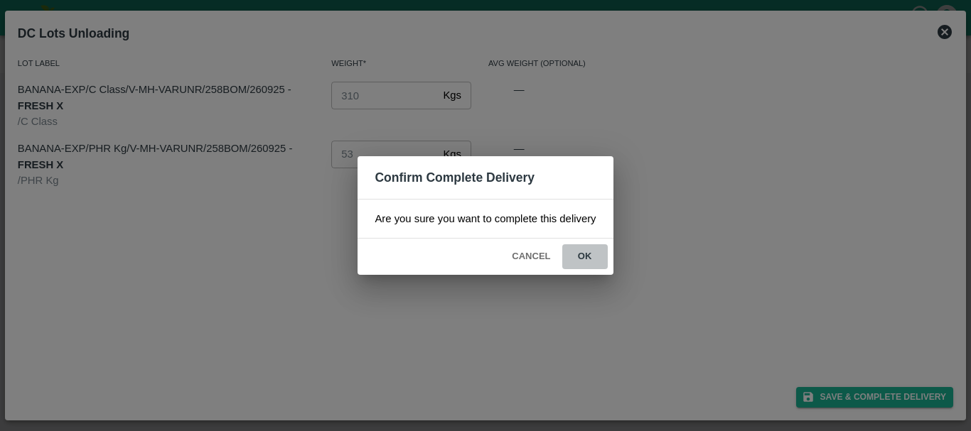
click at [601, 261] on button "ok" at bounding box center [584, 256] width 45 height 25
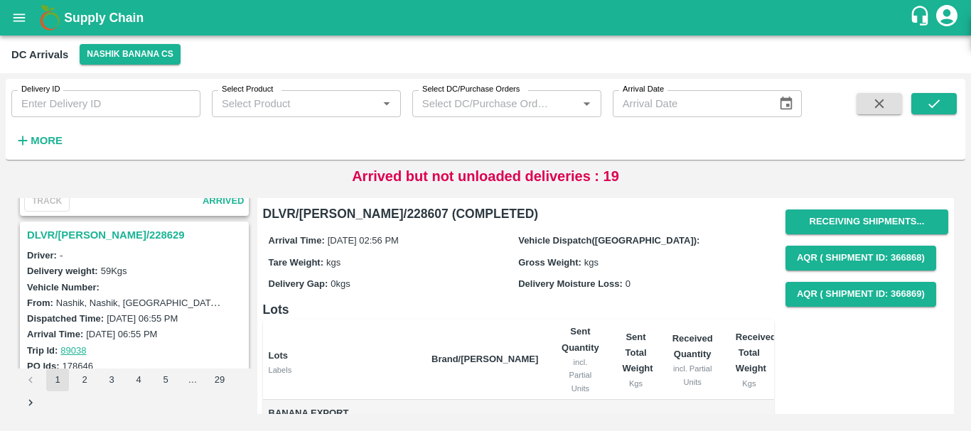
click at [118, 231] on h3 "DLVR/NASH/228629" at bounding box center [136, 235] width 219 height 18
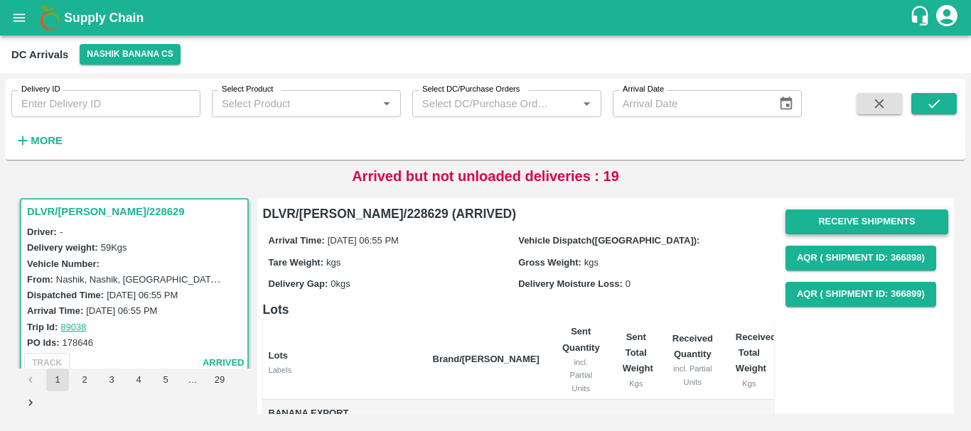
click at [824, 227] on button "Receive Shipments" at bounding box center [866, 222] width 163 height 25
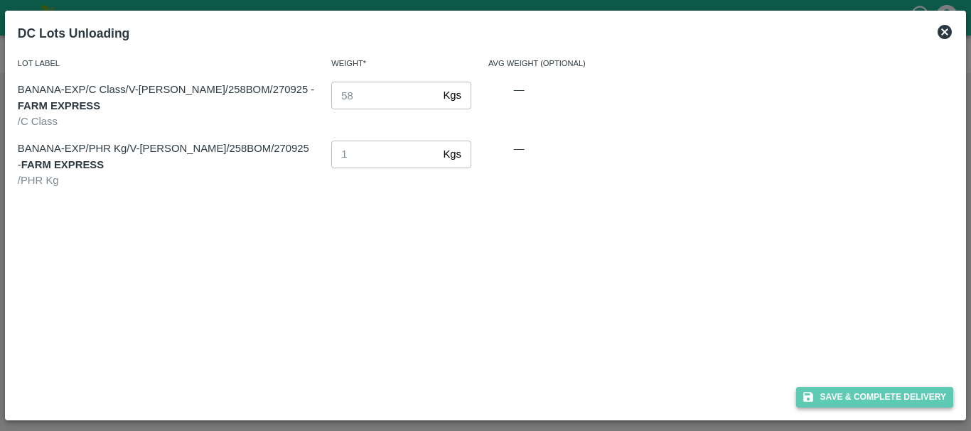
click at [832, 394] on button "Save & Complete Delivery" at bounding box center [875, 397] width 158 height 21
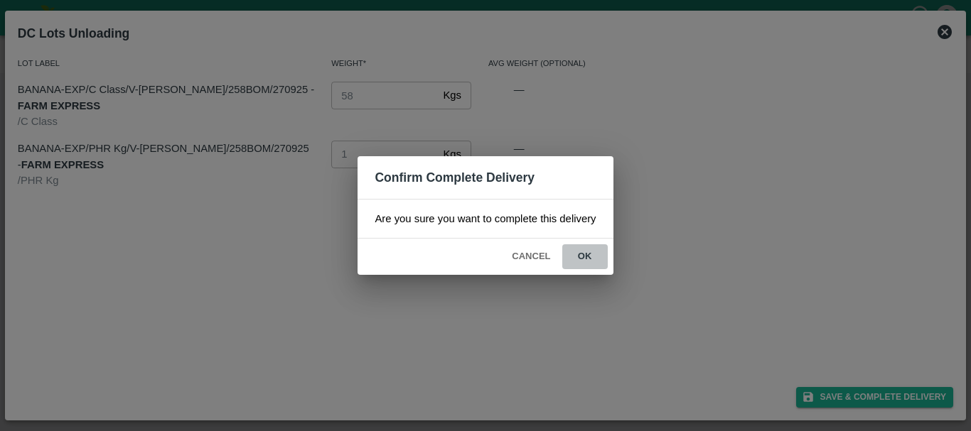
click at [592, 257] on button "ok" at bounding box center [584, 256] width 45 height 25
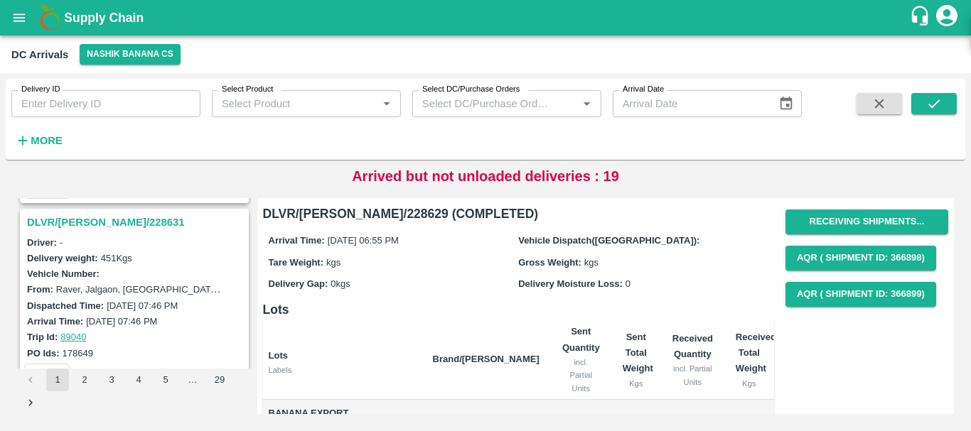
click at [105, 226] on h3 "DLVR/NASH/228631" at bounding box center [136, 222] width 219 height 18
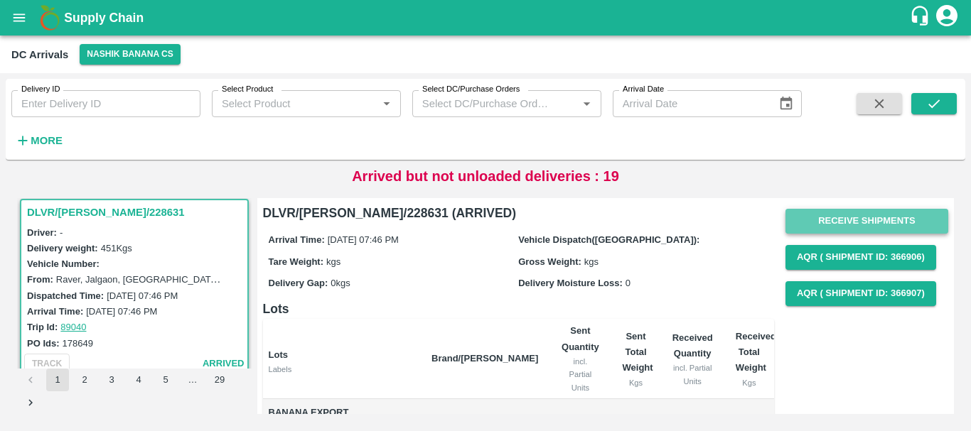
click at [797, 224] on button "Receive Shipments" at bounding box center [866, 221] width 163 height 25
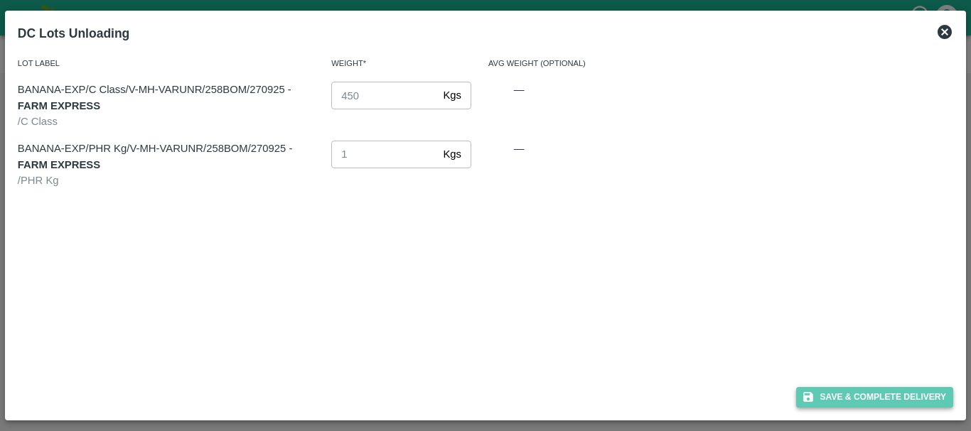
click at [820, 397] on button "Save & Complete Delivery" at bounding box center [875, 397] width 158 height 21
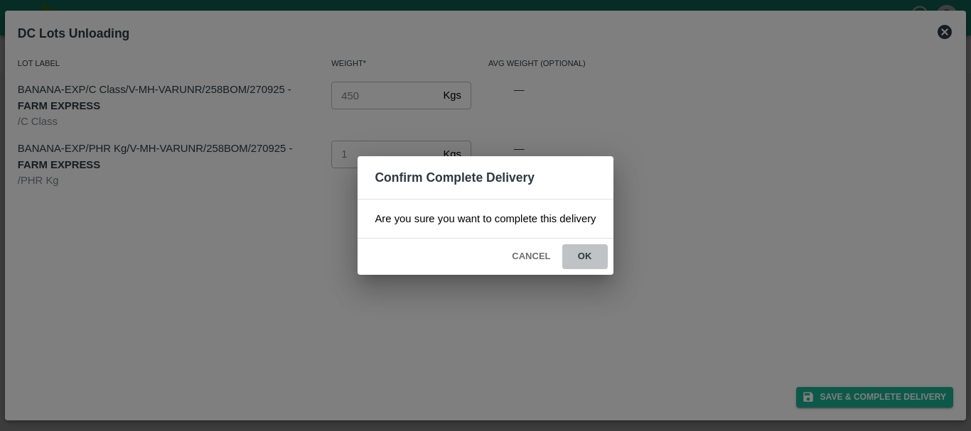
click at [591, 257] on button "ok" at bounding box center [584, 256] width 45 height 25
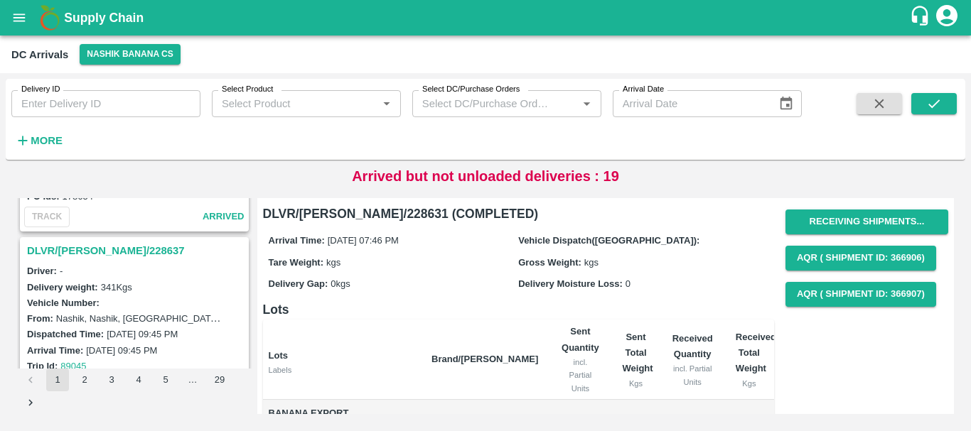
click at [92, 245] on h3 "DLVR/NASH/228637" at bounding box center [136, 251] width 219 height 18
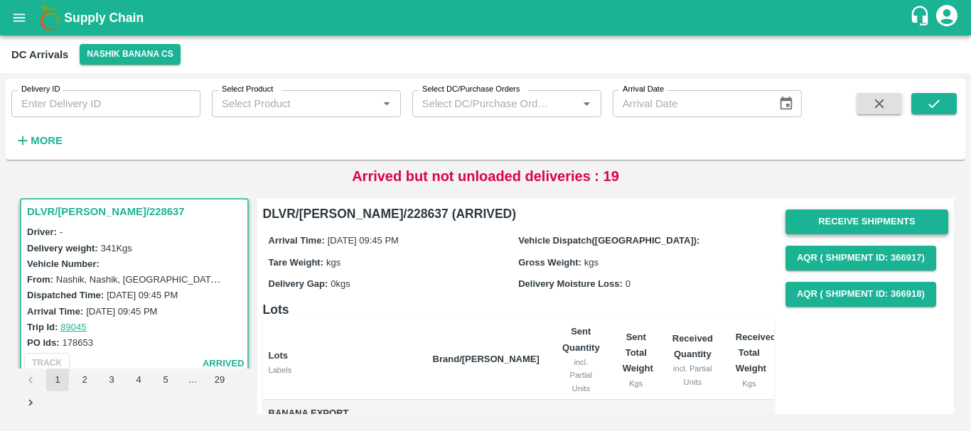
click at [806, 217] on button "Receive Shipments" at bounding box center [866, 222] width 163 height 25
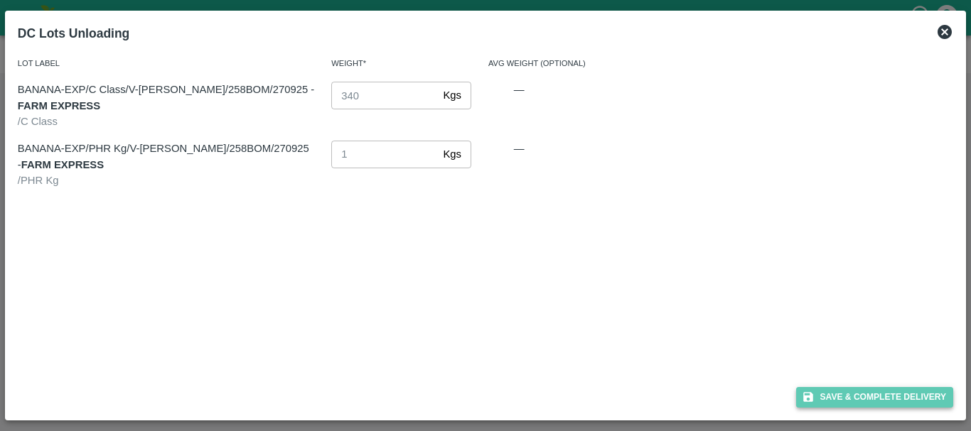
click at [818, 397] on button "Save & Complete Delivery" at bounding box center [875, 397] width 158 height 21
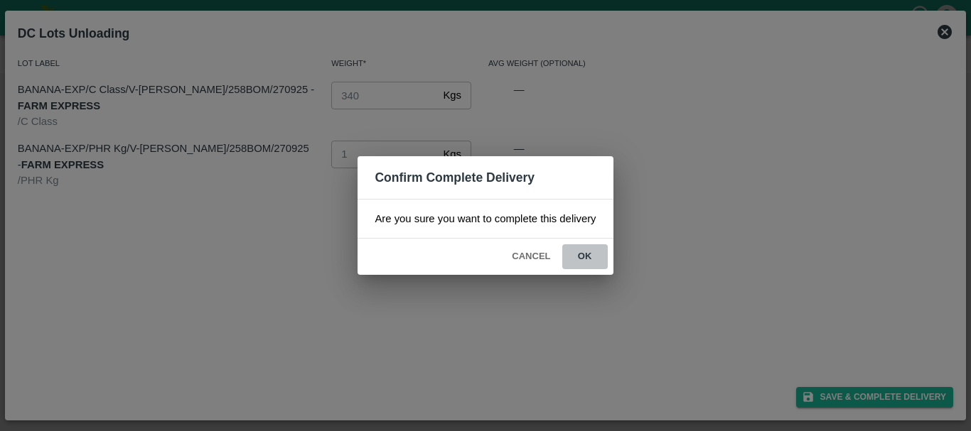
click at [590, 257] on button "ok" at bounding box center [584, 256] width 45 height 25
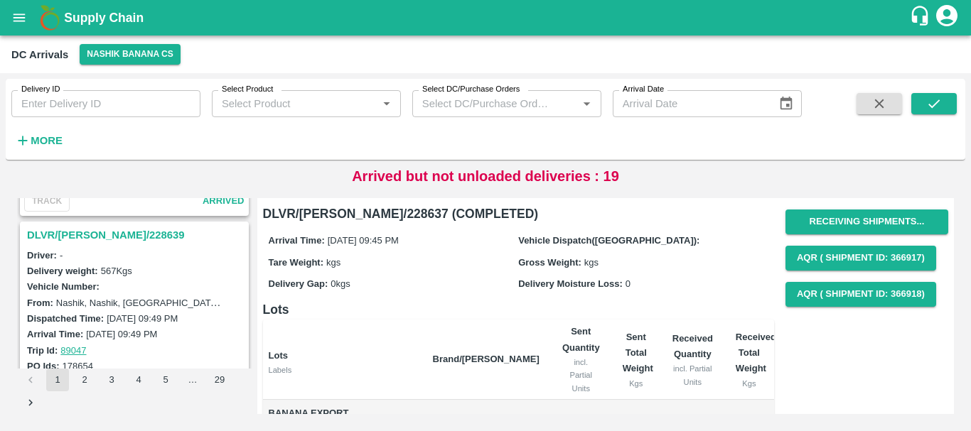
click at [107, 232] on h3 "DLVR/NASH/228639" at bounding box center [136, 235] width 219 height 18
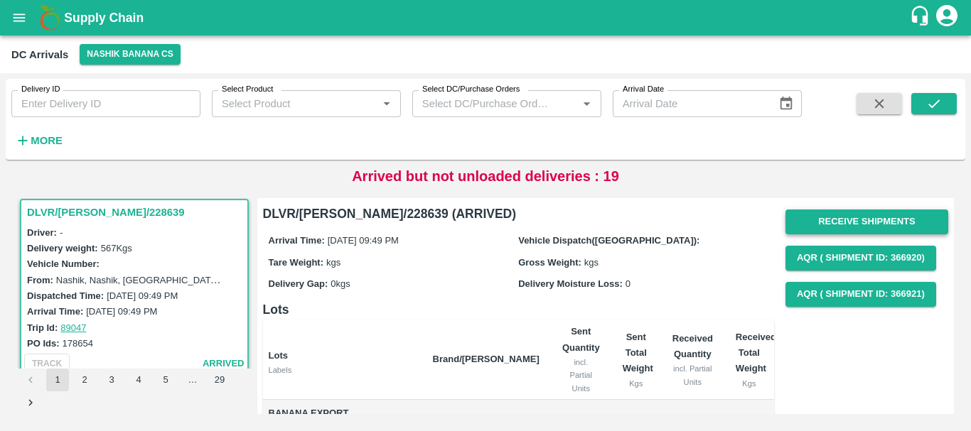
click at [803, 228] on button "Receive Shipments" at bounding box center [866, 222] width 163 height 25
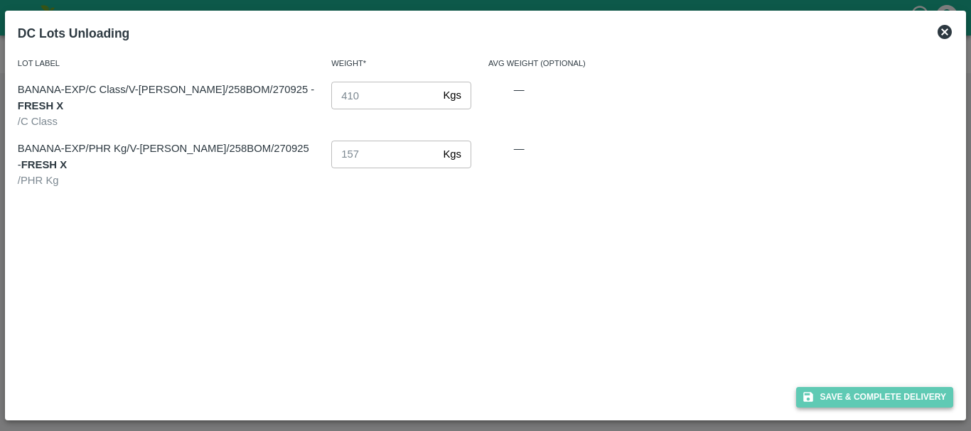
click at [833, 393] on button "Save & Complete Delivery" at bounding box center [875, 397] width 158 height 21
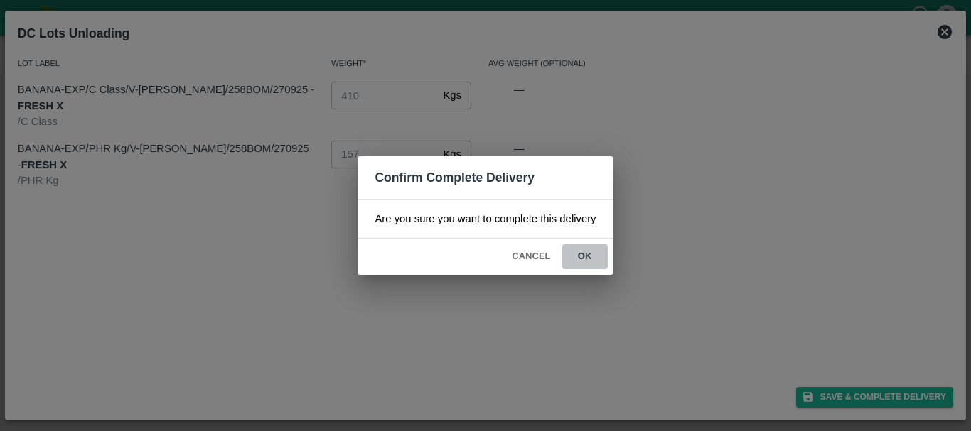
click at [593, 254] on button "ok" at bounding box center [584, 256] width 45 height 25
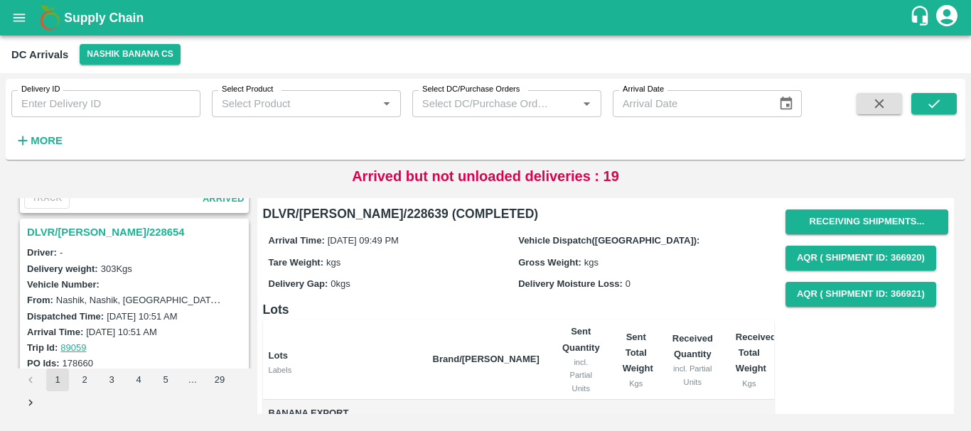
click at [109, 235] on h3 "DLVR/NASH/228654" at bounding box center [136, 232] width 219 height 18
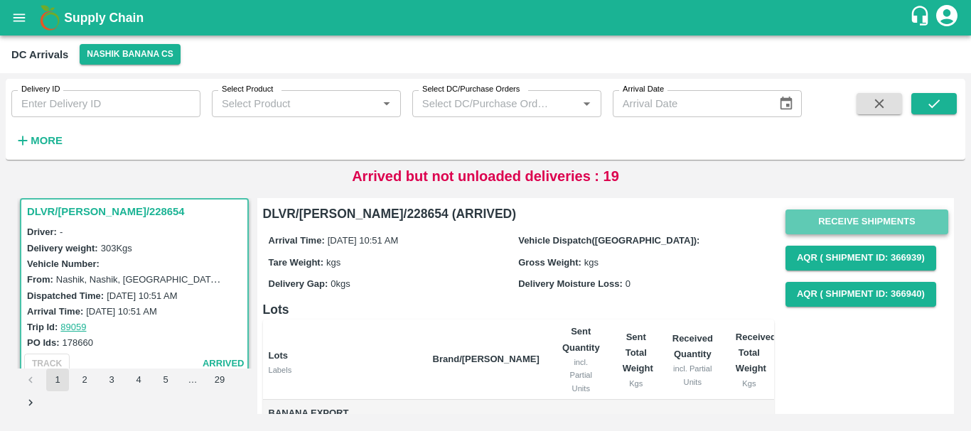
click at [811, 217] on button "Receive Shipments" at bounding box center [866, 222] width 163 height 25
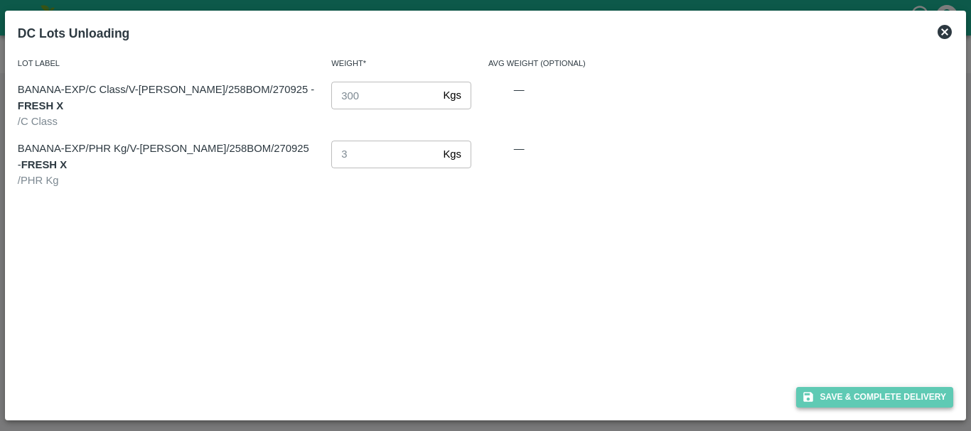
click at [826, 389] on button "Save & Complete Delivery" at bounding box center [875, 397] width 158 height 21
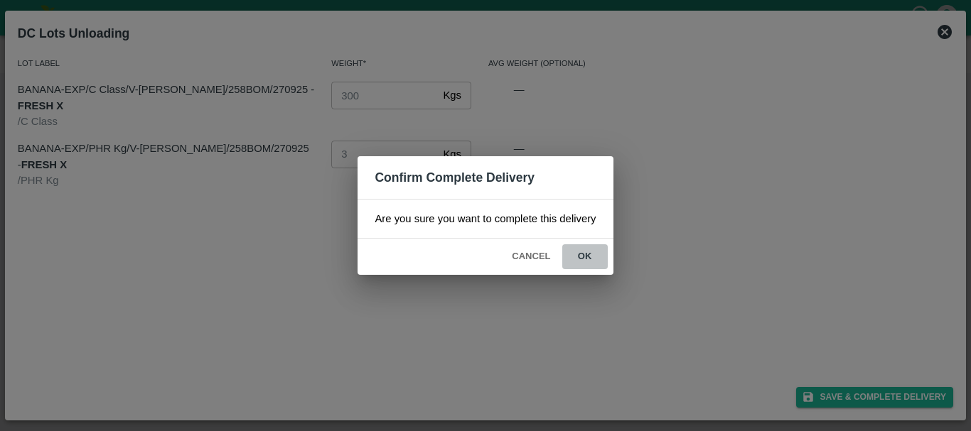
click at [590, 253] on button "ok" at bounding box center [584, 256] width 45 height 25
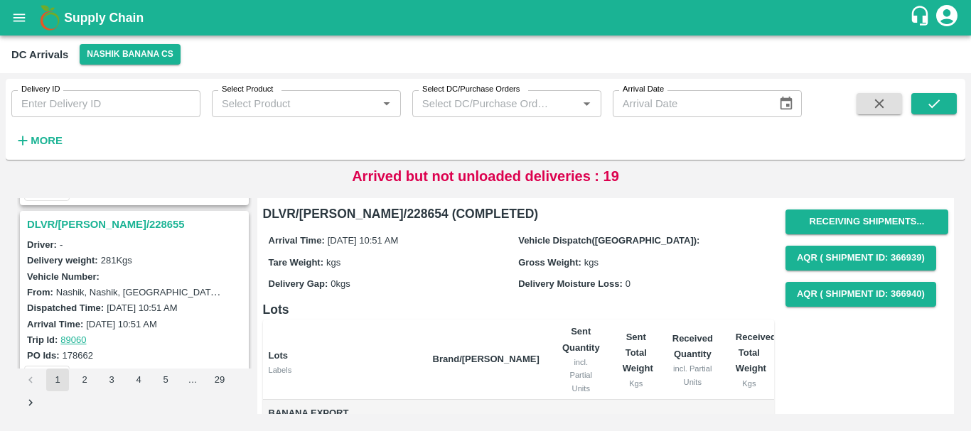
click at [101, 226] on h3 "DLVR/NASH/228655" at bounding box center [136, 224] width 219 height 18
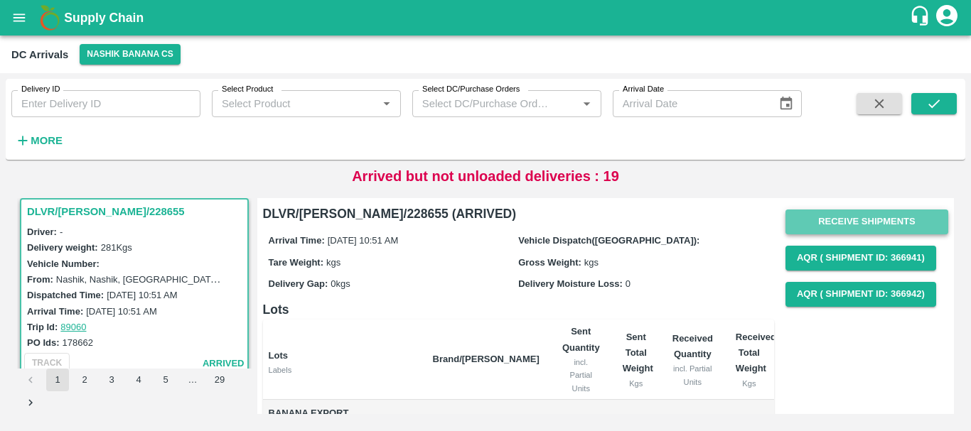
click at [802, 226] on button "Receive Shipments" at bounding box center [866, 222] width 163 height 25
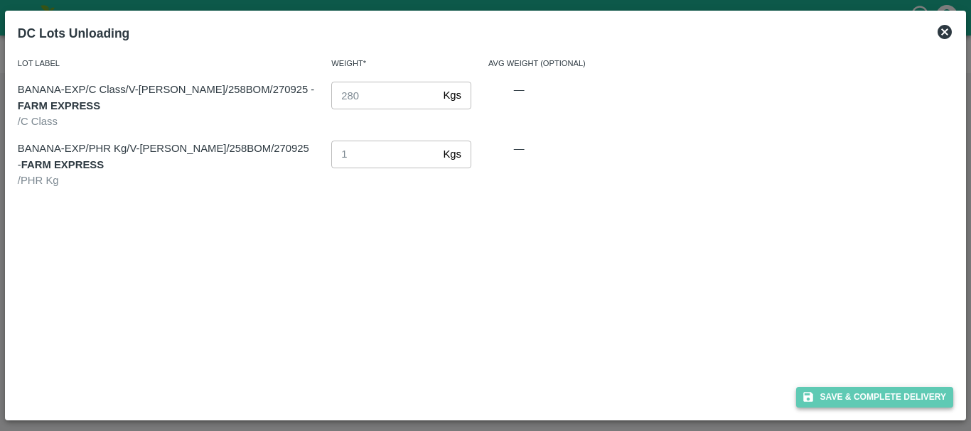
click at [833, 398] on button "Save & Complete Delivery" at bounding box center [875, 397] width 158 height 21
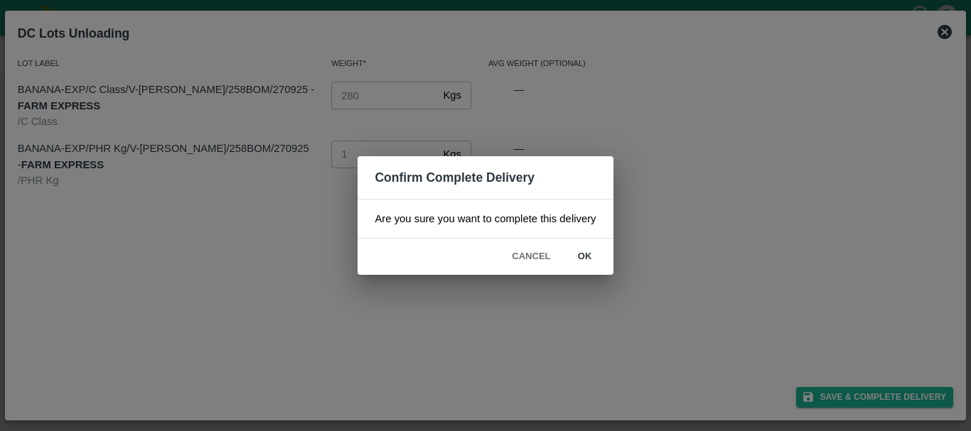
click at [588, 260] on button "ok" at bounding box center [584, 256] width 45 height 25
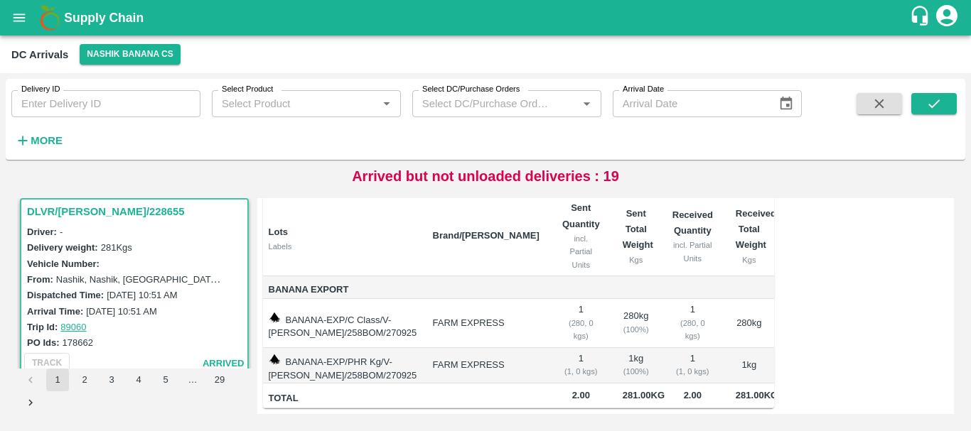
click at [648, 299] on td "280 kg ( 100 %)" at bounding box center [636, 323] width 50 height 49
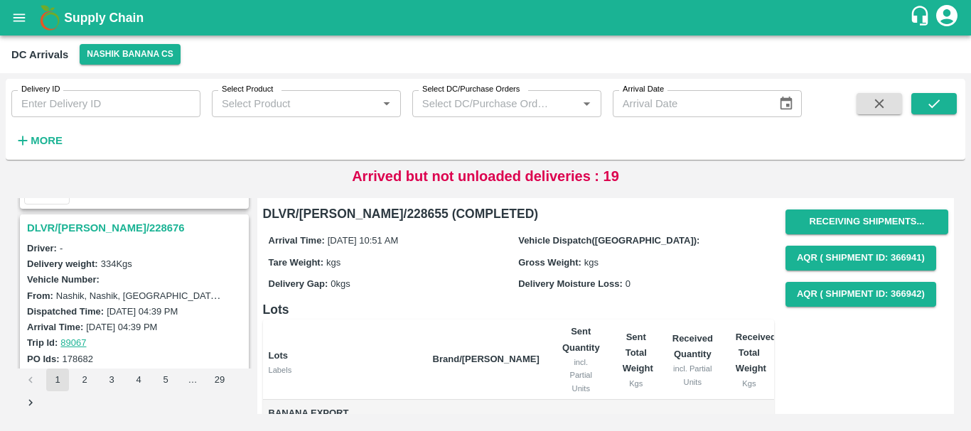
click at [114, 228] on h3 "DLVR/NASH/228676" at bounding box center [136, 228] width 219 height 18
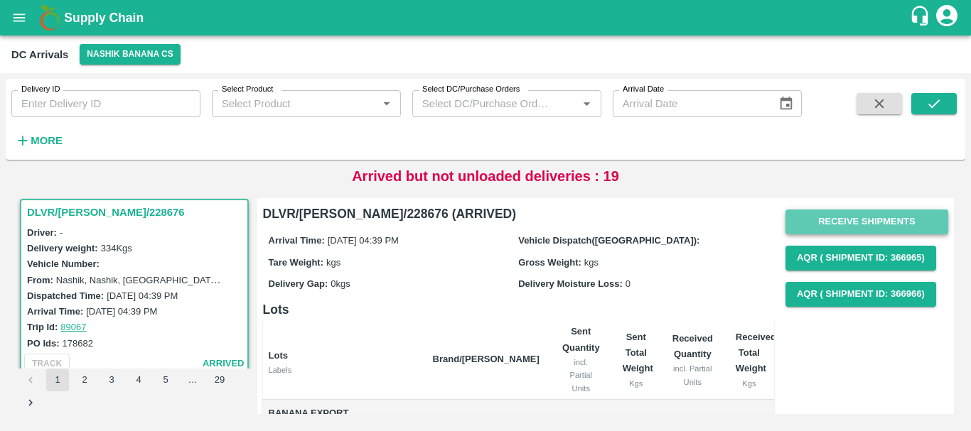
click at [822, 220] on button "Receive Shipments" at bounding box center [866, 222] width 163 height 25
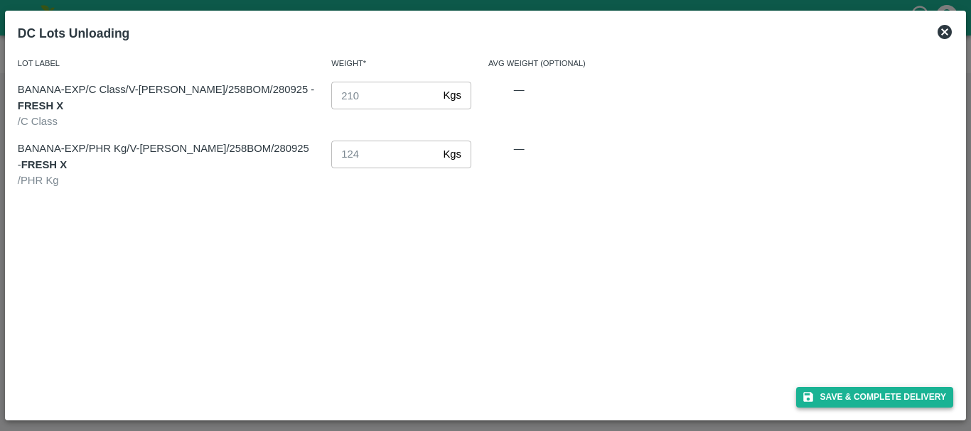
click at [841, 392] on button "Save & Complete Delivery" at bounding box center [875, 397] width 158 height 21
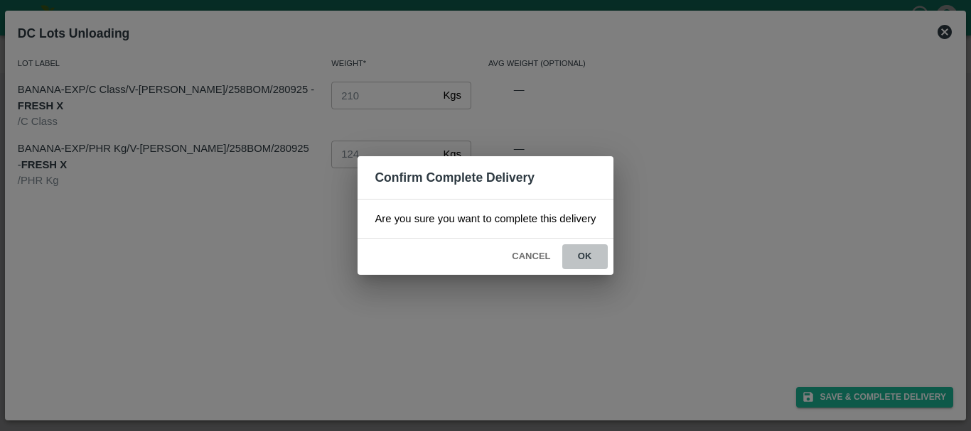
click at [590, 261] on button "ok" at bounding box center [584, 256] width 45 height 25
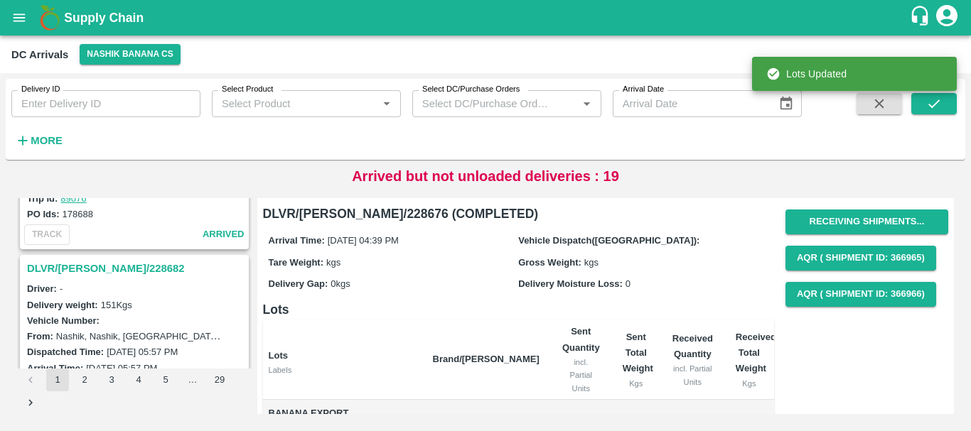
click at [100, 267] on h3 "DLVR/NASH/228682" at bounding box center [136, 268] width 219 height 18
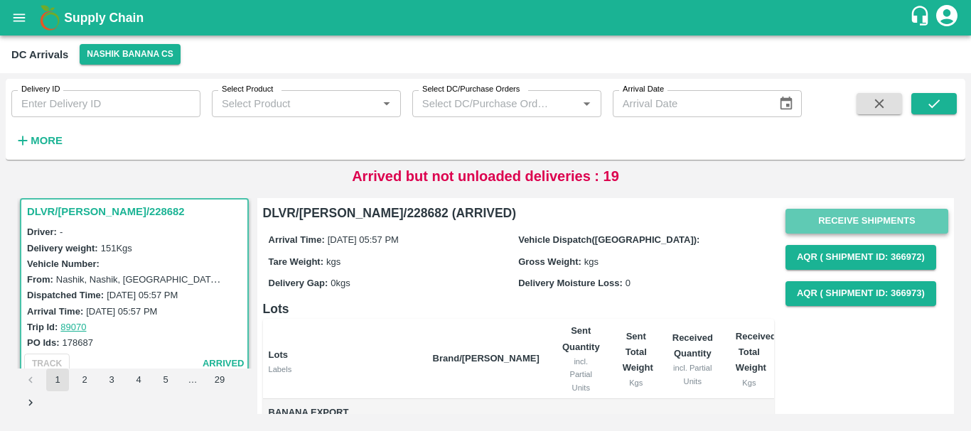
click at [799, 222] on button "Receive Shipments" at bounding box center [866, 221] width 163 height 25
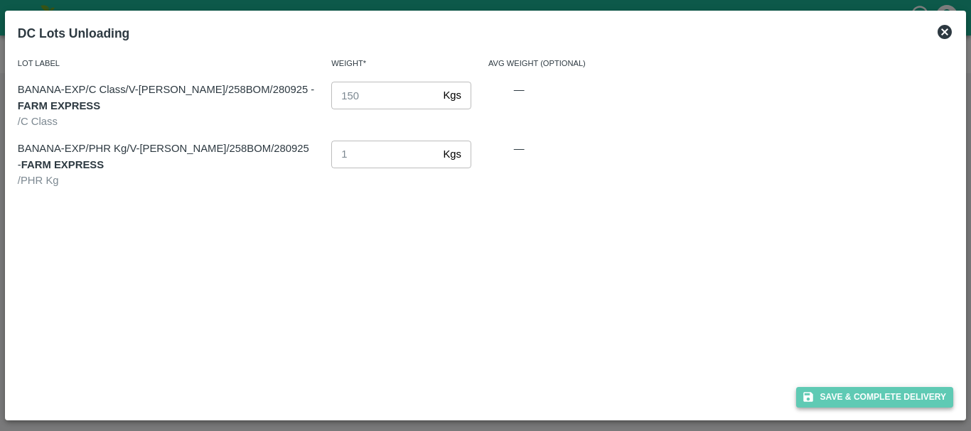
click at [815, 389] on button "Save & Complete Delivery" at bounding box center [875, 397] width 158 height 21
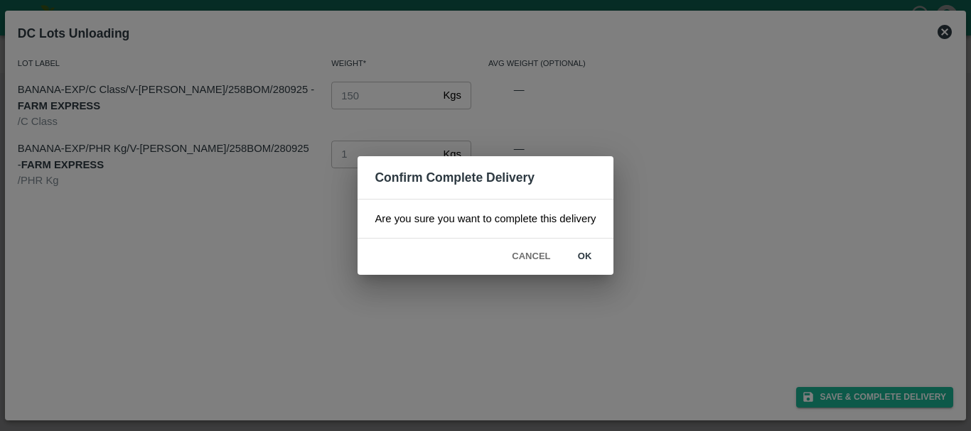
click at [580, 264] on button "ok" at bounding box center [584, 256] width 45 height 25
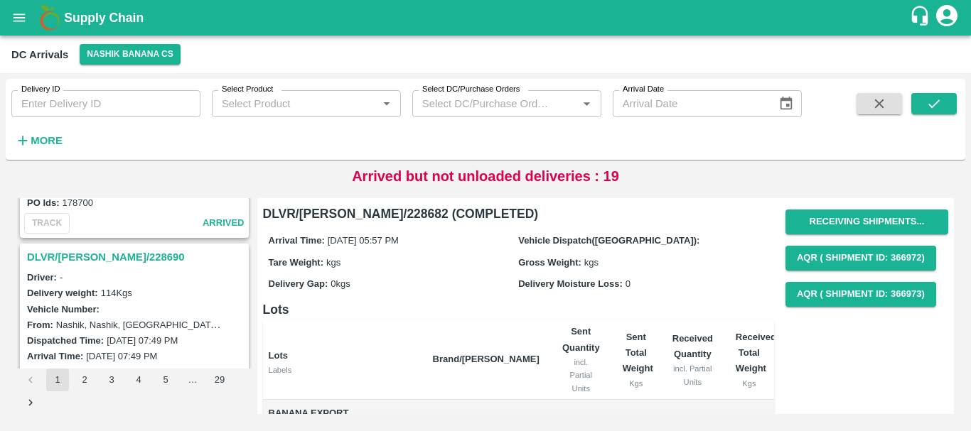
click at [90, 250] on h3 "DLVR/NASH/228690" at bounding box center [136, 257] width 219 height 18
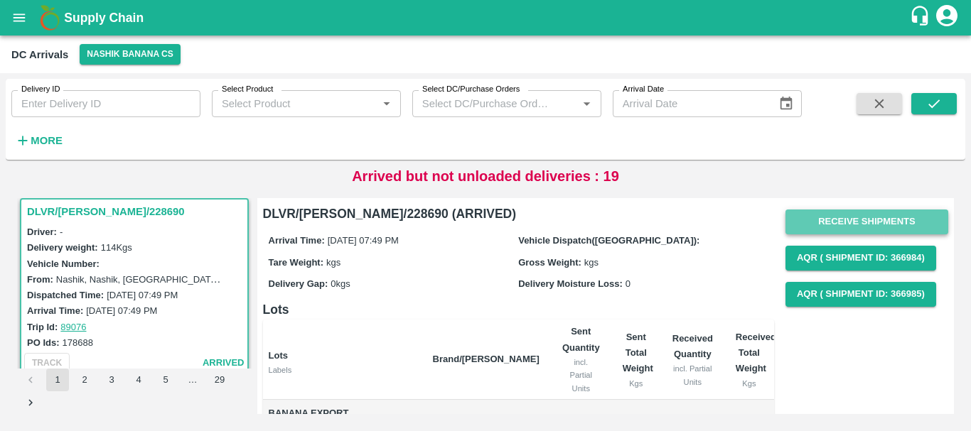
click at [861, 215] on button "Receive Shipments" at bounding box center [866, 222] width 163 height 25
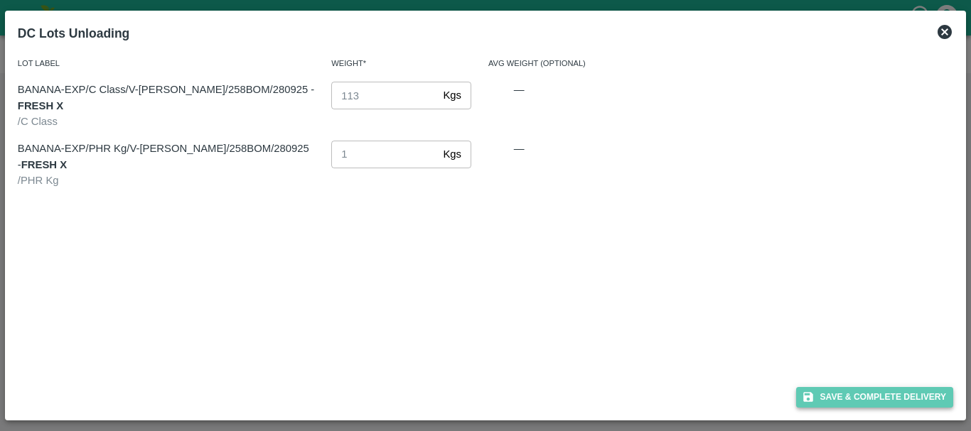
click at [852, 398] on button "Save & Complete Delivery" at bounding box center [875, 397] width 158 height 21
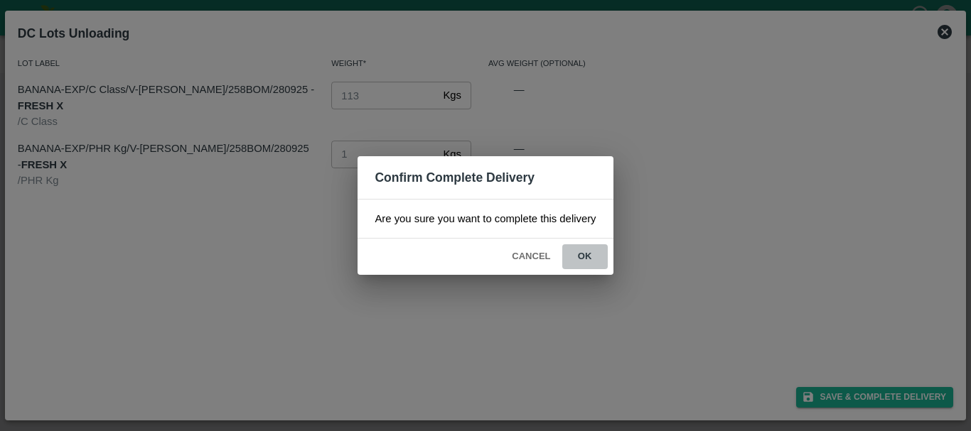
click at [588, 264] on button "ok" at bounding box center [584, 256] width 45 height 25
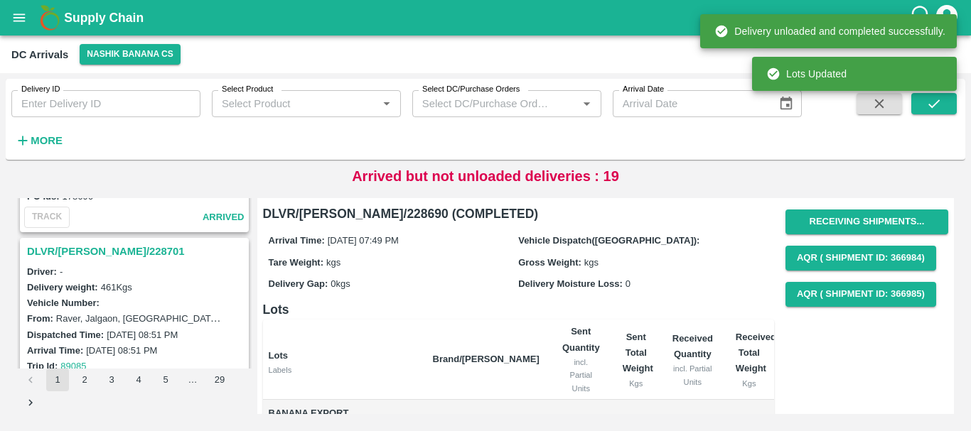
click at [113, 245] on h3 "DLVR/NASH/228701" at bounding box center [136, 251] width 219 height 18
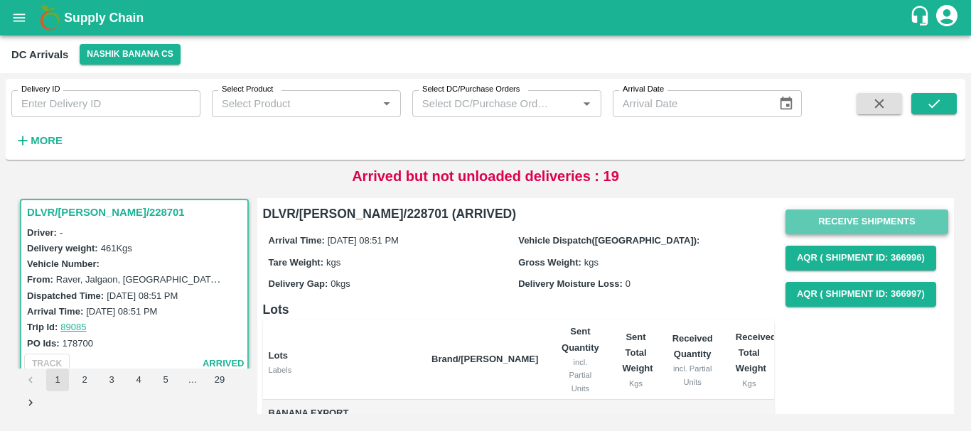
click at [796, 230] on button "Receive Shipments" at bounding box center [866, 222] width 163 height 25
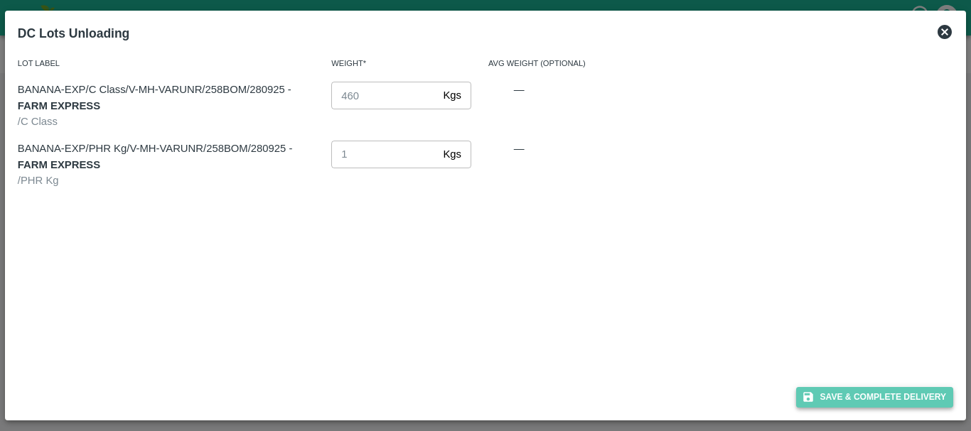
click at [829, 393] on button "Save & Complete Delivery" at bounding box center [875, 397] width 158 height 21
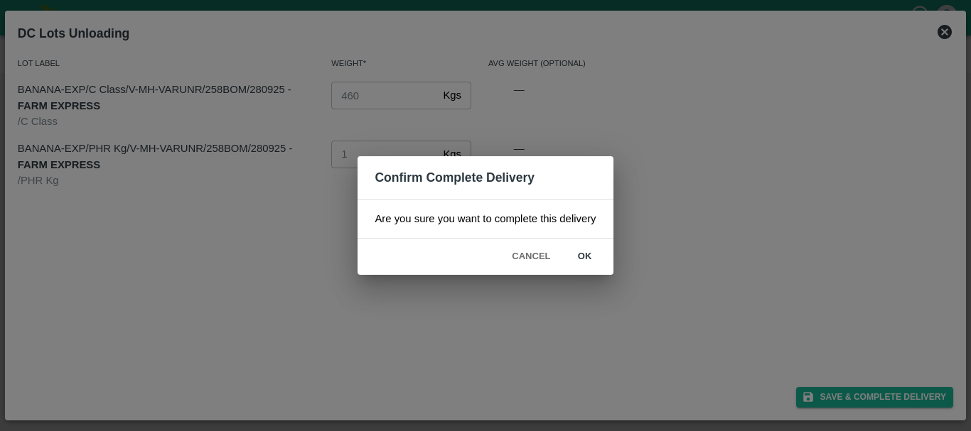
click at [579, 254] on button "ok" at bounding box center [584, 256] width 45 height 25
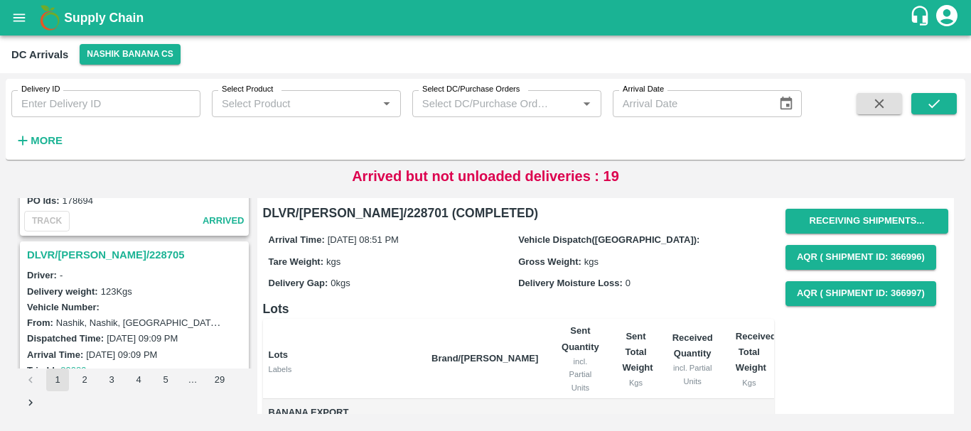
click at [112, 255] on h3 "DLVR/NASH/228705" at bounding box center [136, 255] width 219 height 18
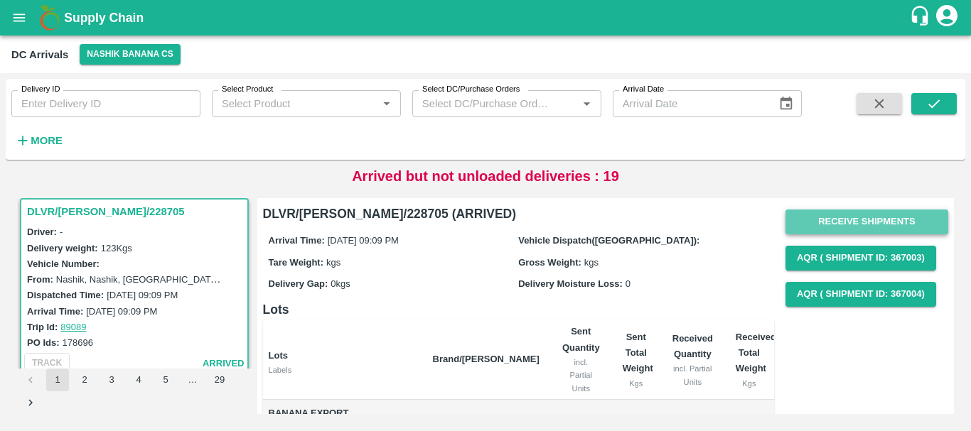
click at [810, 227] on button "Receive Shipments" at bounding box center [866, 222] width 163 height 25
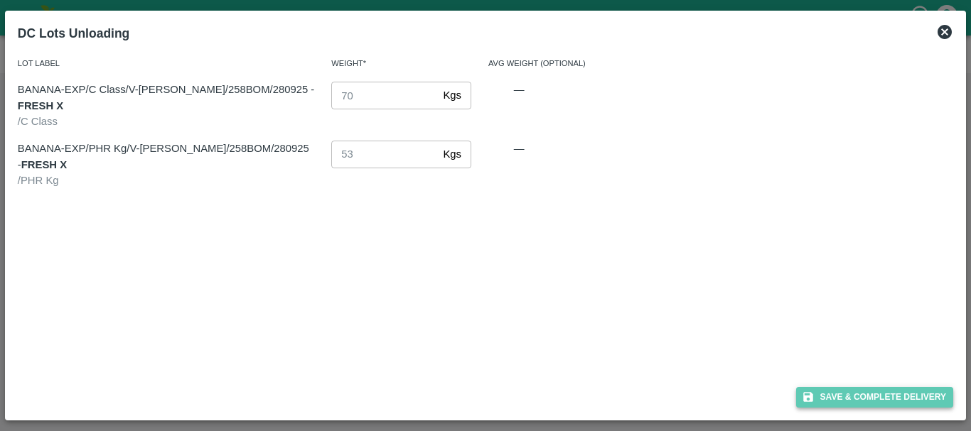
click at [831, 388] on button "Save & Complete Delivery" at bounding box center [875, 397] width 158 height 21
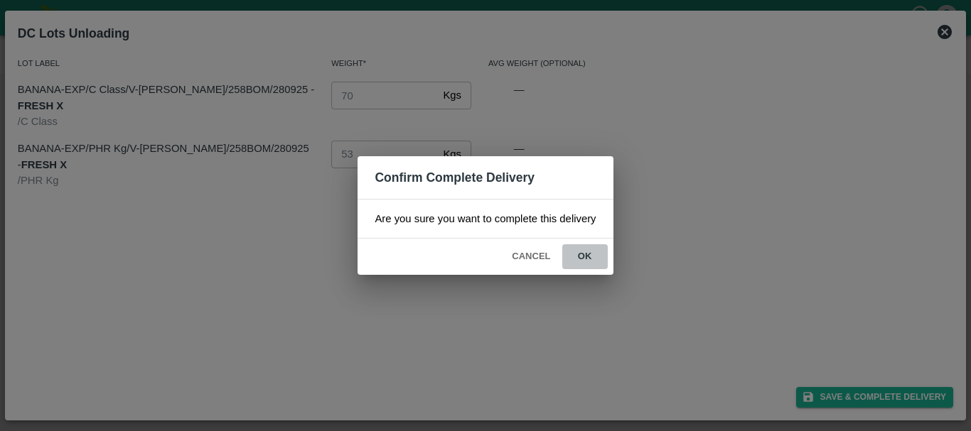
click at [584, 257] on button "ok" at bounding box center [584, 256] width 45 height 25
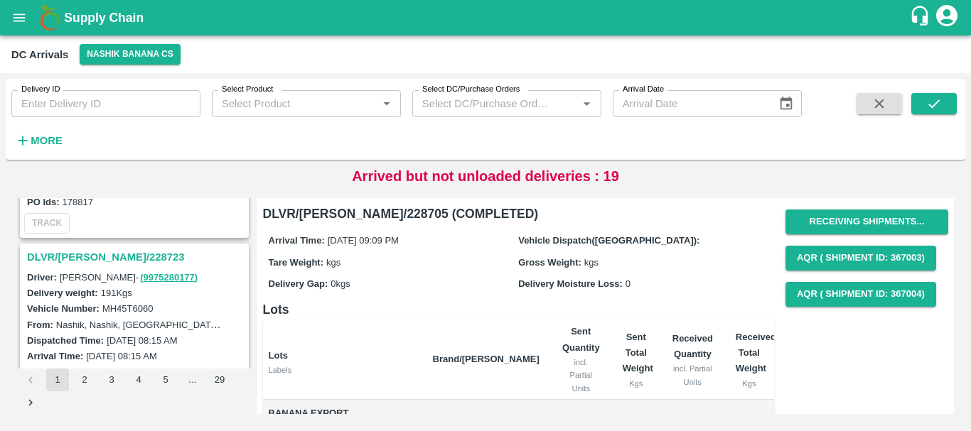
click at [99, 252] on h3 "DLVR/NASH/228723" at bounding box center [136, 257] width 219 height 18
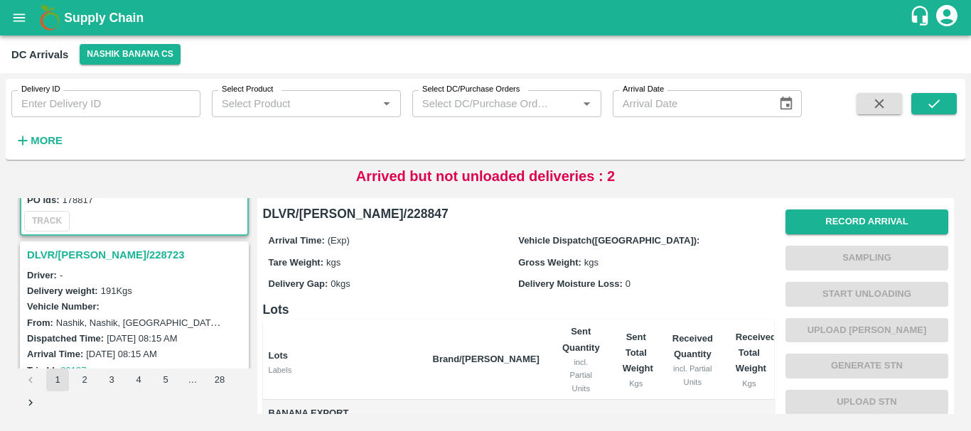
click at [103, 254] on h3 "DLVR/[PERSON_NAME]/228723" at bounding box center [136, 255] width 219 height 18
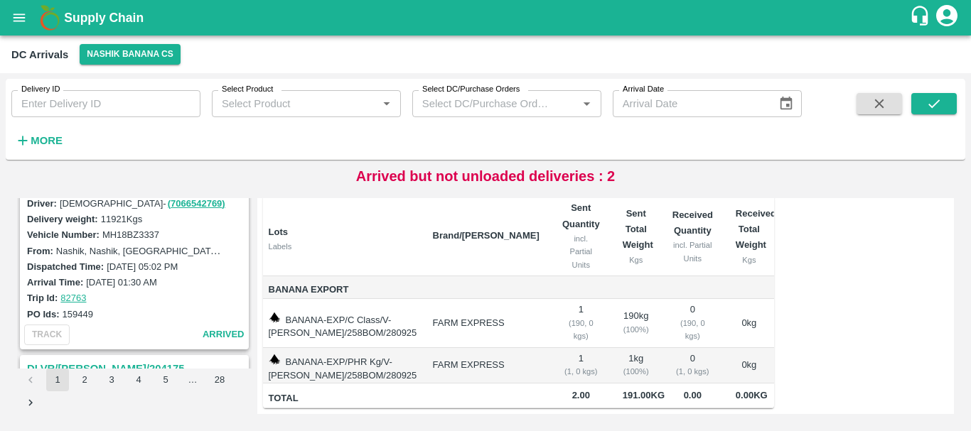
scroll to position [1081, 0]
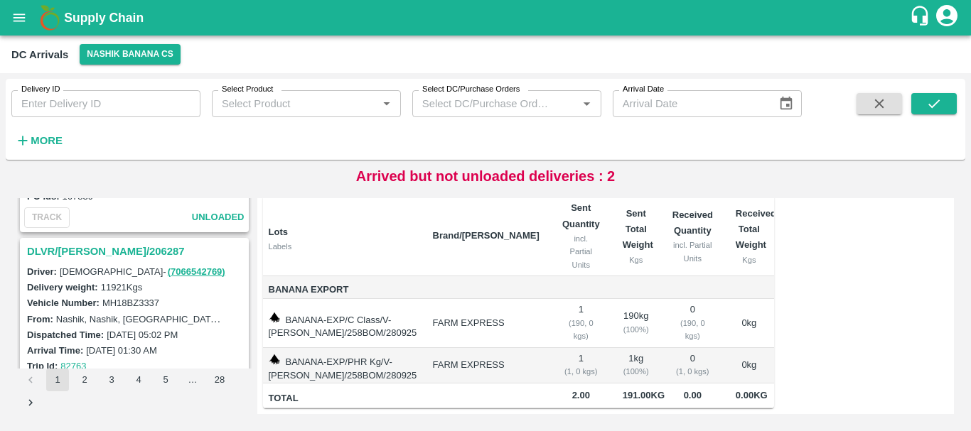
click at [105, 247] on h3 "DLVR/[PERSON_NAME]/206287" at bounding box center [136, 251] width 219 height 18
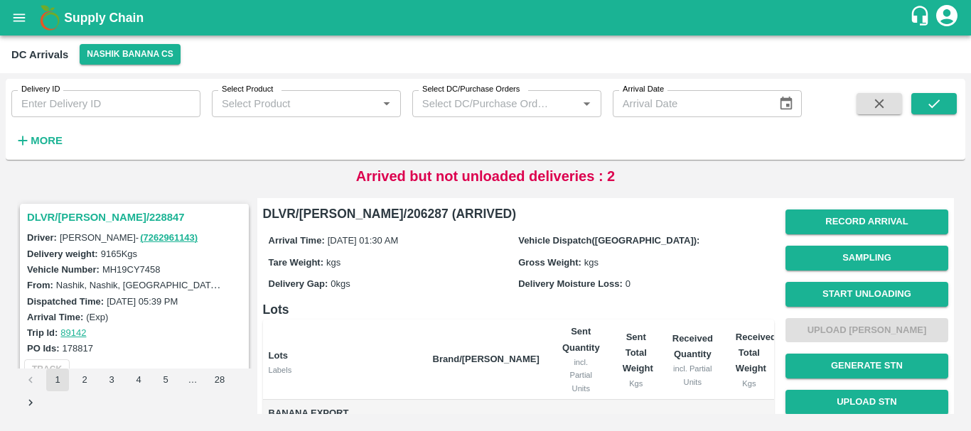
click at [69, 211] on h3 "DLVR/[PERSON_NAME]/228847" at bounding box center [136, 217] width 219 height 18
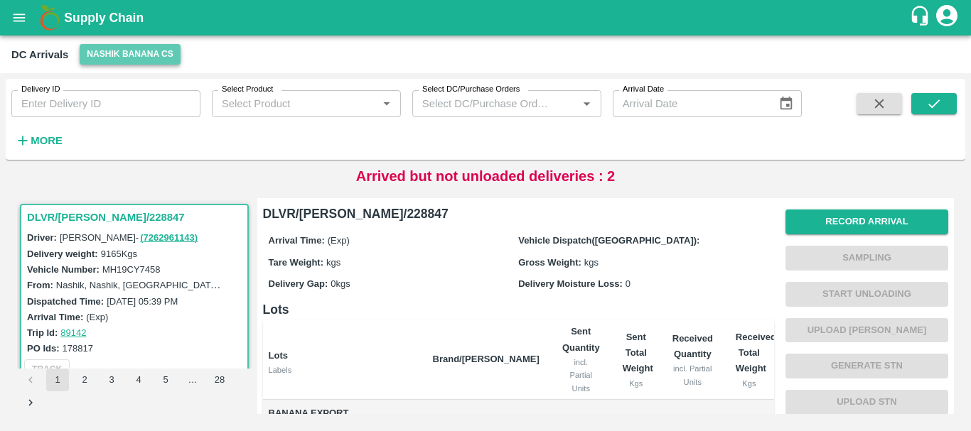
click at [109, 62] on button "Nashik Banana CS" at bounding box center [130, 54] width 101 height 21
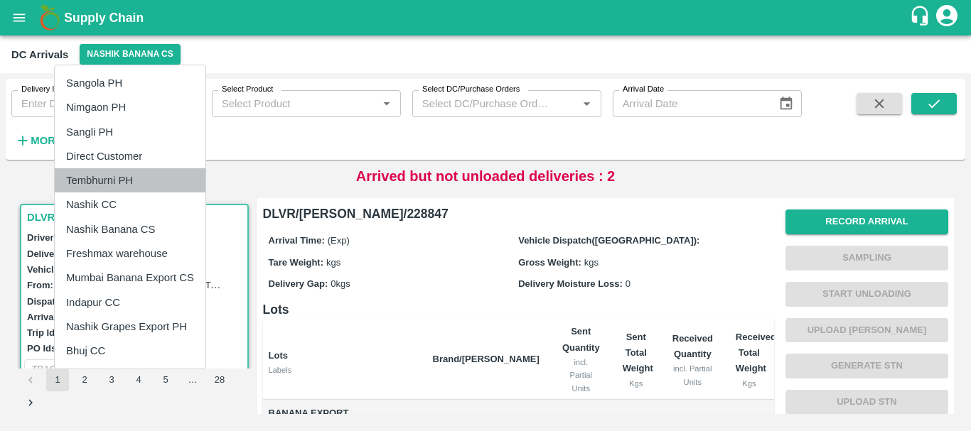
click at [102, 175] on li "Tembhurni PH" at bounding box center [130, 180] width 151 height 24
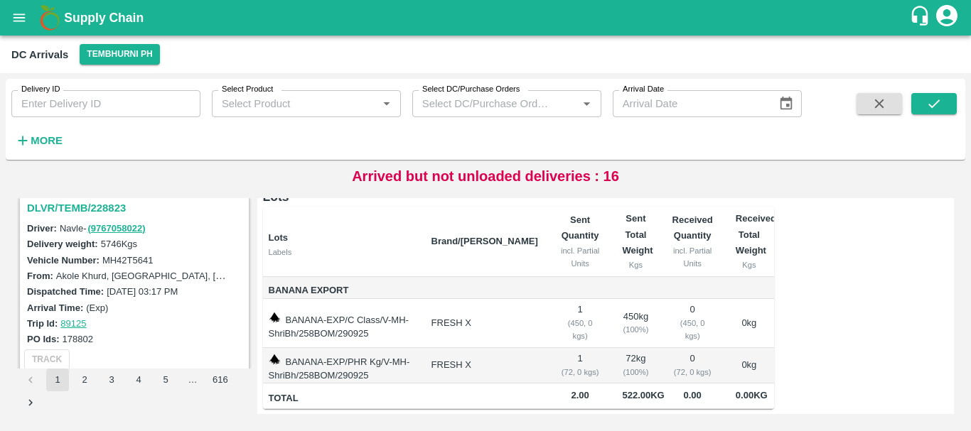
drag, startPoint x: 163, startPoint y: 299, endPoint x: 163, endPoint y: 308, distance: 9.2
click at [163, 308] on div "Arrival Time: (Exp)" at bounding box center [136, 308] width 219 height 16
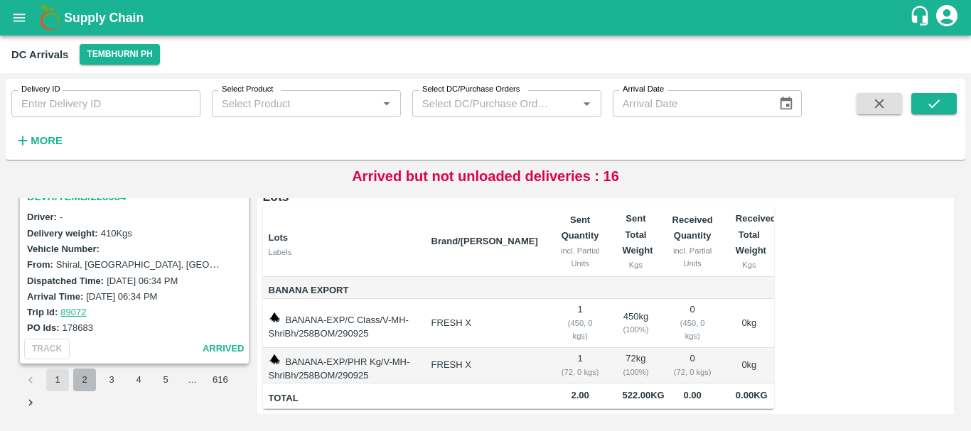
drag, startPoint x: 151, startPoint y: 302, endPoint x: 82, endPoint y: 378, distance: 102.6
click at [82, 378] on button "2" at bounding box center [84, 380] width 23 height 23
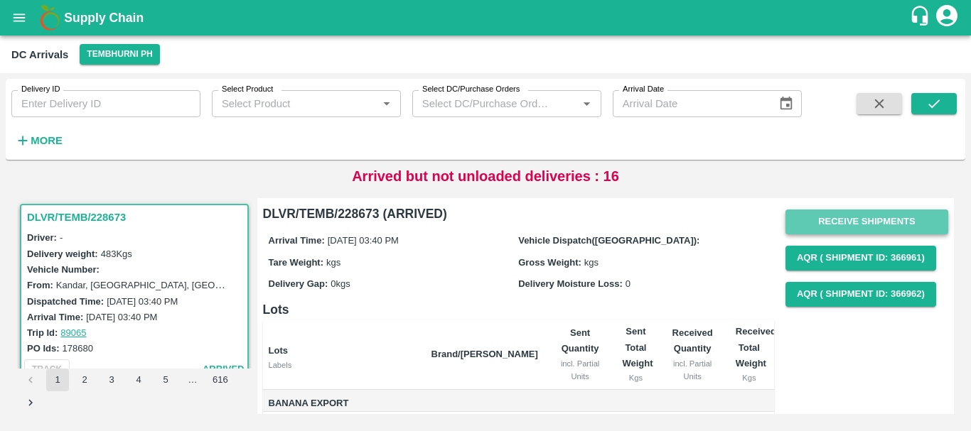
click at [818, 225] on button "Receive Shipments" at bounding box center [866, 222] width 163 height 25
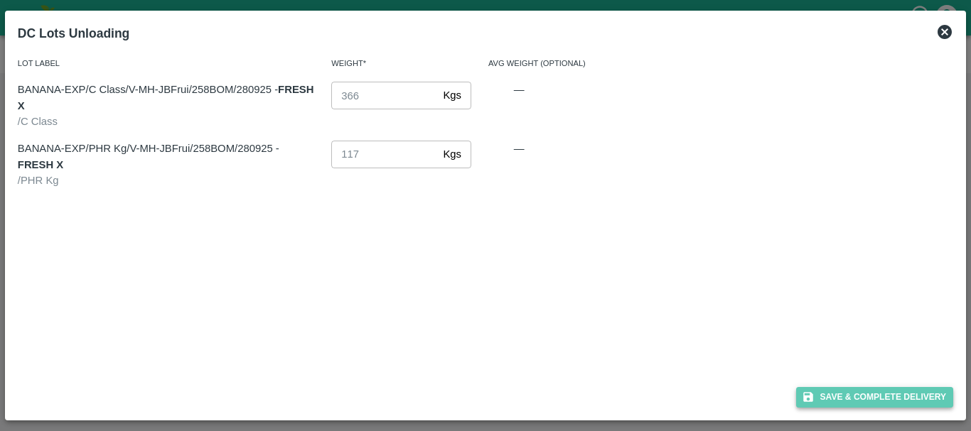
click at [833, 402] on button "Save & Complete Delivery" at bounding box center [875, 397] width 158 height 21
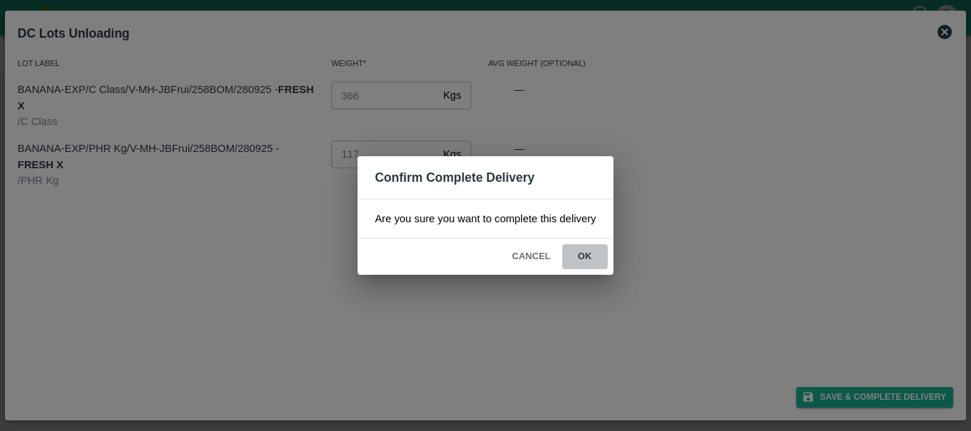
click at [590, 257] on button "ok" at bounding box center [584, 256] width 45 height 25
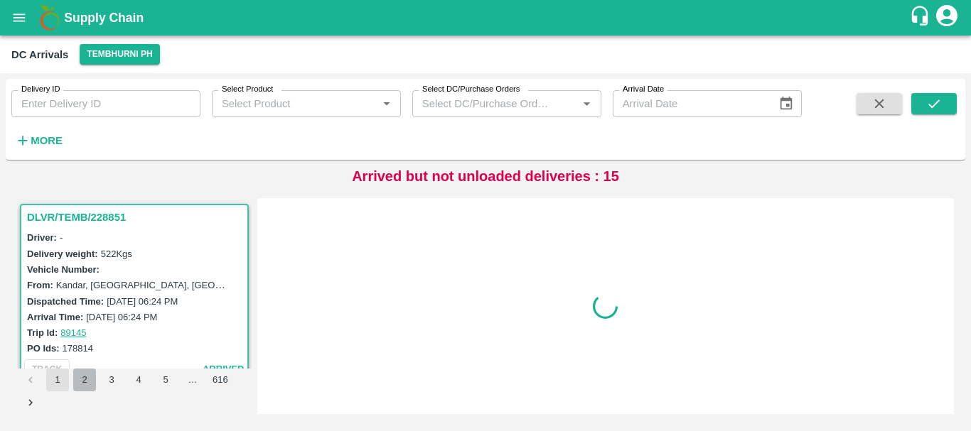
click at [83, 372] on button "2" at bounding box center [84, 380] width 23 height 23
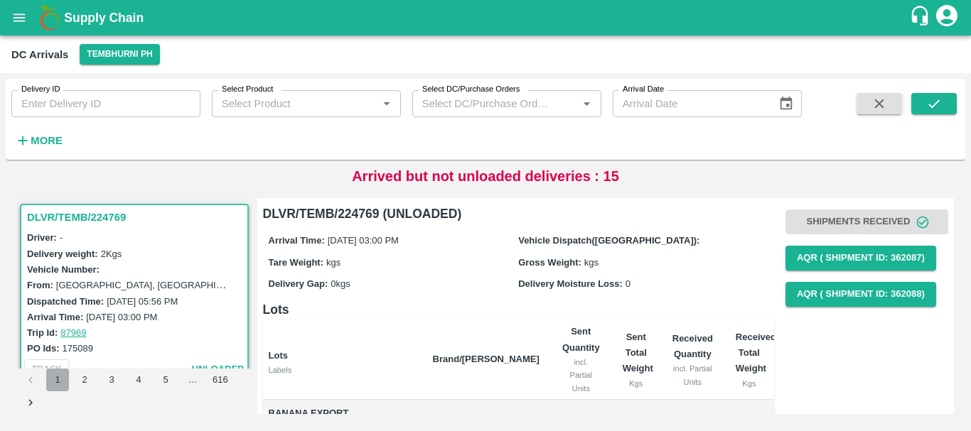
click at [55, 387] on button "1" at bounding box center [57, 380] width 23 height 23
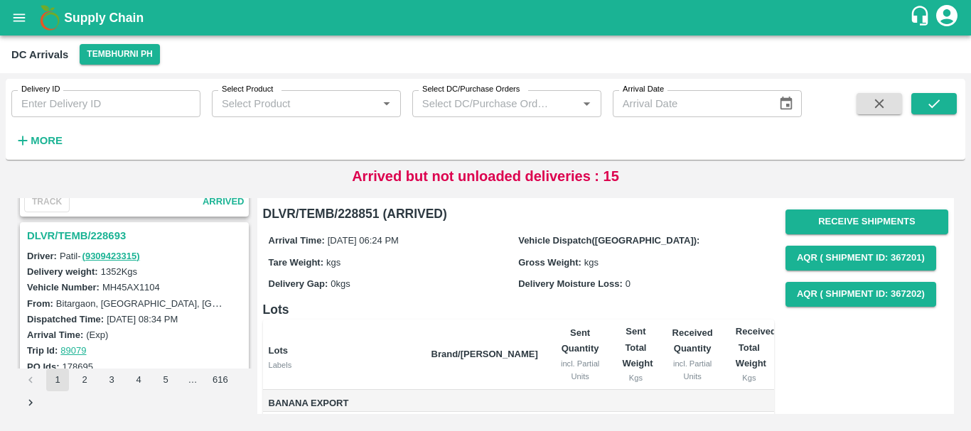
scroll to position [4071, 0]
click at [112, 234] on h3 "DLVR/TEMB/228693" at bounding box center [136, 234] width 219 height 18
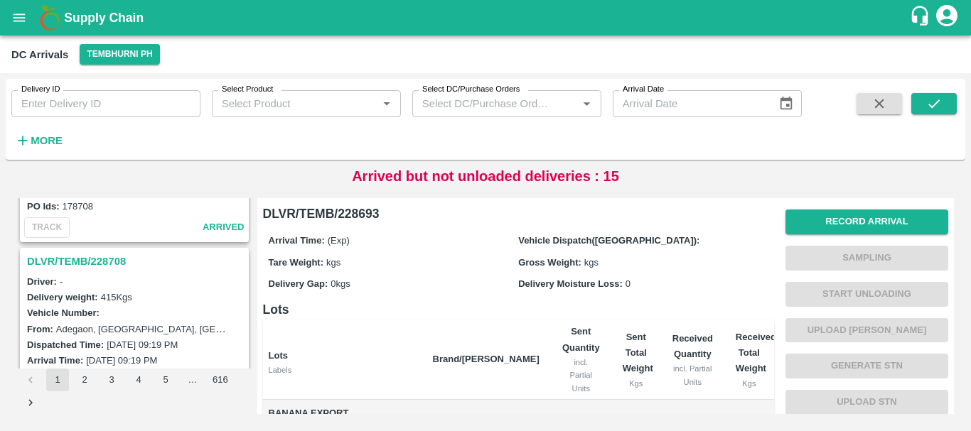
scroll to position [3114, 0]
click at [13, 17] on icon "open drawer" at bounding box center [19, 18] width 16 height 16
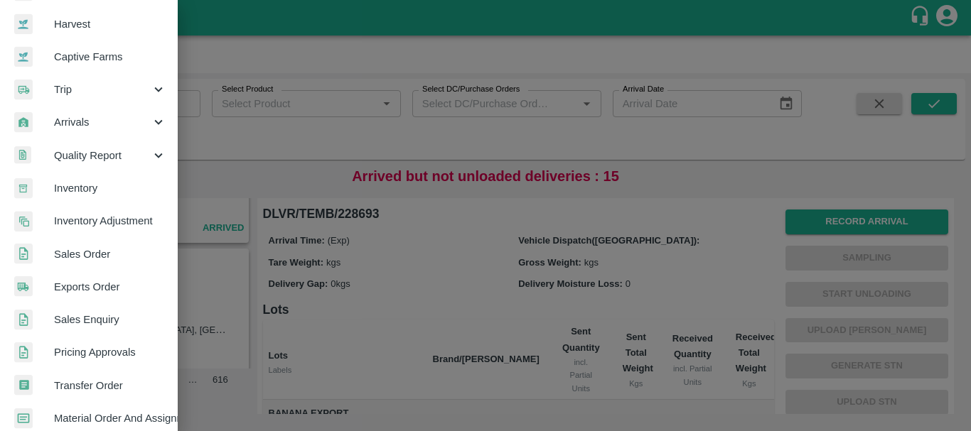
scroll to position [102, 0]
click at [94, 276] on link "Exports Order" at bounding box center [89, 285] width 178 height 33
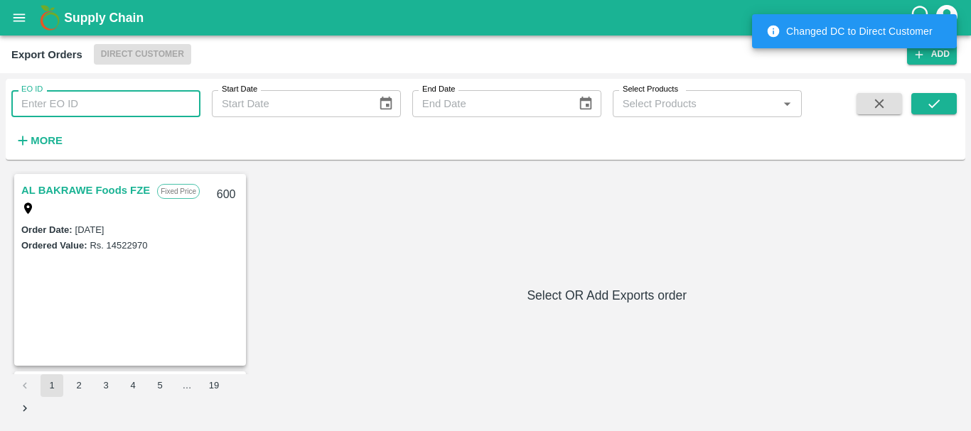
click at [110, 102] on input "EO ID" at bounding box center [105, 103] width 189 height 27
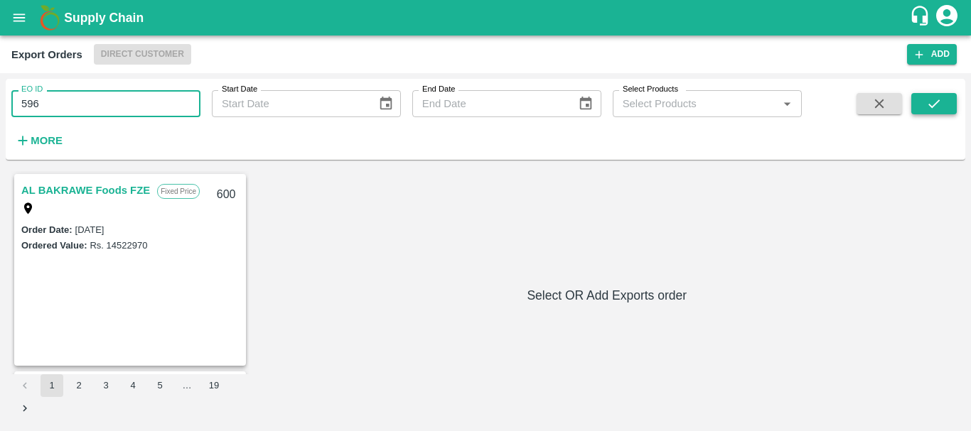
type input "596"
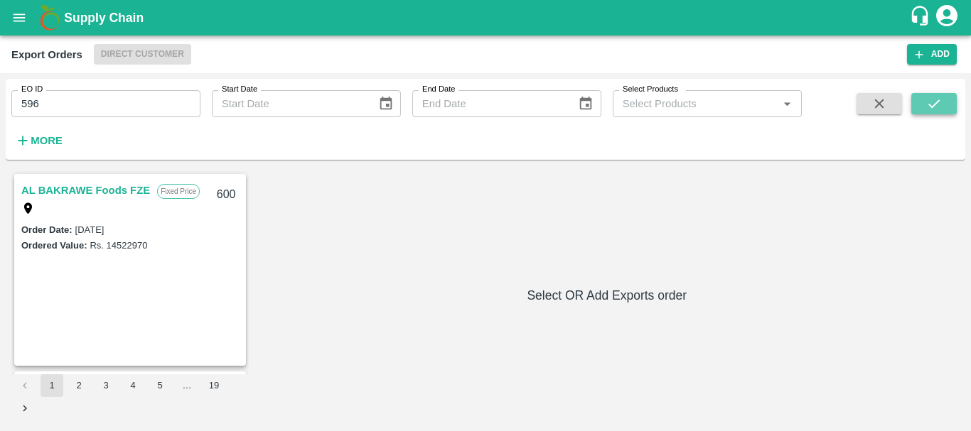
click at [923, 108] on button "submit" at bounding box center [933, 103] width 45 height 21
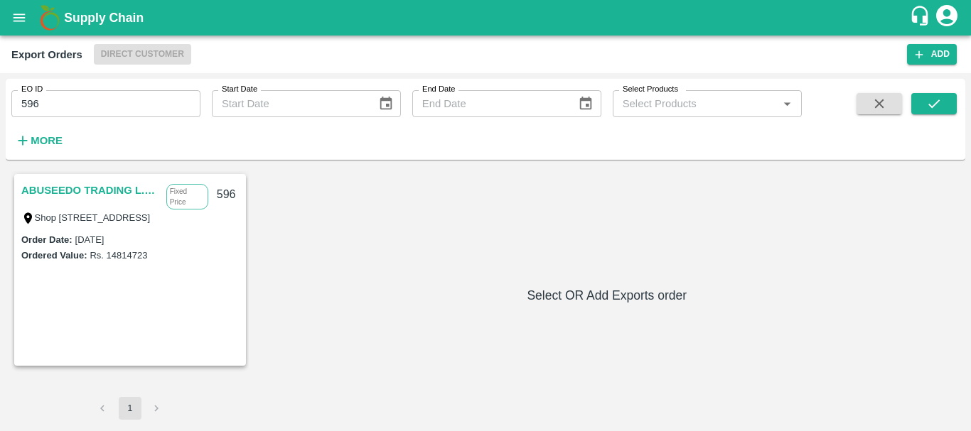
click at [140, 188] on link "ABUSEEDO TRADING L.L.C" at bounding box center [90, 190] width 138 height 18
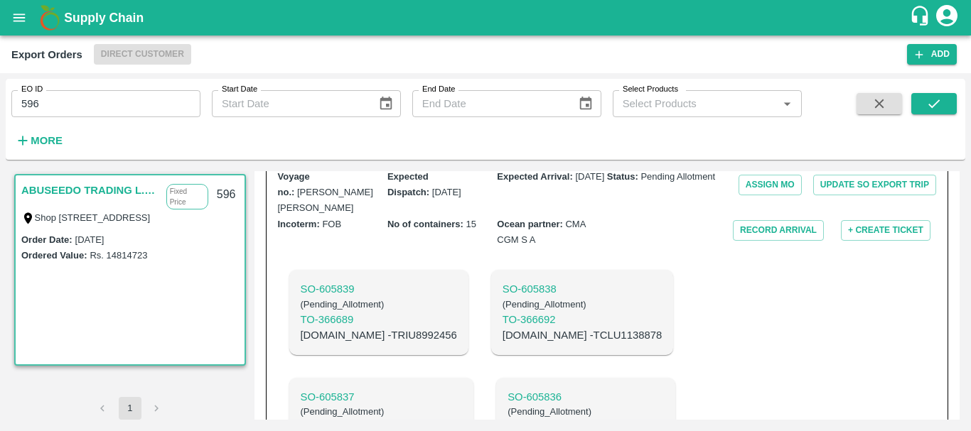
scroll to position [473, 0]
click at [463, 388] on p "SO- 605837" at bounding box center [382, 396] width 162 height 16
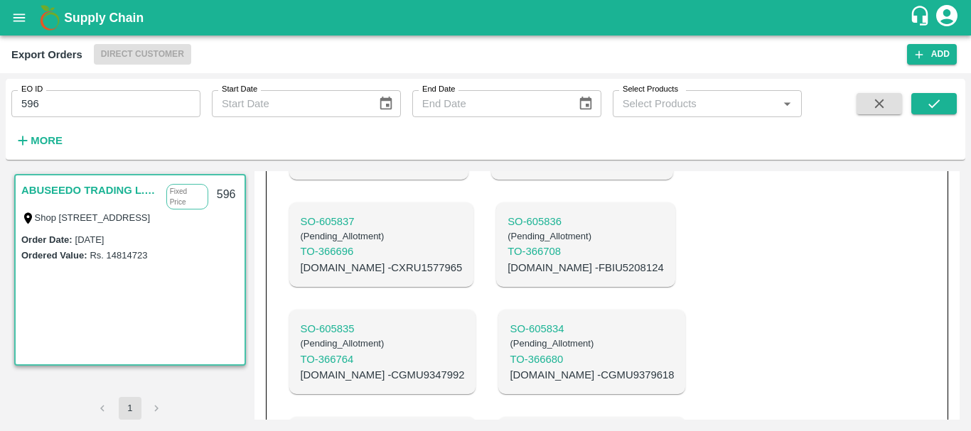
scroll to position [824, 0]
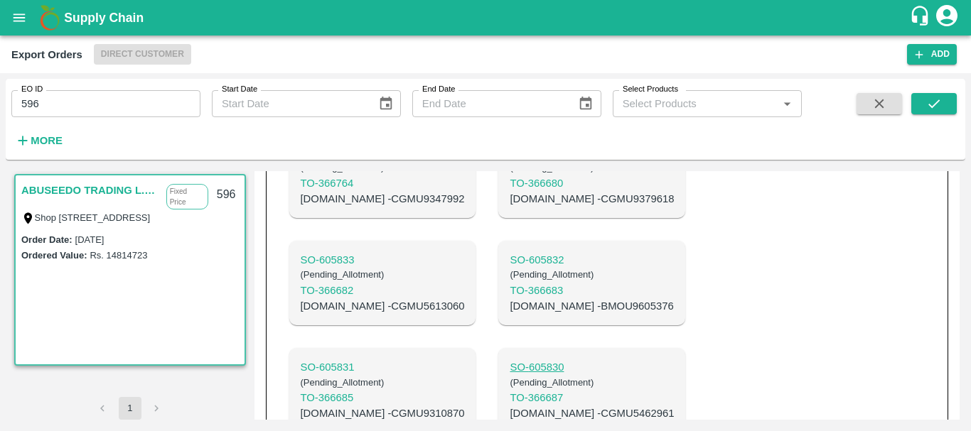
click at [510, 360] on p "SO- 605830" at bounding box center [592, 368] width 164 height 16
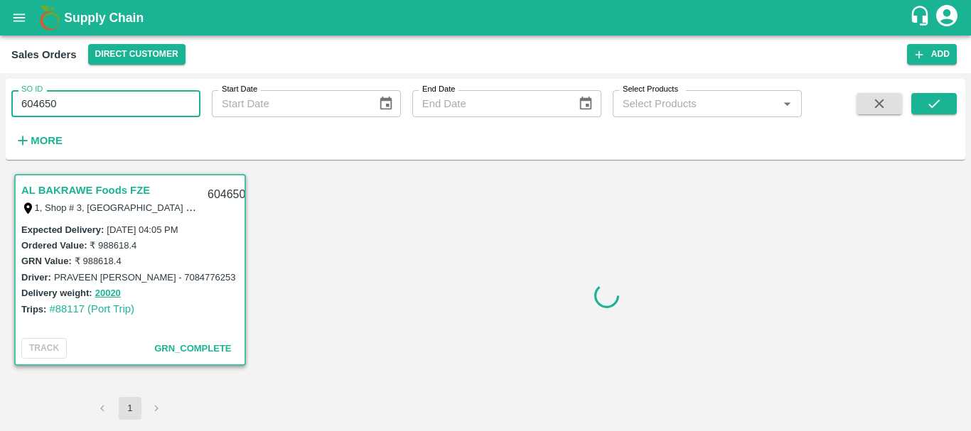
click at [26, 105] on input "604650" at bounding box center [105, 103] width 189 height 27
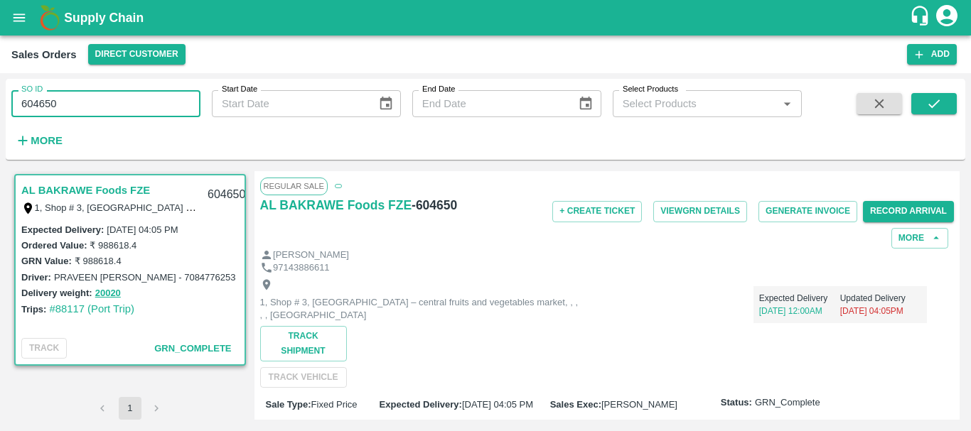
click at [111, 102] on input "604650" at bounding box center [105, 103] width 189 height 27
click at [34, 102] on input "604650" at bounding box center [105, 103] width 189 height 27
paste input "text"
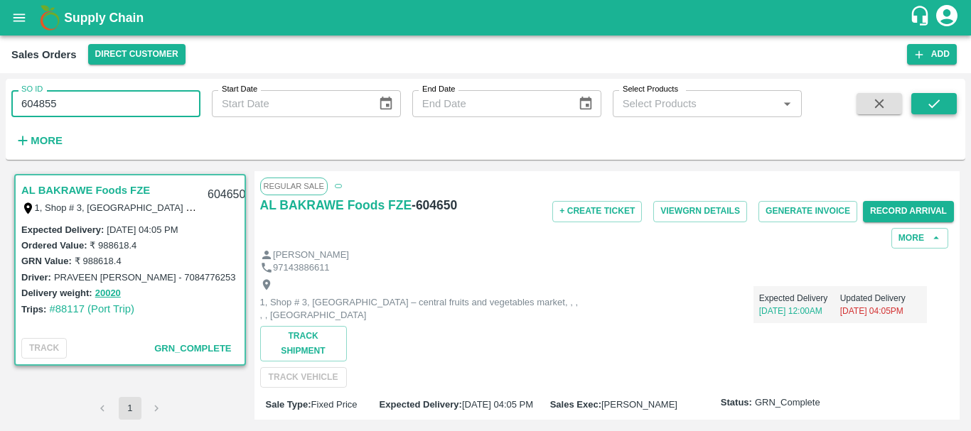
type input "604855"
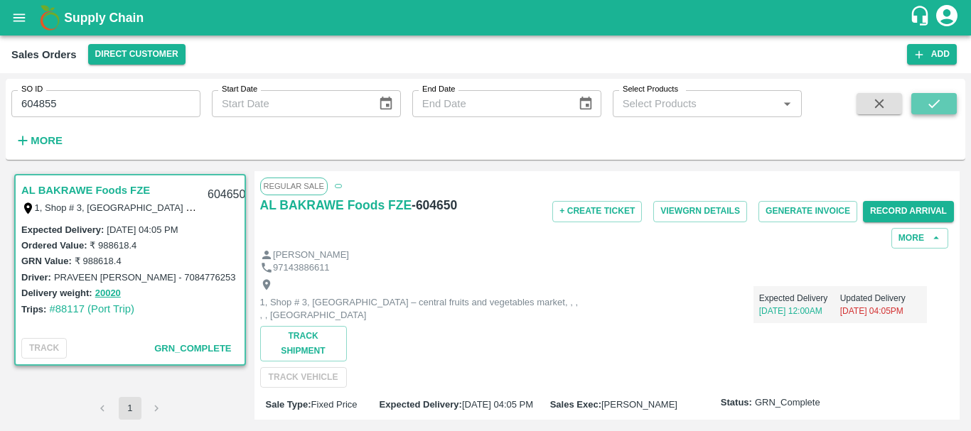
click at [940, 102] on icon "submit" at bounding box center [934, 104] width 16 height 16
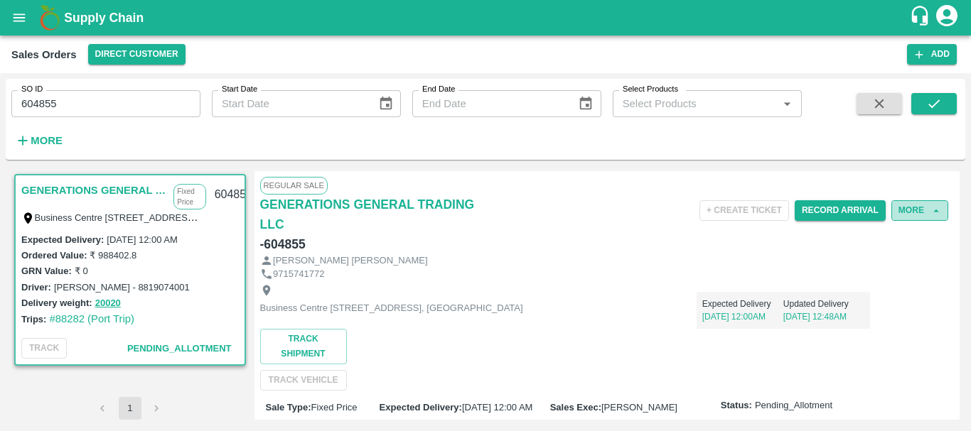
click at [915, 209] on button "More" at bounding box center [919, 210] width 57 height 21
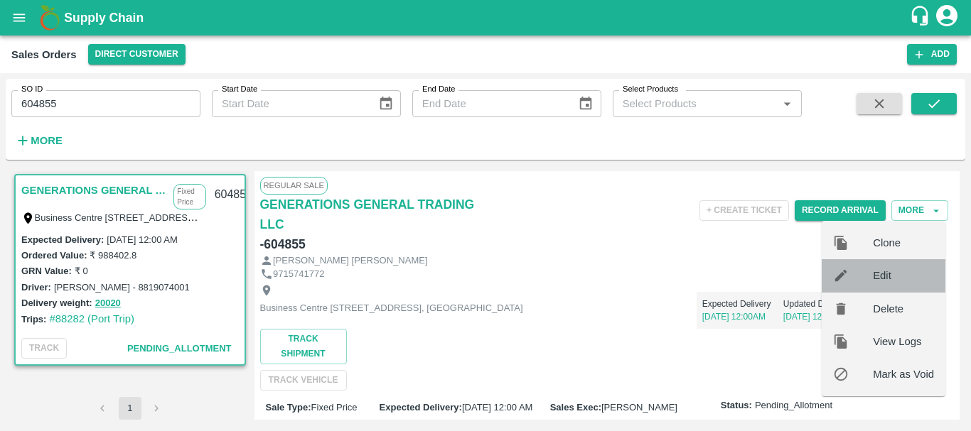
click at [886, 280] on span "Edit" at bounding box center [903, 276] width 61 height 16
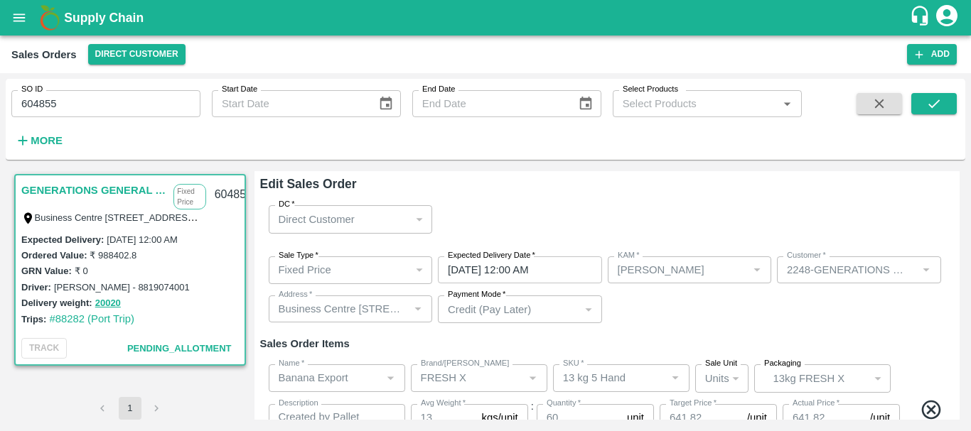
click at [414, 267] on div "Fixed Price" at bounding box center [351, 271] width 164 height 28
click at [385, 266] on div "Fixed Price" at bounding box center [344, 270] width 131 height 16
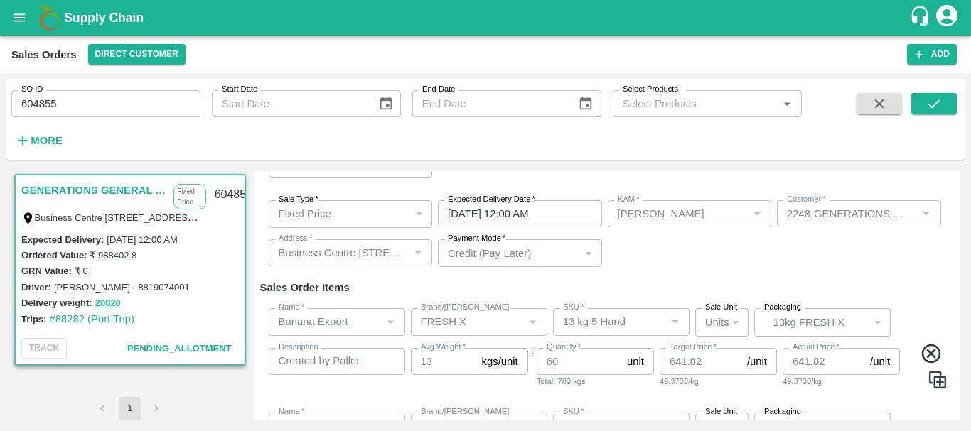
scroll to position [15, 0]
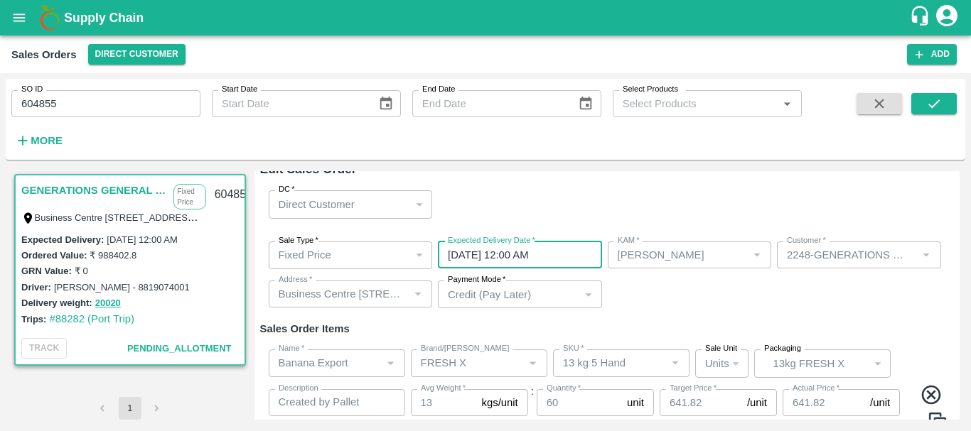
click at [579, 252] on input "[DATE] 12:00 AM" at bounding box center [515, 255] width 154 height 27
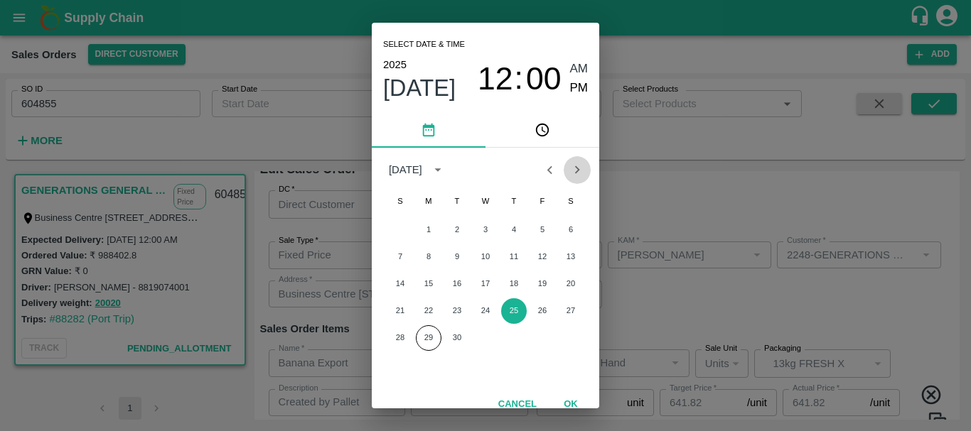
click at [574, 174] on icon "Next month" at bounding box center [577, 170] width 16 height 16
click at [512, 234] on button "2" at bounding box center [514, 230] width 26 height 26
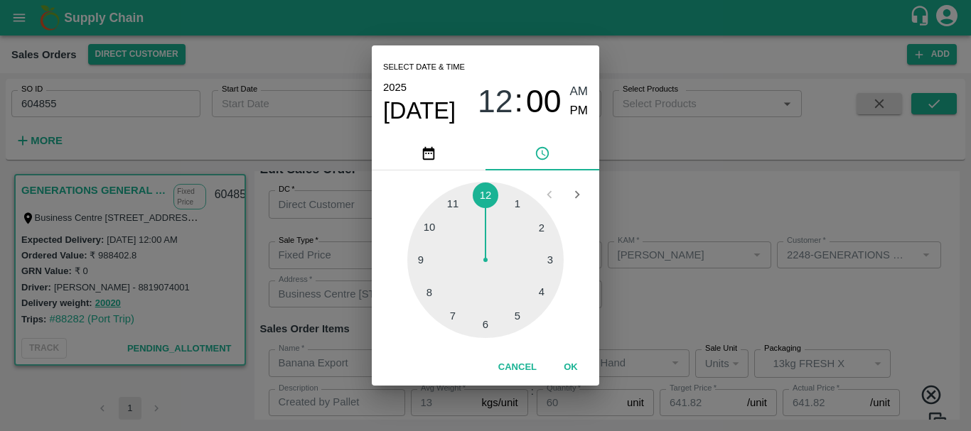
click at [542, 289] on div at bounding box center [485, 260] width 156 height 156
click at [516, 203] on div at bounding box center [485, 260] width 156 height 156
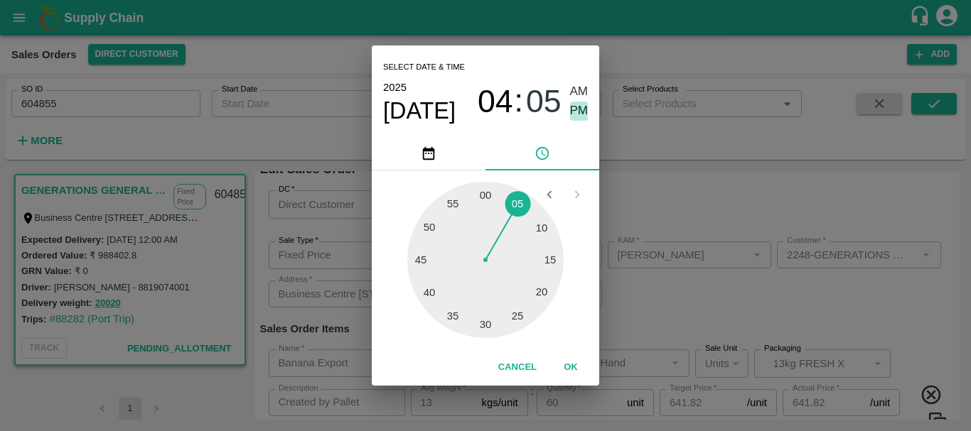
click at [576, 110] on span "PM" at bounding box center [579, 111] width 18 height 19
type input "[DATE] 04:05 PM"
click at [647, 185] on div "Select date & time [DATE] 04 : 05 AM PM 05 10 15 20 25 30 35 40 45 50 55 00 Can…" at bounding box center [485, 215] width 971 height 431
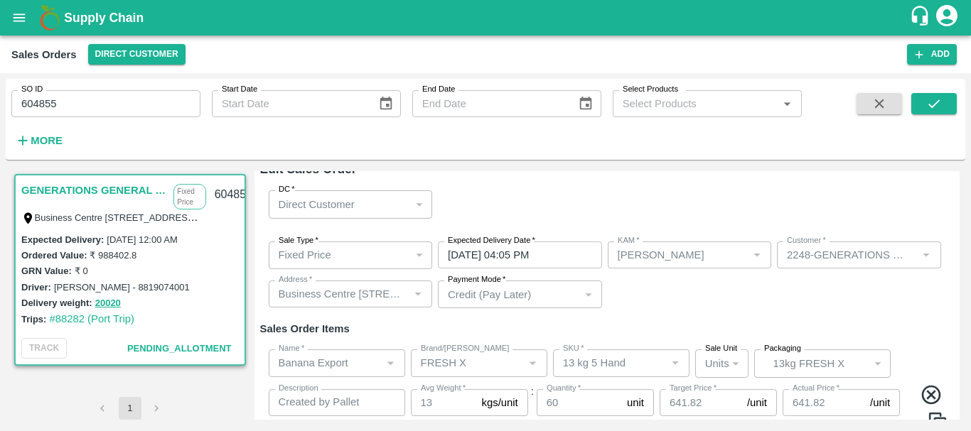
click at [662, 318] on div "Sale Type   * Fixed Price 1 Sale Type Expected Delivery Date   * [DATE] 04:05 P…" at bounding box center [607, 275] width 694 height 90
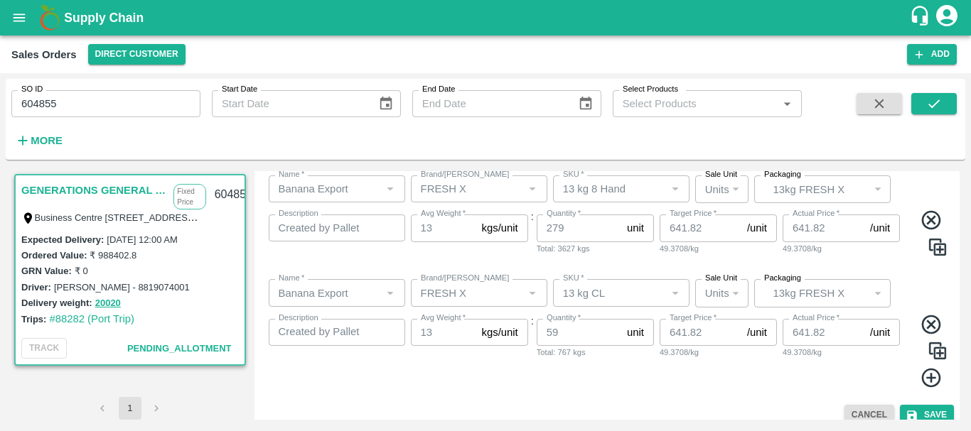
scroll to position [412, 0]
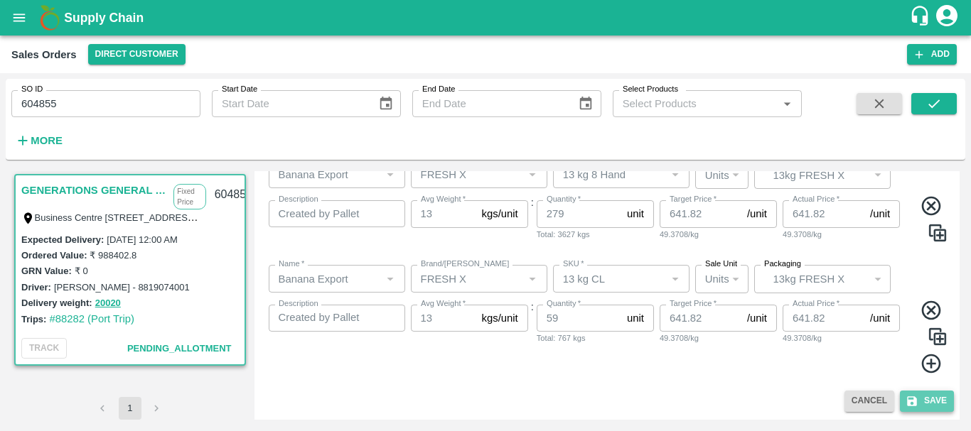
click at [912, 394] on button "Save" at bounding box center [927, 401] width 54 height 21
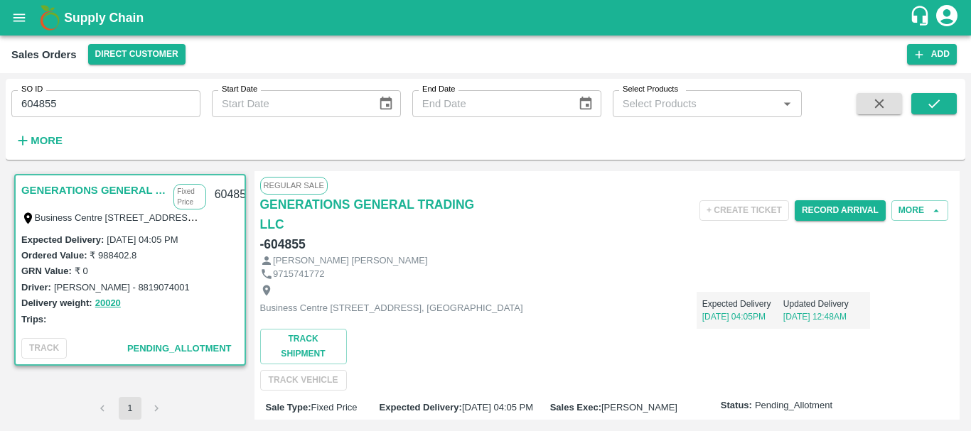
click at [35, 107] on input "604855" at bounding box center [105, 103] width 189 height 27
paste input "text"
type input "604869"
click at [944, 98] on button "submit" at bounding box center [933, 103] width 45 height 21
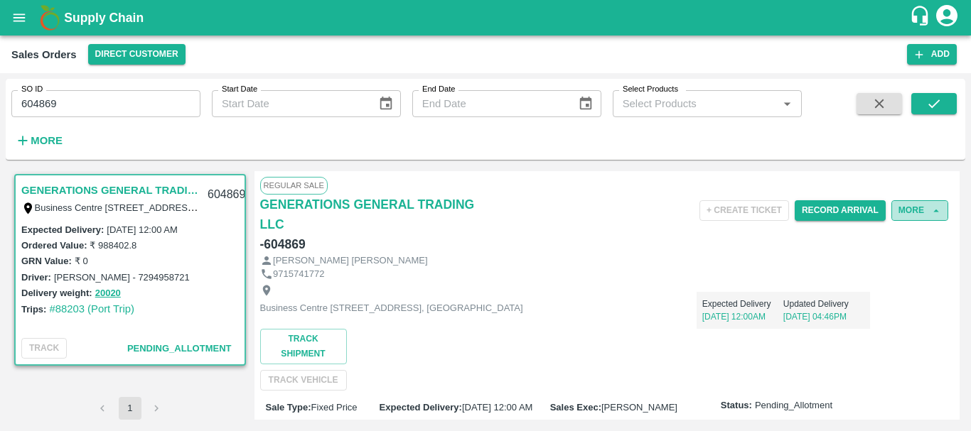
click at [913, 213] on button "More" at bounding box center [919, 210] width 57 height 21
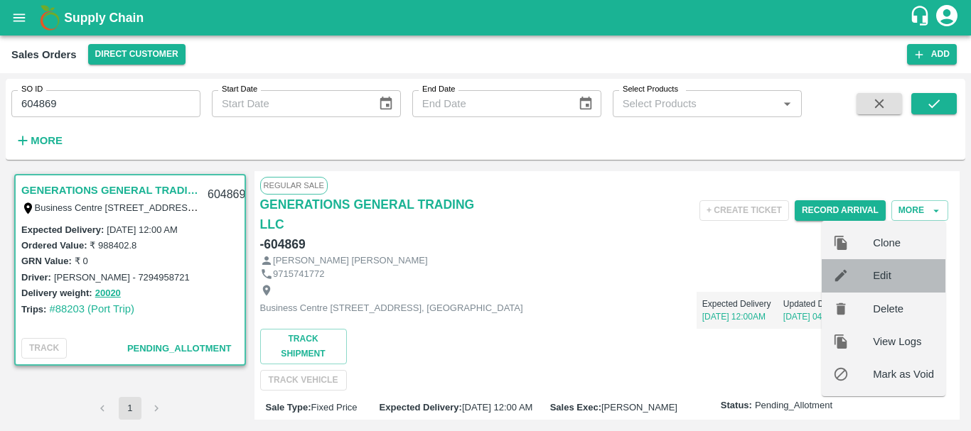
click at [905, 278] on span "Edit" at bounding box center [903, 276] width 61 height 16
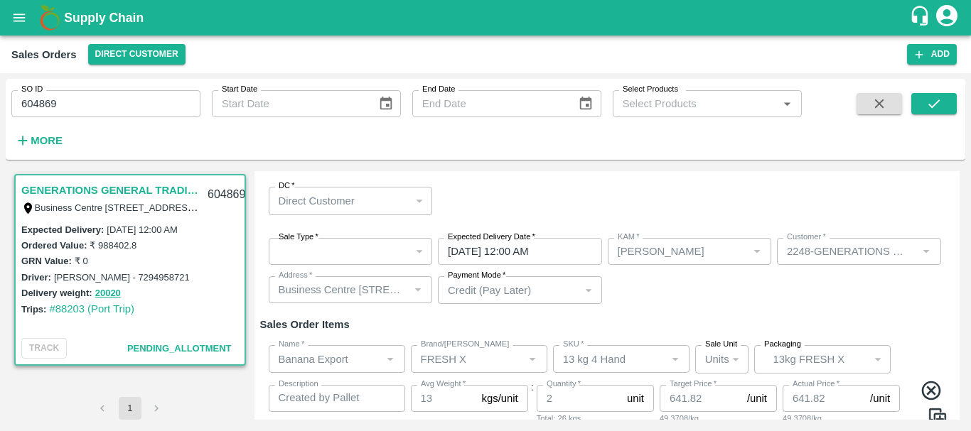
scroll to position [18, 0]
click at [344, 256] on div "​" at bounding box center [351, 252] width 164 height 27
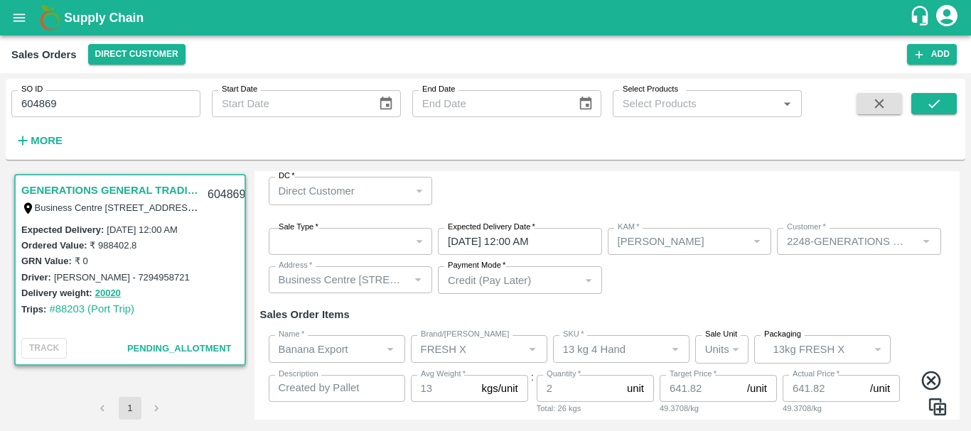
scroll to position [0, 0]
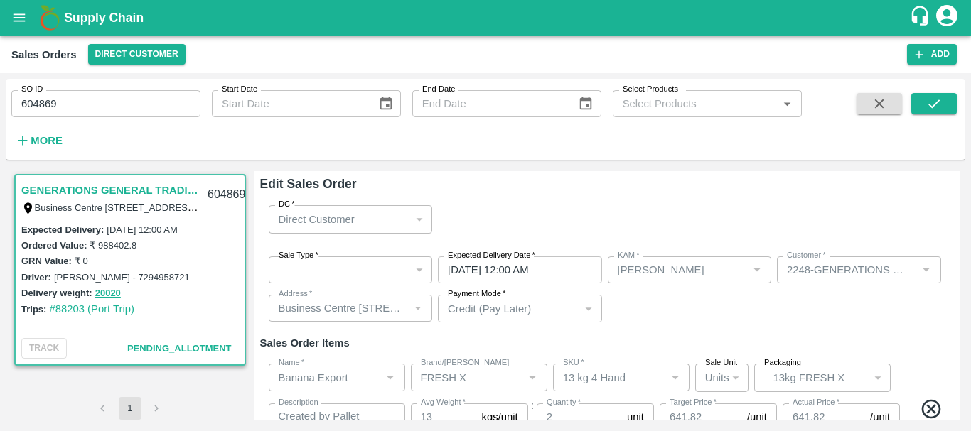
click at [388, 268] on div "​" at bounding box center [351, 270] width 164 height 27
click at [404, 271] on div "​" at bounding box center [351, 270] width 164 height 27
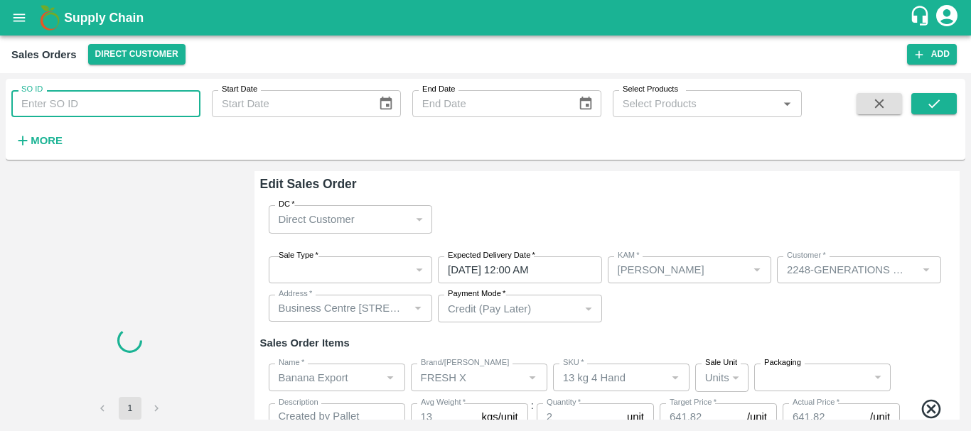
click at [124, 100] on input "SO ID" at bounding box center [105, 103] width 189 height 27
paste input "604869"
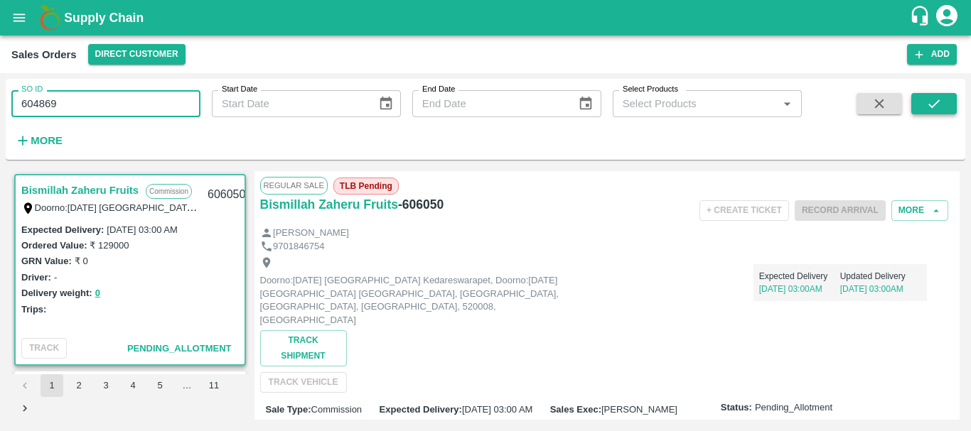
type input "604869"
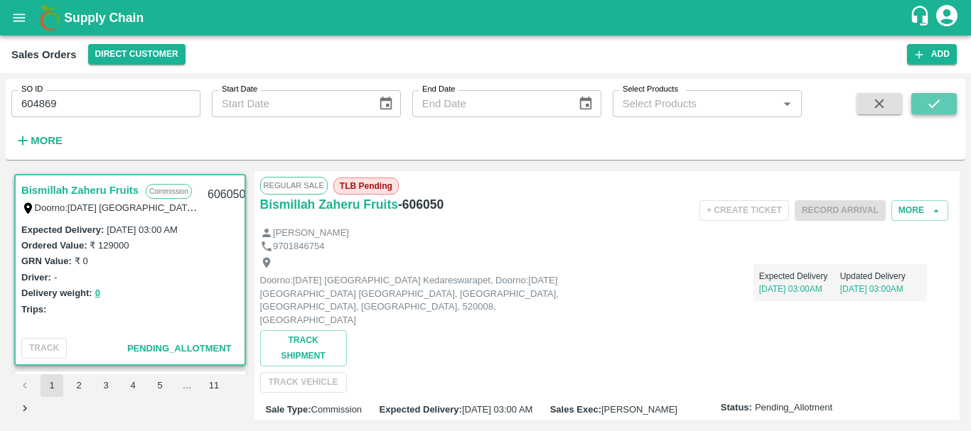
click at [935, 96] on icon "submit" at bounding box center [934, 104] width 16 height 16
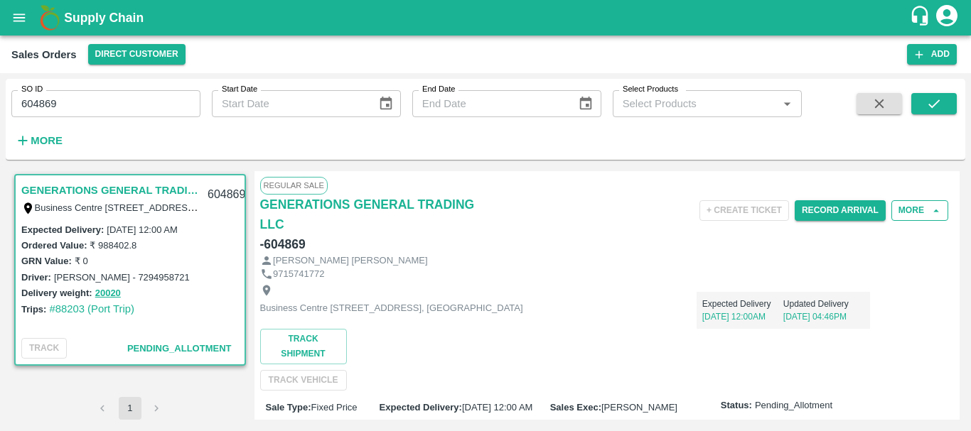
click at [909, 207] on button "More" at bounding box center [919, 210] width 57 height 21
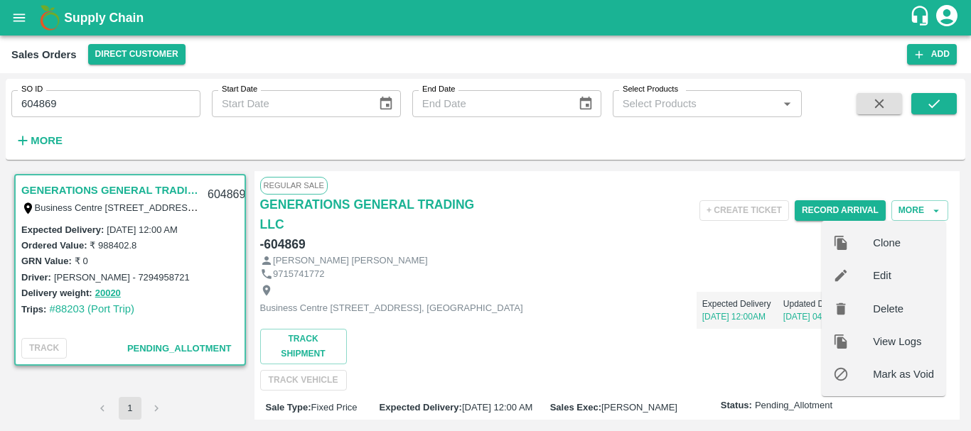
click at [868, 277] on div at bounding box center [853, 276] width 40 height 16
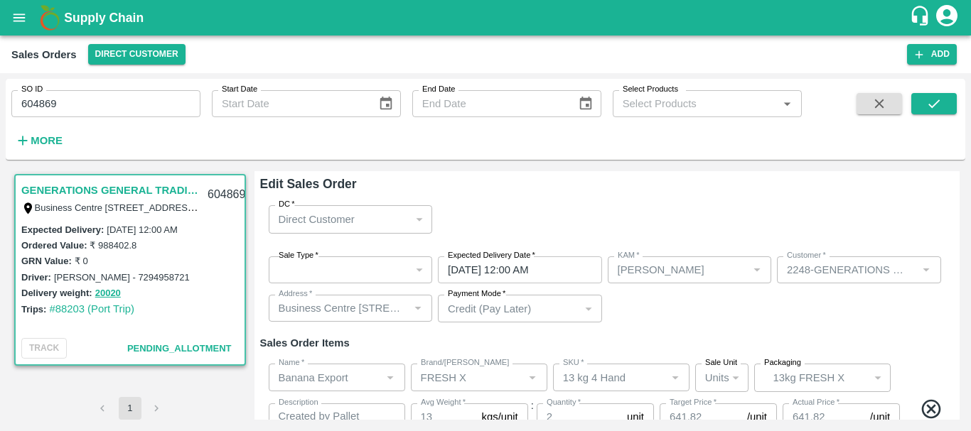
click at [375, 270] on div "​" at bounding box center [351, 270] width 164 height 27
click at [363, 268] on div "​" at bounding box center [351, 270] width 164 height 27
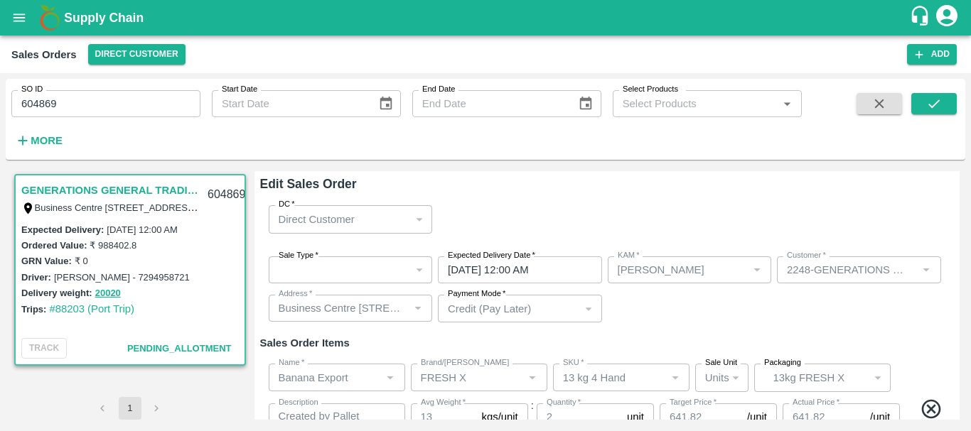
click at [356, 273] on div "​" at bounding box center [351, 270] width 164 height 27
click at [568, 225] on div "DC   * Direct Customer 6 DC" at bounding box center [607, 219] width 694 height 50
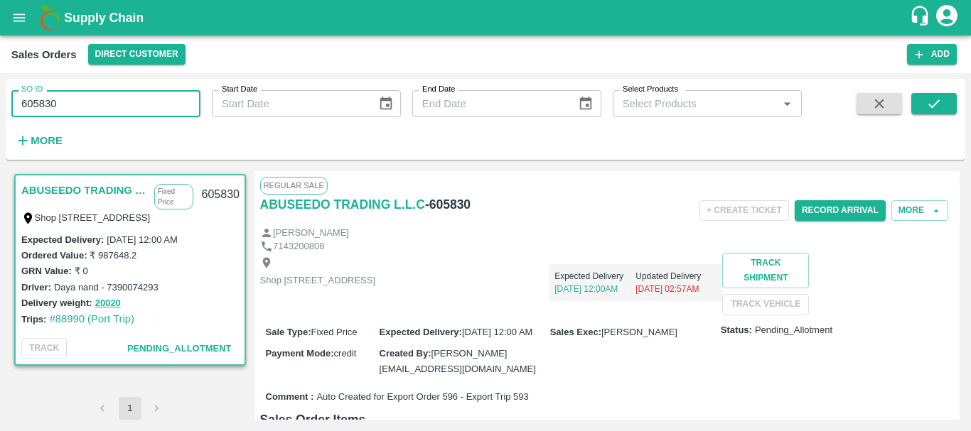
click at [50, 110] on input "605830" at bounding box center [105, 103] width 189 height 27
paste input "text"
type input "604869"
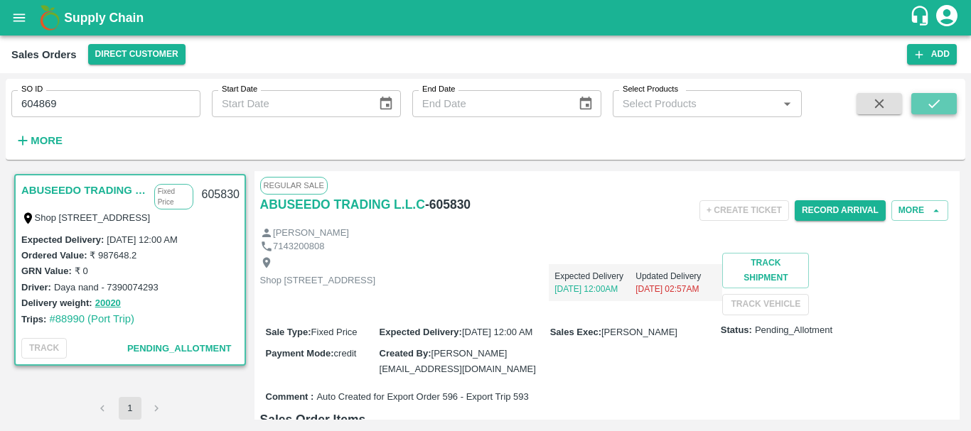
click at [945, 103] on button "submit" at bounding box center [933, 103] width 45 height 21
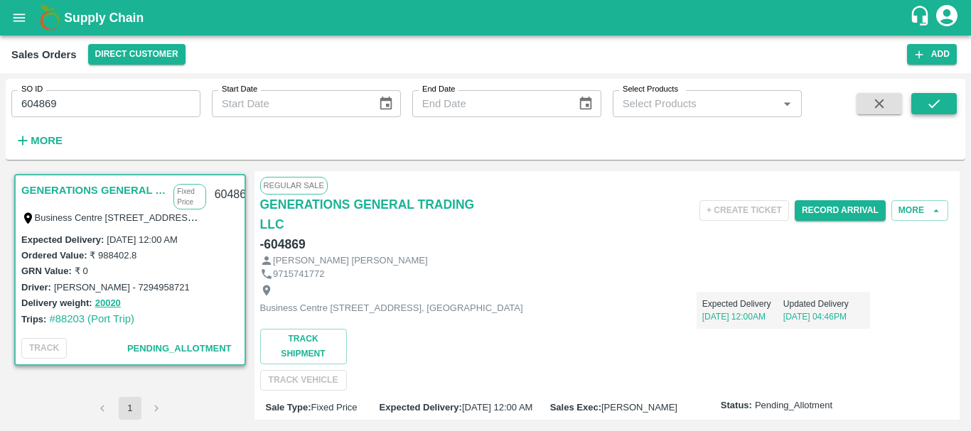
click at [940, 111] on icon "submit" at bounding box center [934, 104] width 16 height 16
click at [918, 201] on button "More" at bounding box center [919, 210] width 57 height 21
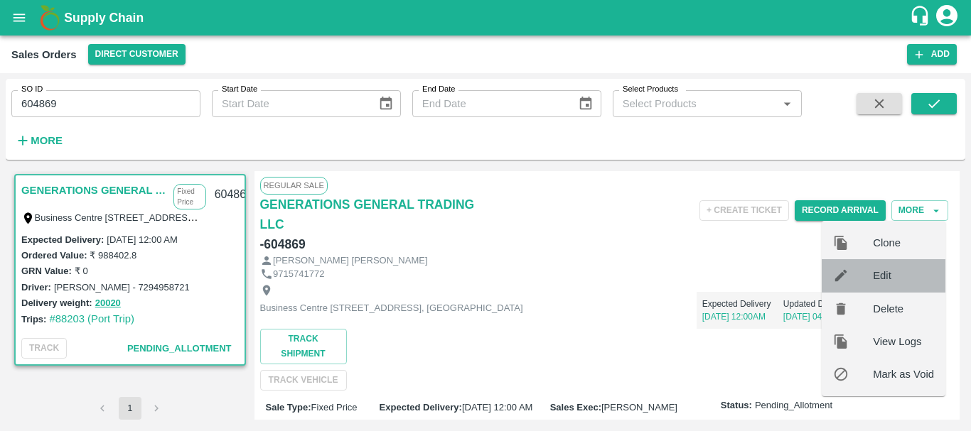
click at [882, 276] on span "Edit" at bounding box center [903, 276] width 61 height 16
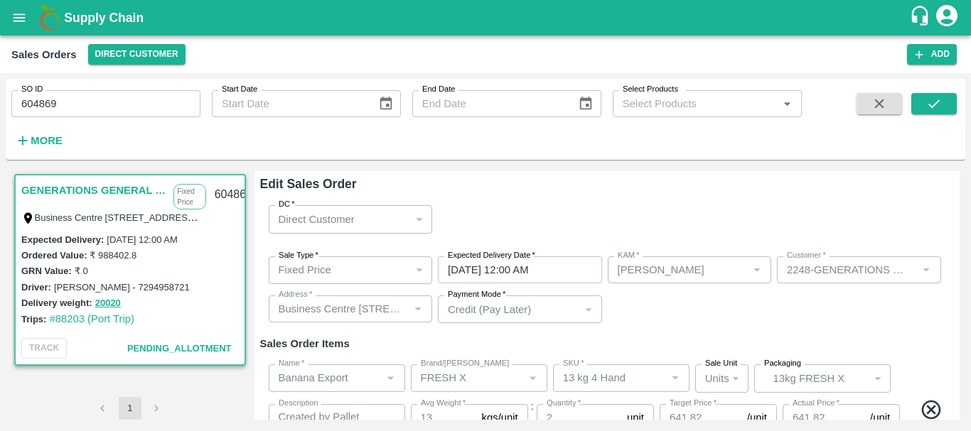
click at [362, 272] on div "Fixed Price" at bounding box center [344, 270] width 131 height 16
click at [564, 265] on input "[DATE] 12:00 AM" at bounding box center [515, 270] width 154 height 27
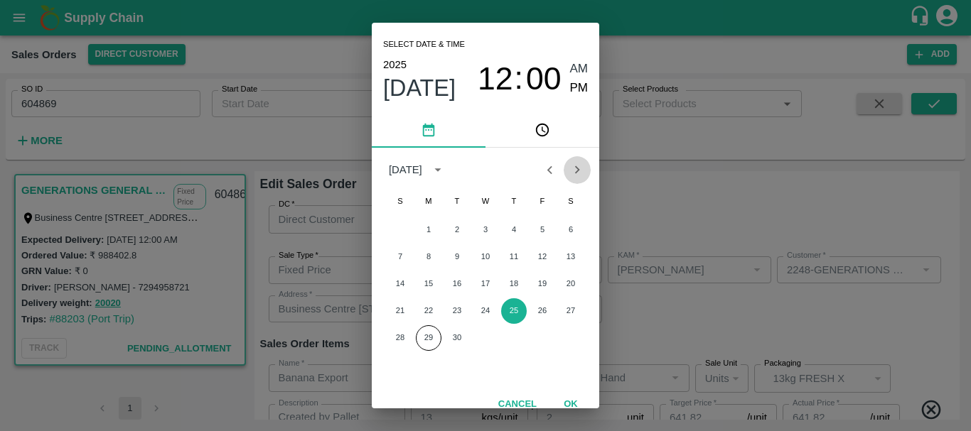
click at [572, 173] on icon "Next month" at bounding box center [577, 170] width 16 height 16
click at [512, 224] on button "2" at bounding box center [514, 230] width 26 height 26
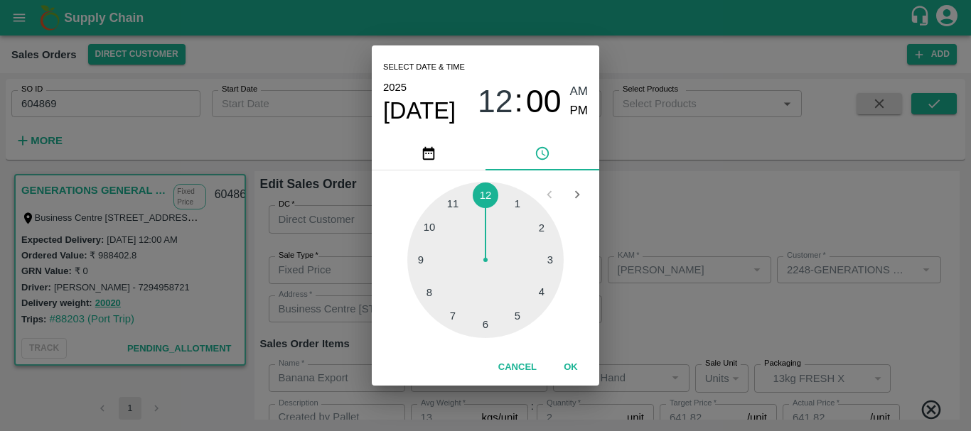
click at [539, 288] on div at bounding box center [485, 260] width 156 height 156
click at [514, 204] on div at bounding box center [485, 260] width 156 height 156
click at [516, 203] on div at bounding box center [485, 260] width 156 height 156
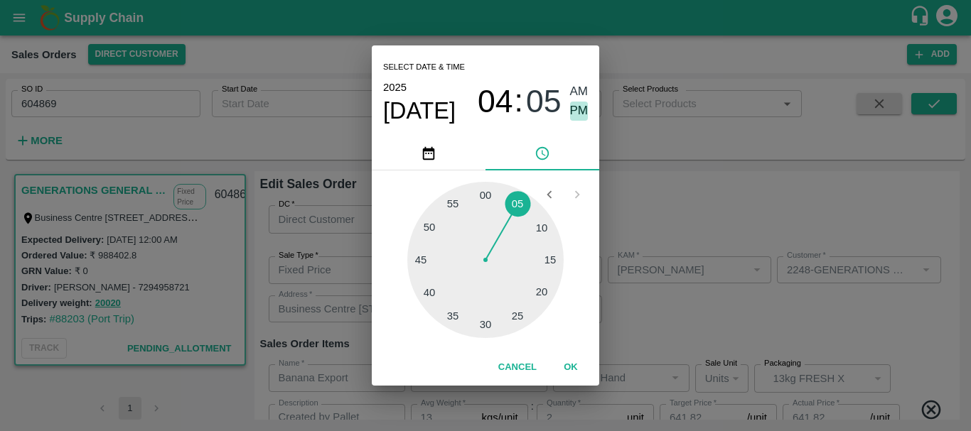
click at [578, 108] on span "PM" at bounding box center [579, 111] width 18 height 19
type input "[DATE] 04:05 PM"
click at [665, 195] on div "Select date & time [DATE] 04 : 05 AM PM 05 10 15 20 25 30 35 40 45 50 55 00 Can…" at bounding box center [485, 215] width 971 height 431
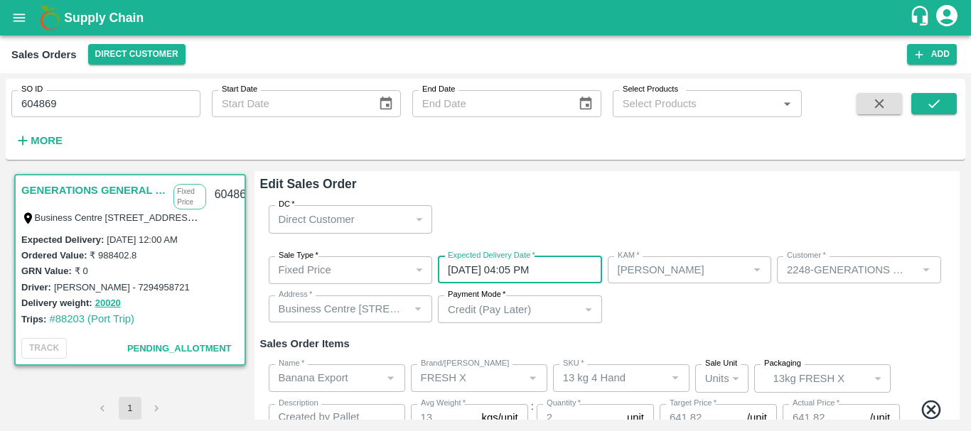
click at [644, 322] on div "Sale Type   * Fixed Price 1 Sale Type Expected Delivery Date   * [DATE] 04:05 P…" at bounding box center [607, 290] width 694 height 90
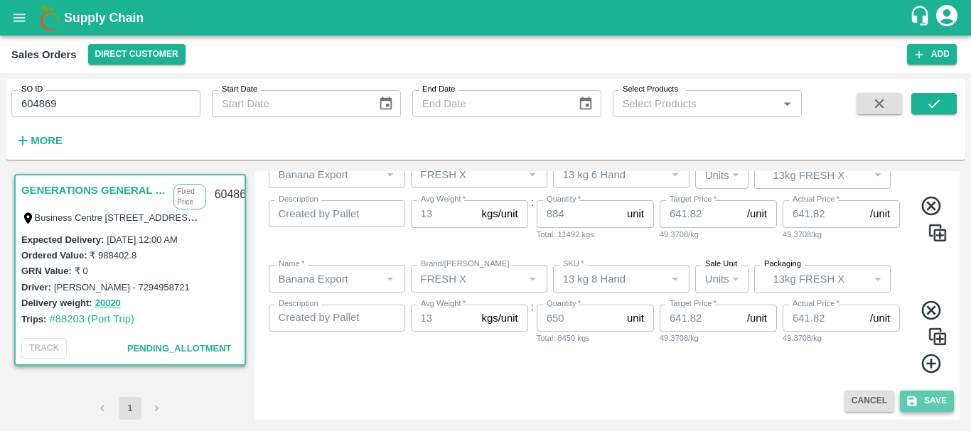
click at [933, 401] on button "Save" at bounding box center [927, 401] width 54 height 21
